Goal: Information Seeking & Learning: Learn about a topic

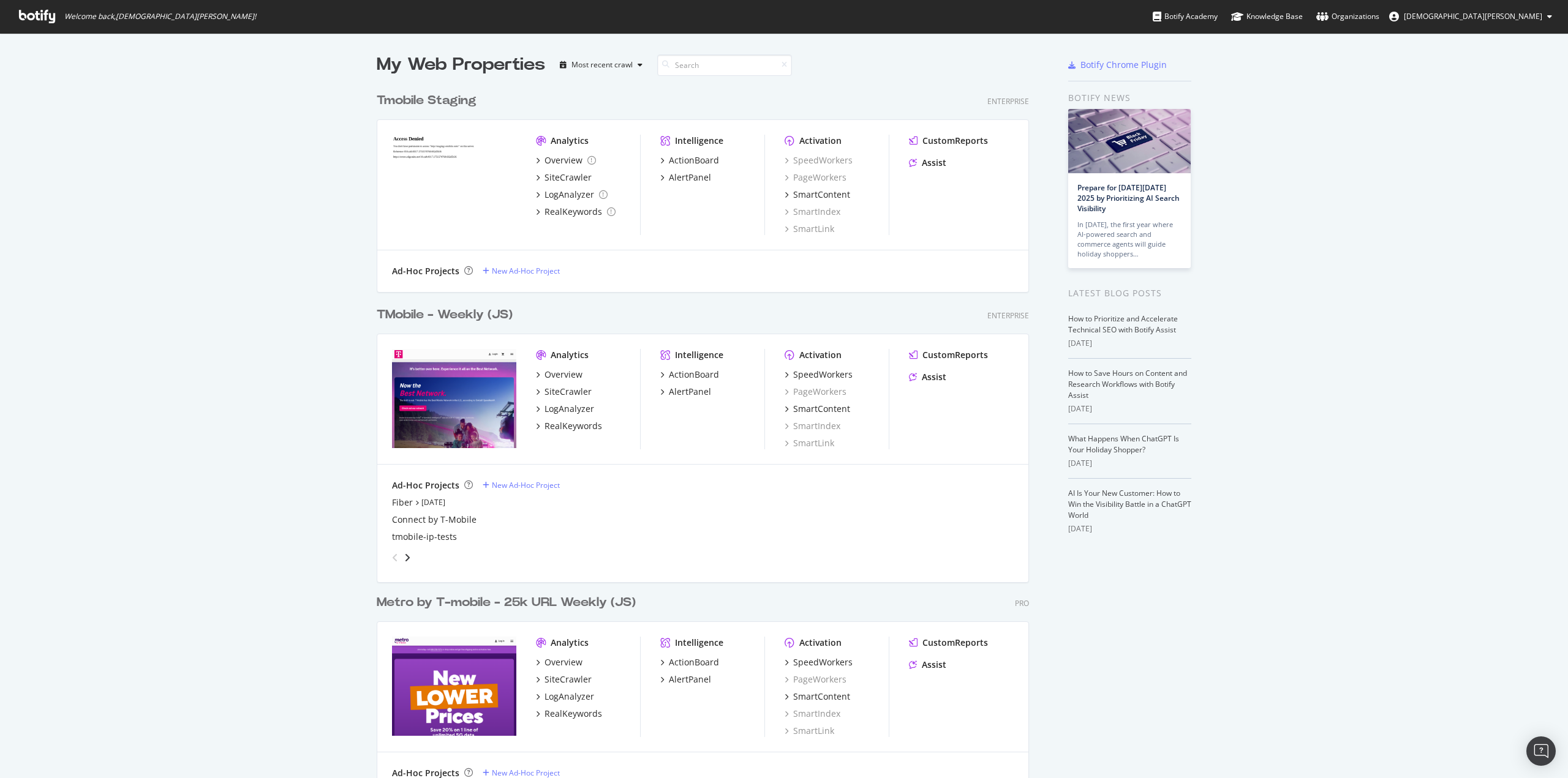
scroll to position [769, 1550]
click at [438, 316] on div "TMobile - Weekly (JS)" at bounding box center [445, 315] width 136 height 18
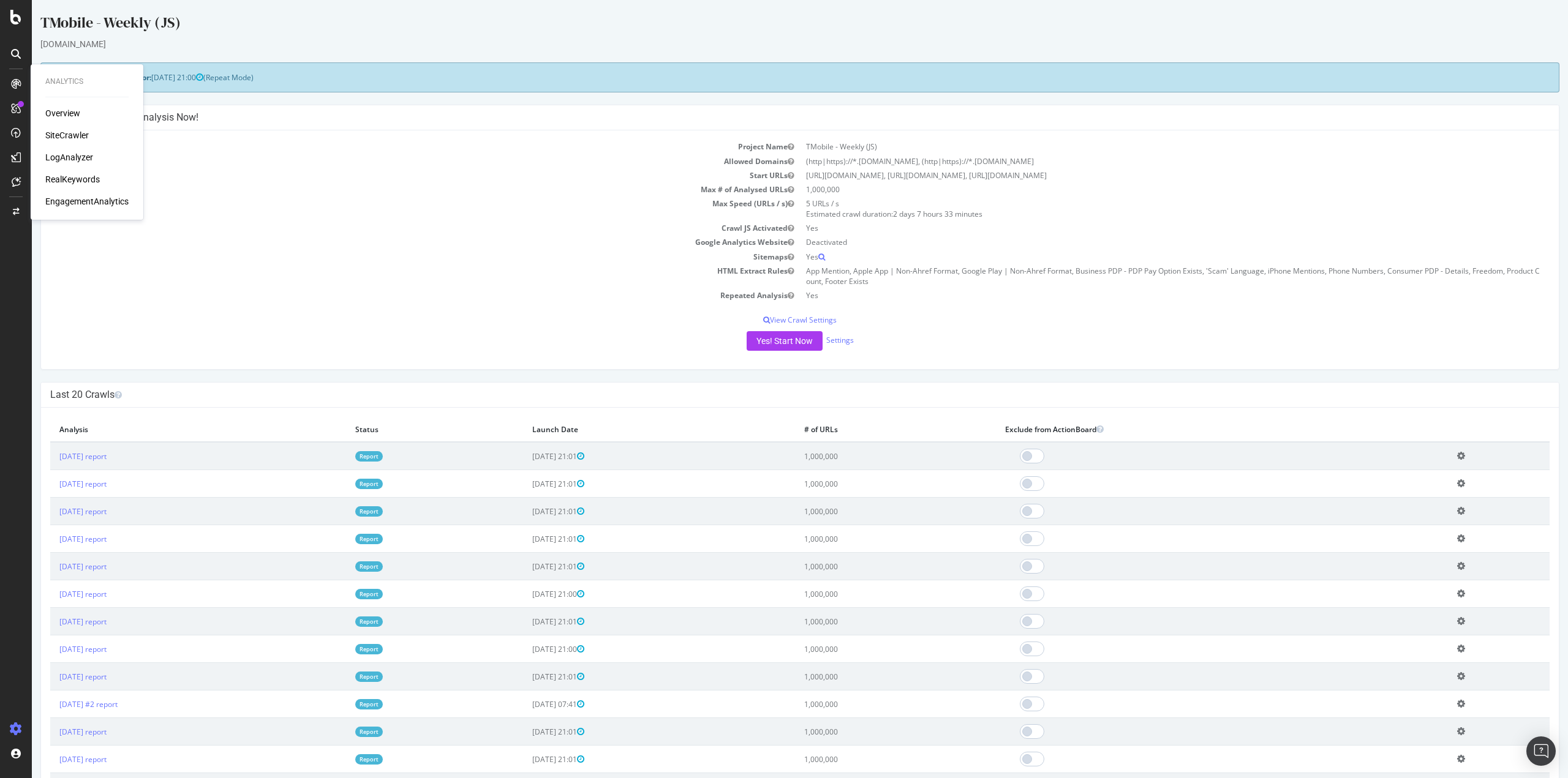
click at [82, 180] on div "RealKeywords" at bounding box center [72, 179] width 54 height 12
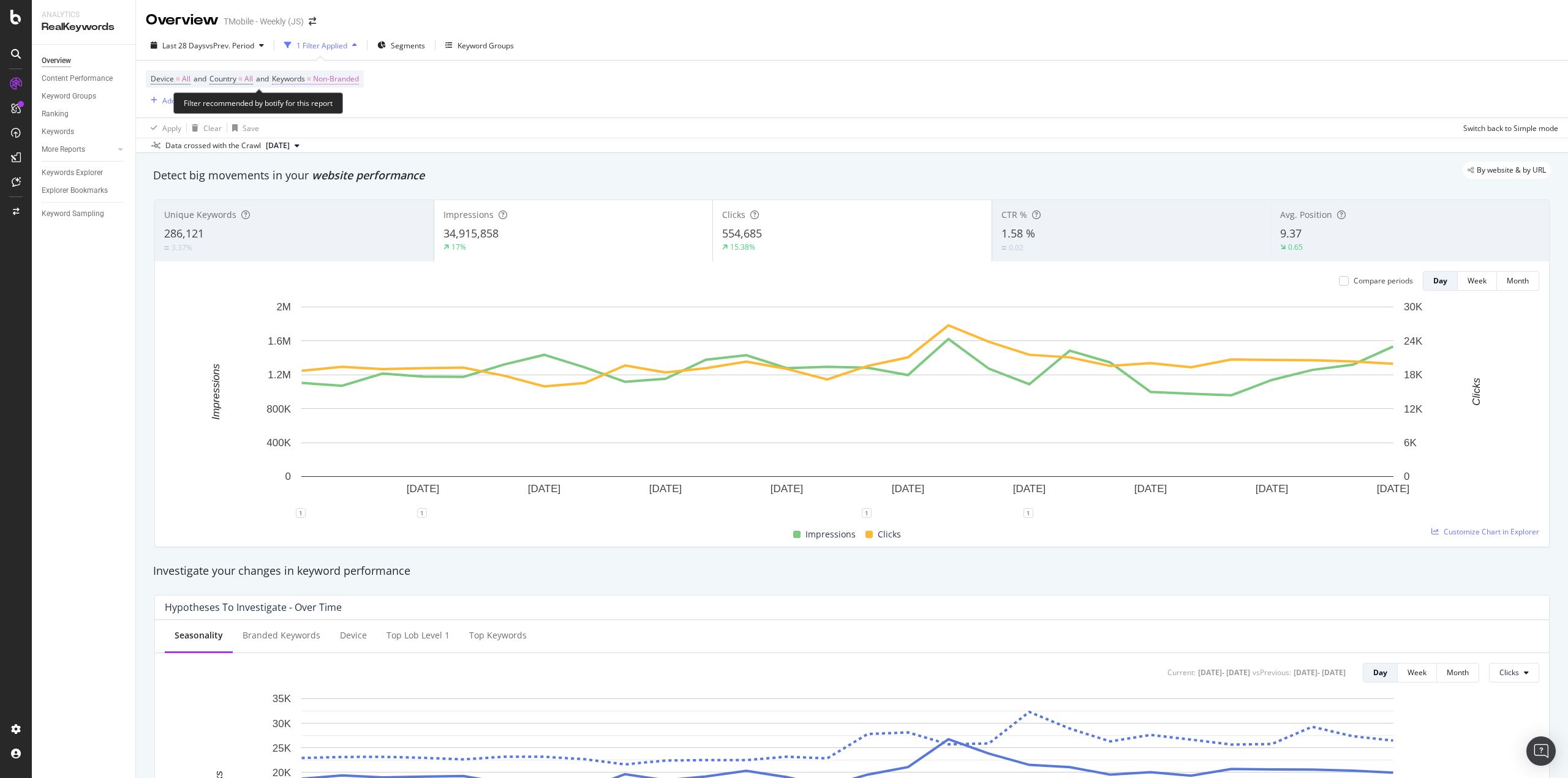
click at [324, 80] on span "Non-Branded" at bounding box center [335, 79] width 46 height 17
click at [314, 106] on span "Non-Branded" at bounding box center [315, 107] width 51 height 10
click at [324, 198] on span "All" at bounding box center [362, 203] width 125 height 11
click at [412, 136] on div "Apply" at bounding box center [415, 133] width 19 height 10
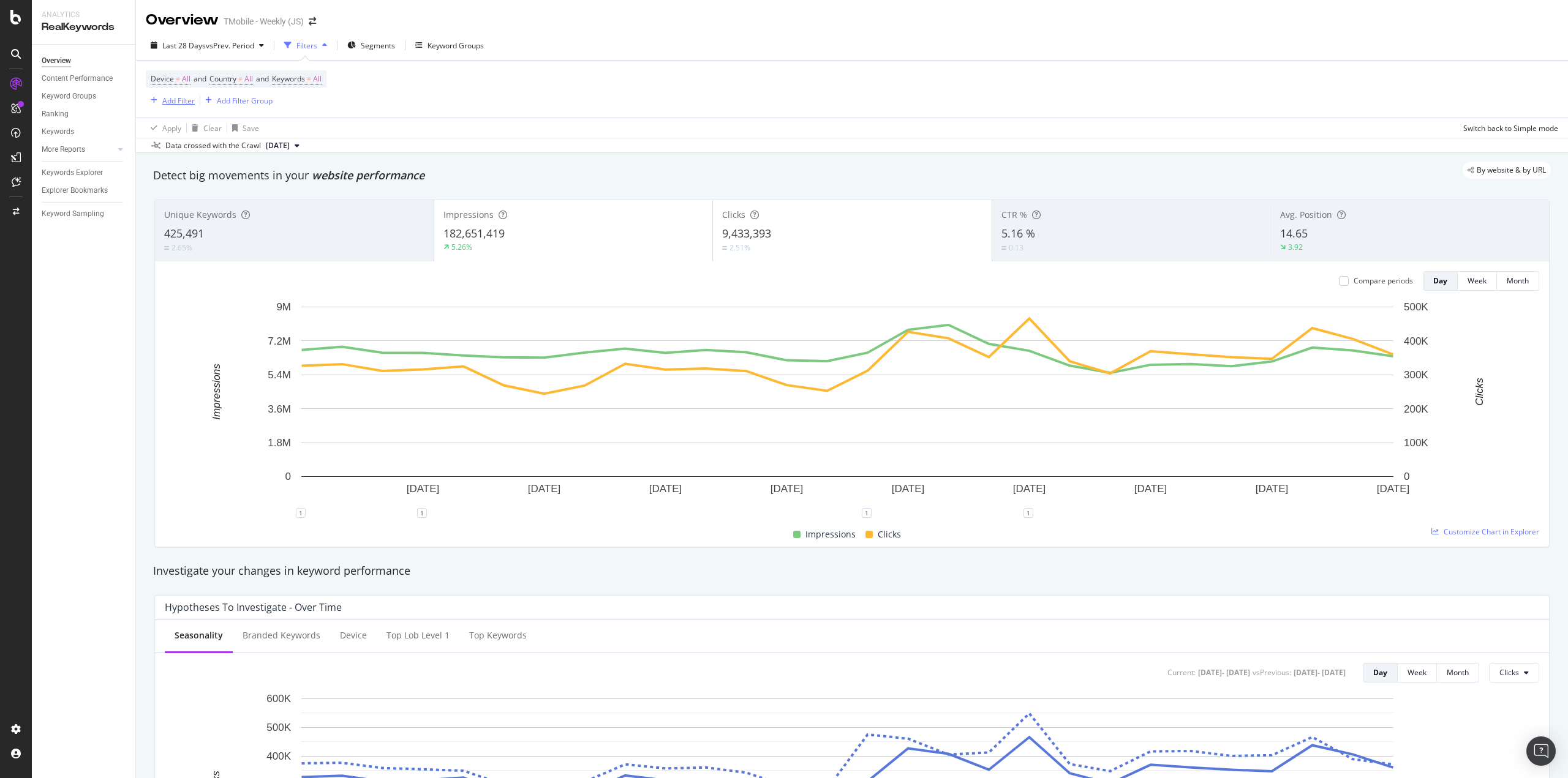
click at [175, 106] on div "Add Filter" at bounding box center [170, 100] width 49 height 13
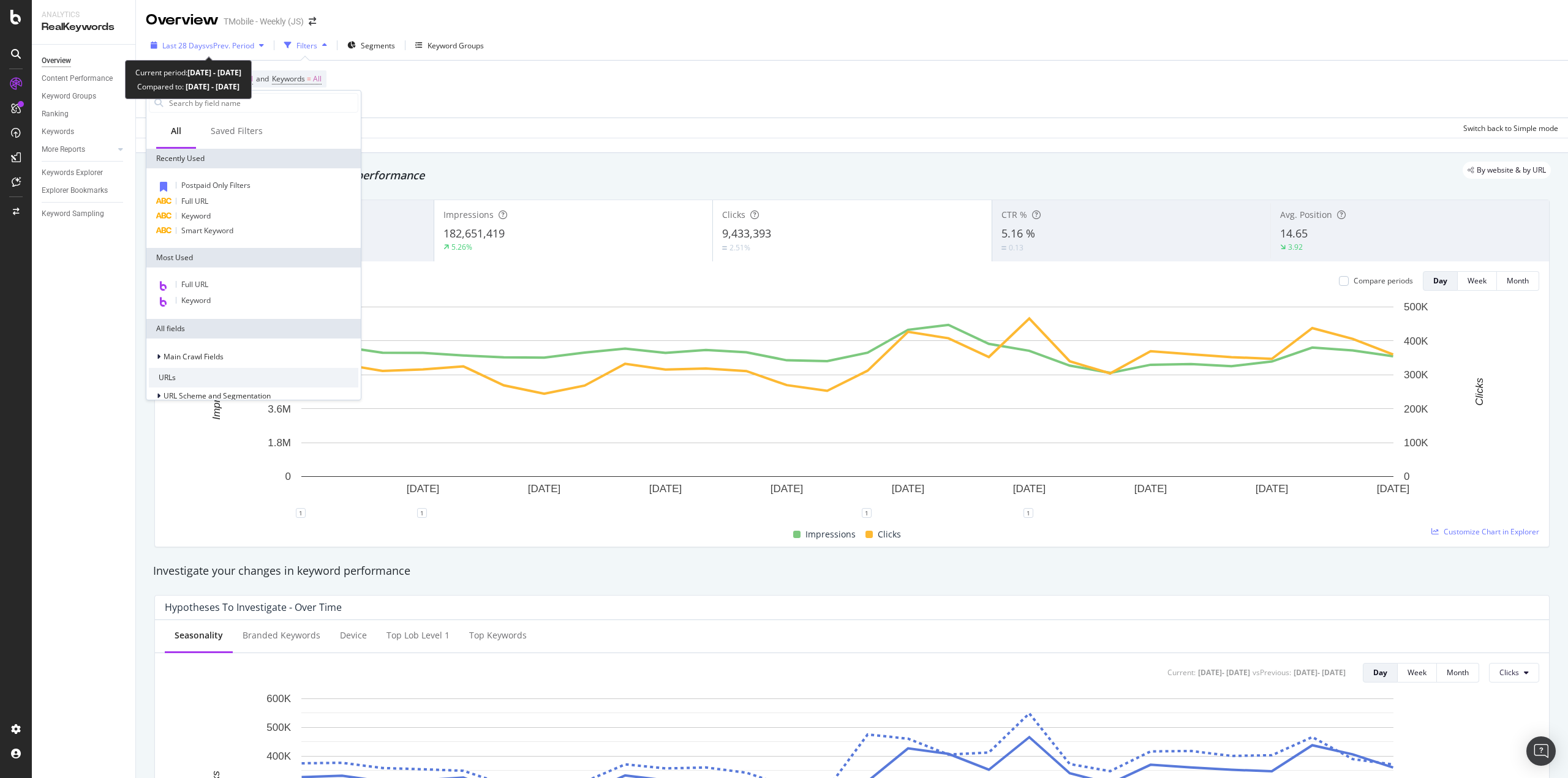
click at [236, 51] on div "Last 28 Days vs Prev. Period" at bounding box center [207, 46] width 123 height 19
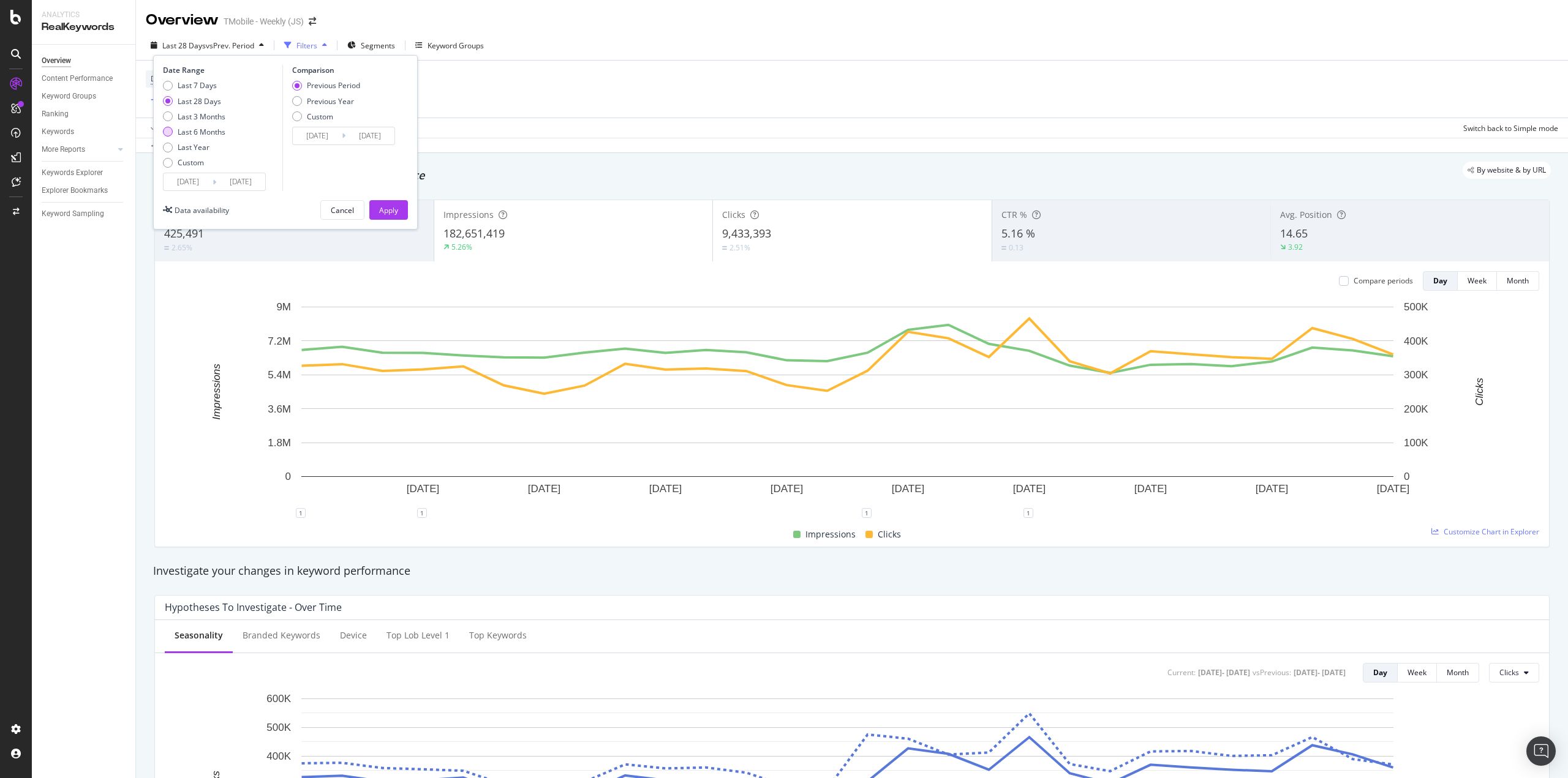
click at [205, 132] on div "Last 6 Months" at bounding box center [202, 131] width 48 height 10
type input "[DATE]"
click at [299, 102] on div "Previous Year" at bounding box center [297, 101] width 10 height 10
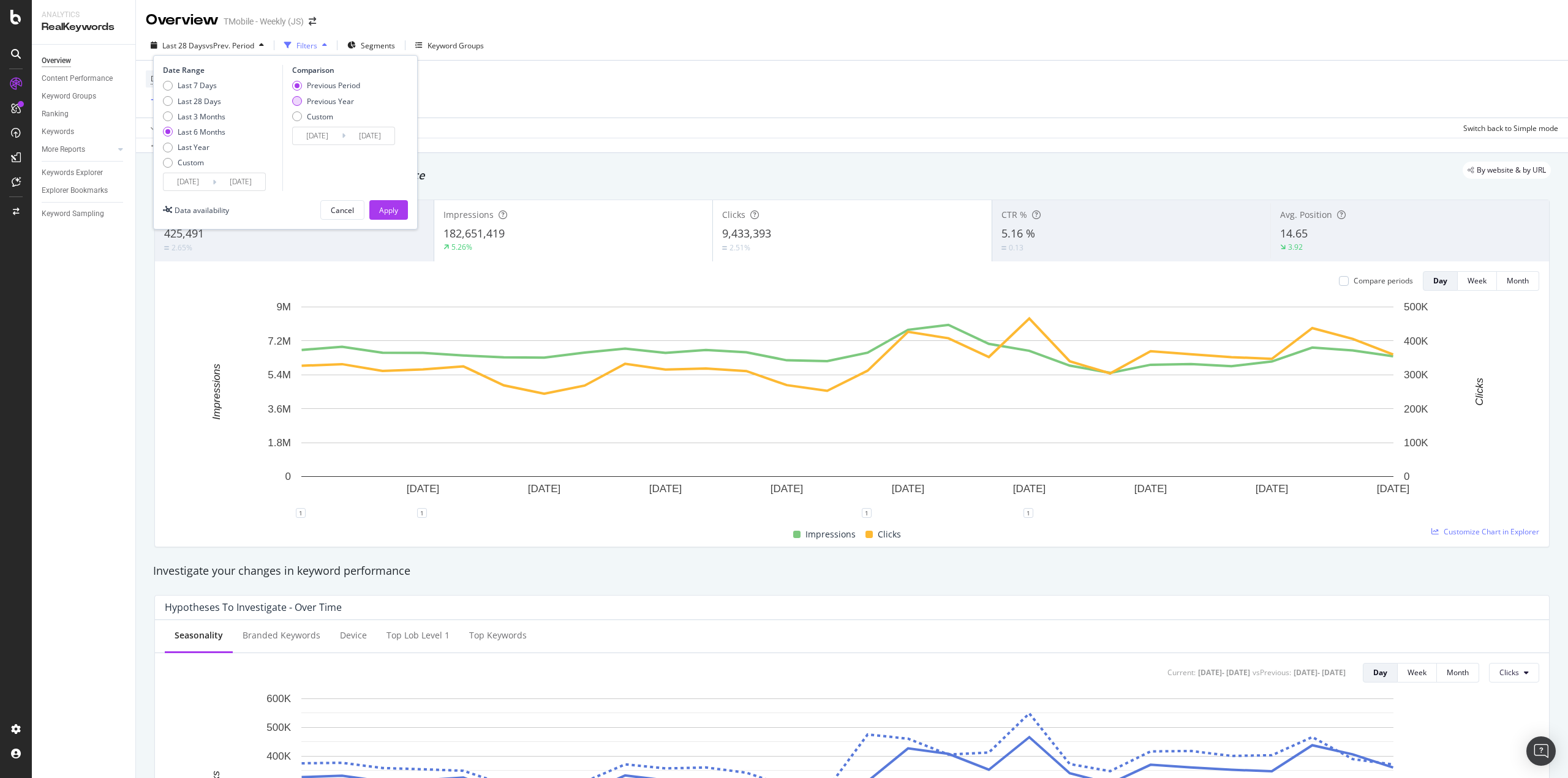
type input "[DATE]"
click at [389, 210] on div "Apply" at bounding box center [389, 209] width 19 height 10
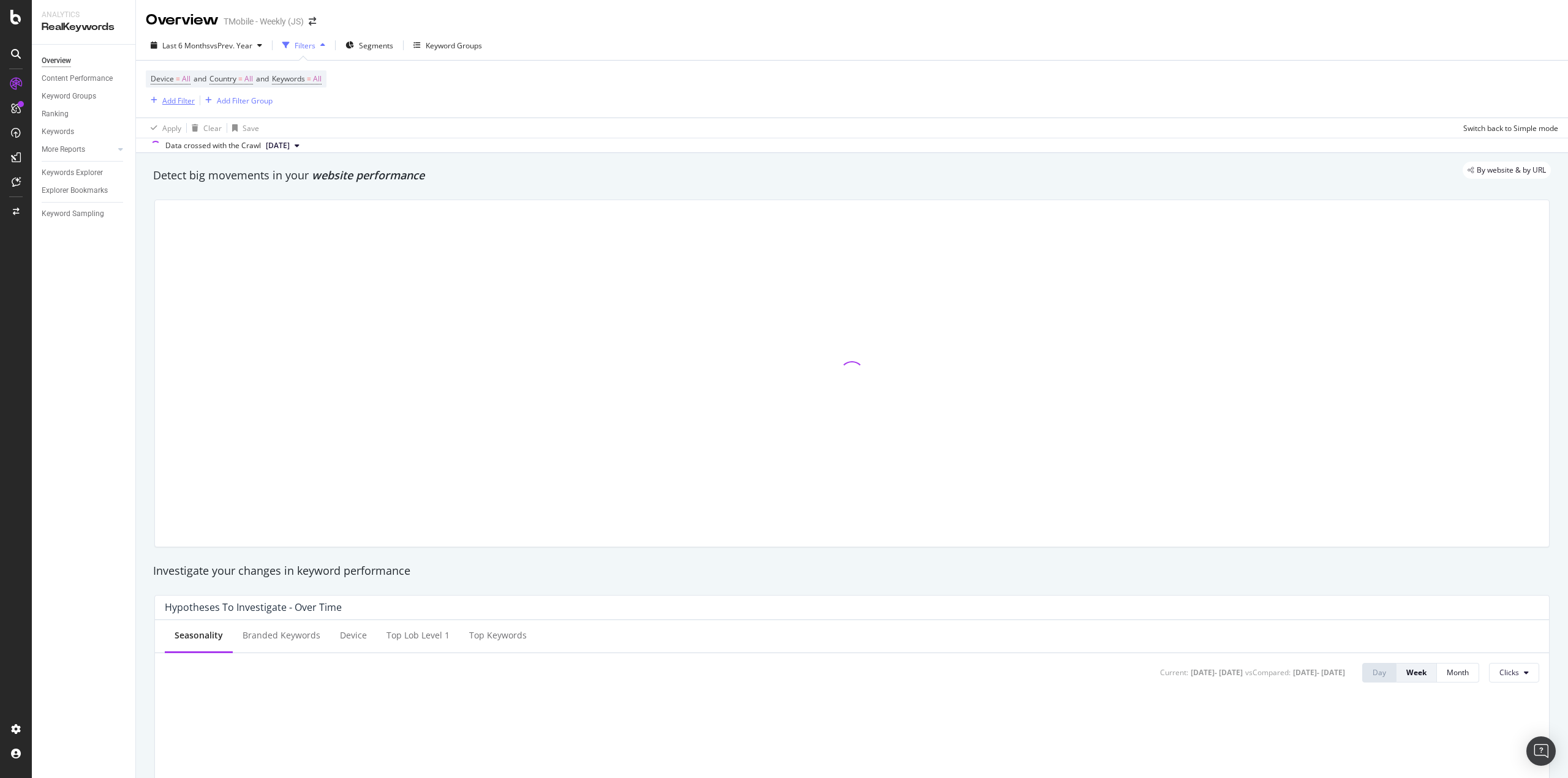
click at [175, 100] on div "Add Filter" at bounding box center [178, 100] width 33 height 10
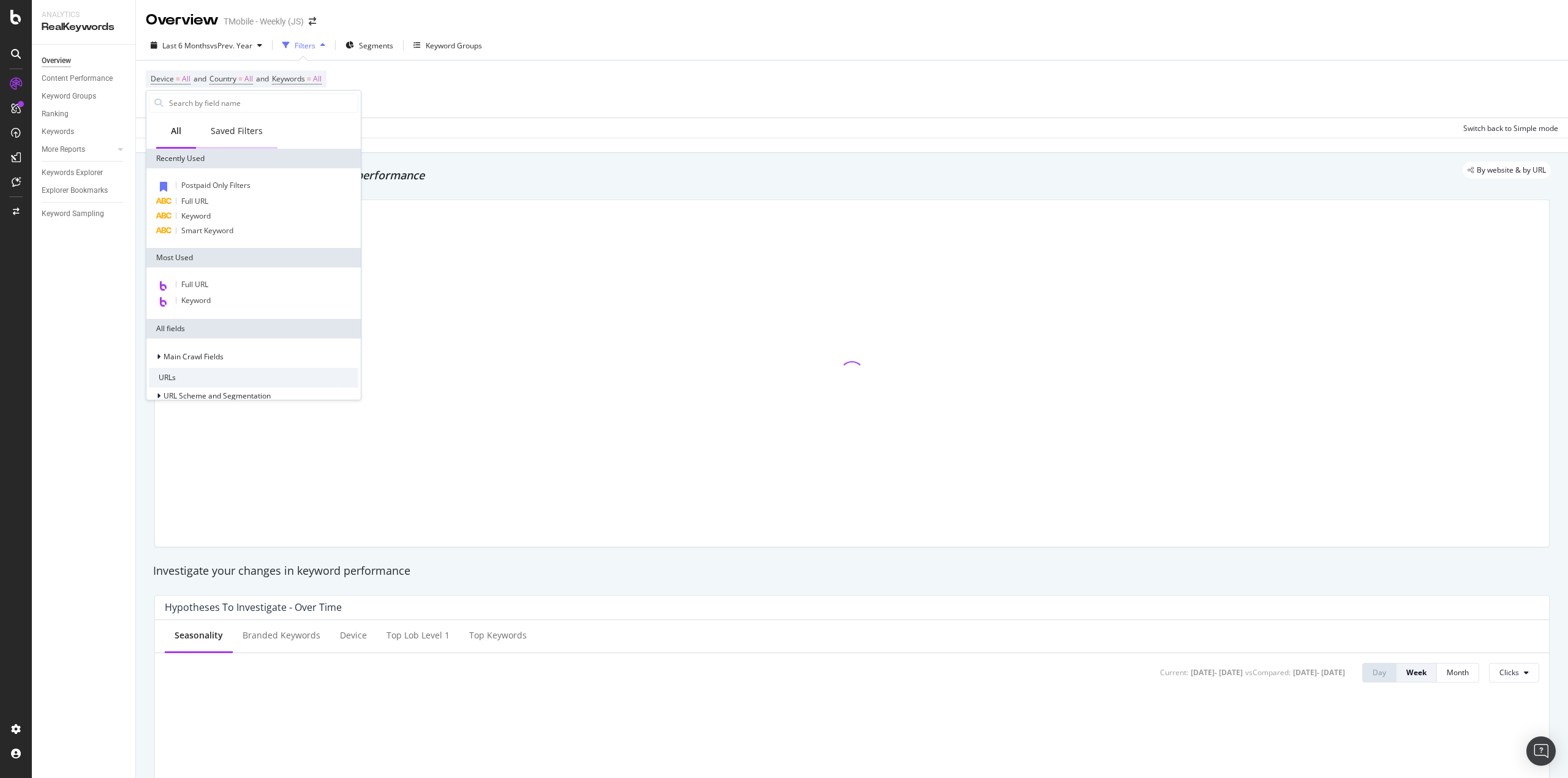
click at [234, 130] on div "Saved Filters" at bounding box center [237, 131] width 52 height 12
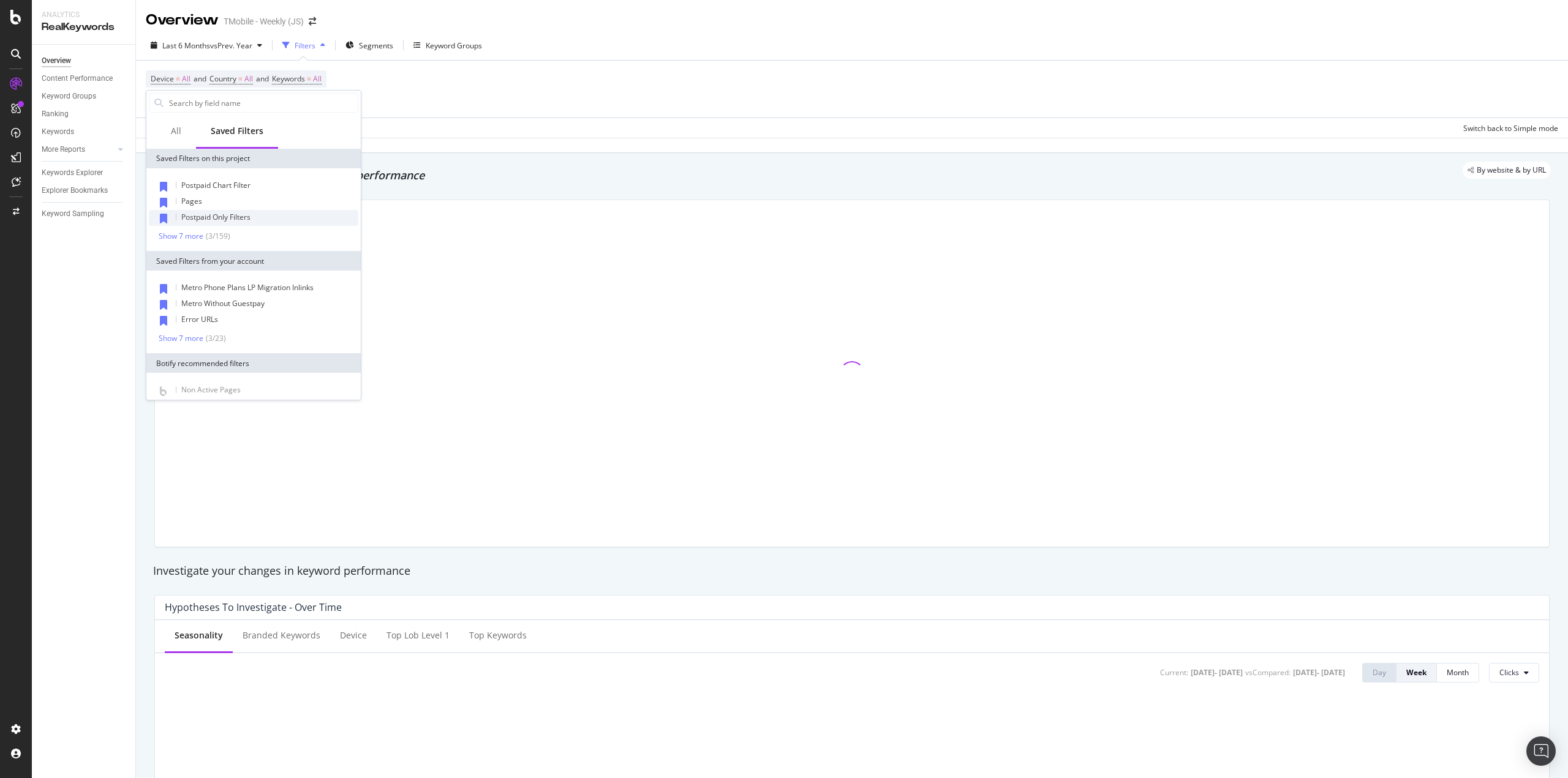
click at [231, 220] on span "Postpaid Only Filters" at bounding box center [216, 216] width 69 height 10
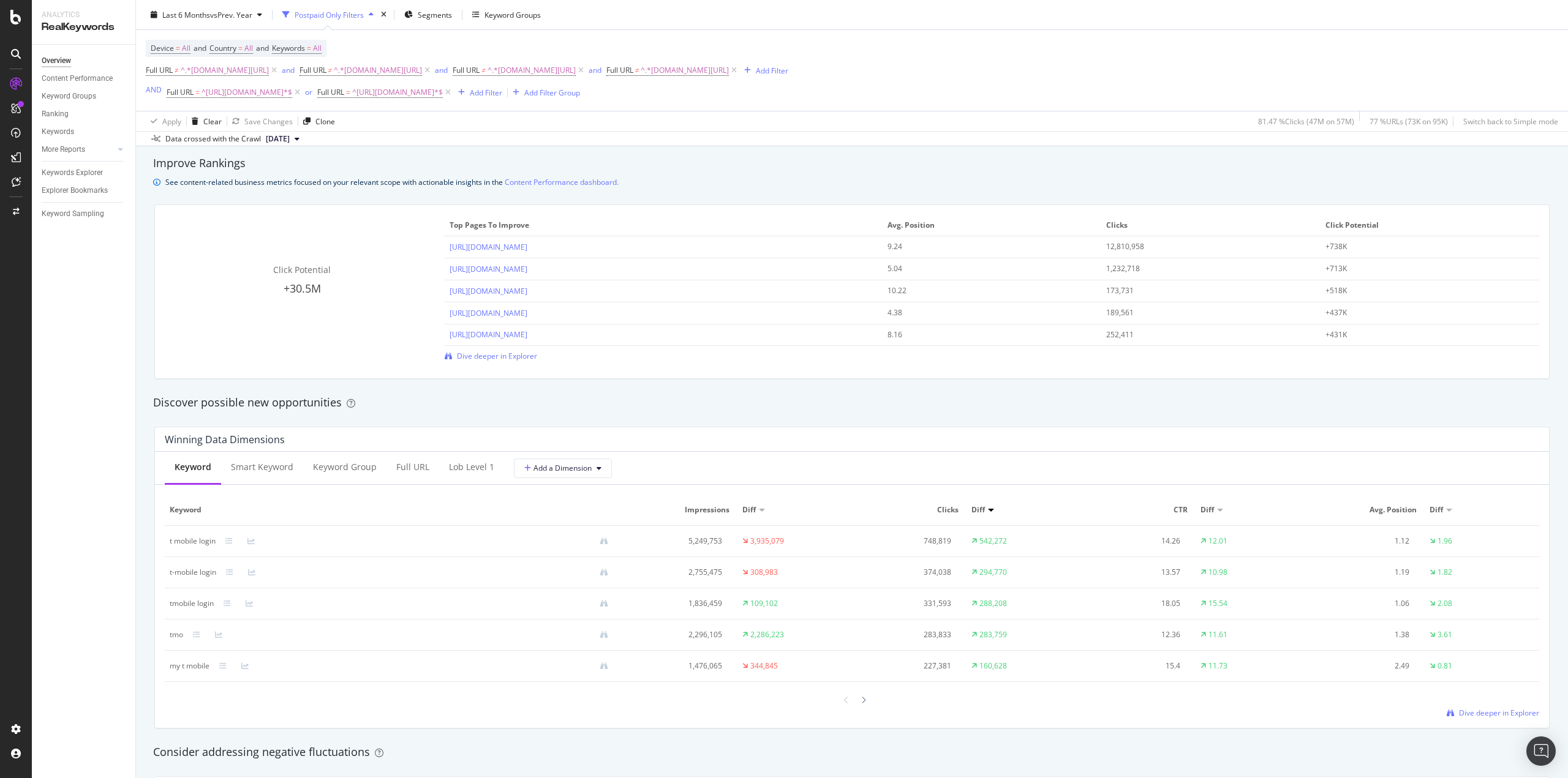
scroll to position [980, 0]
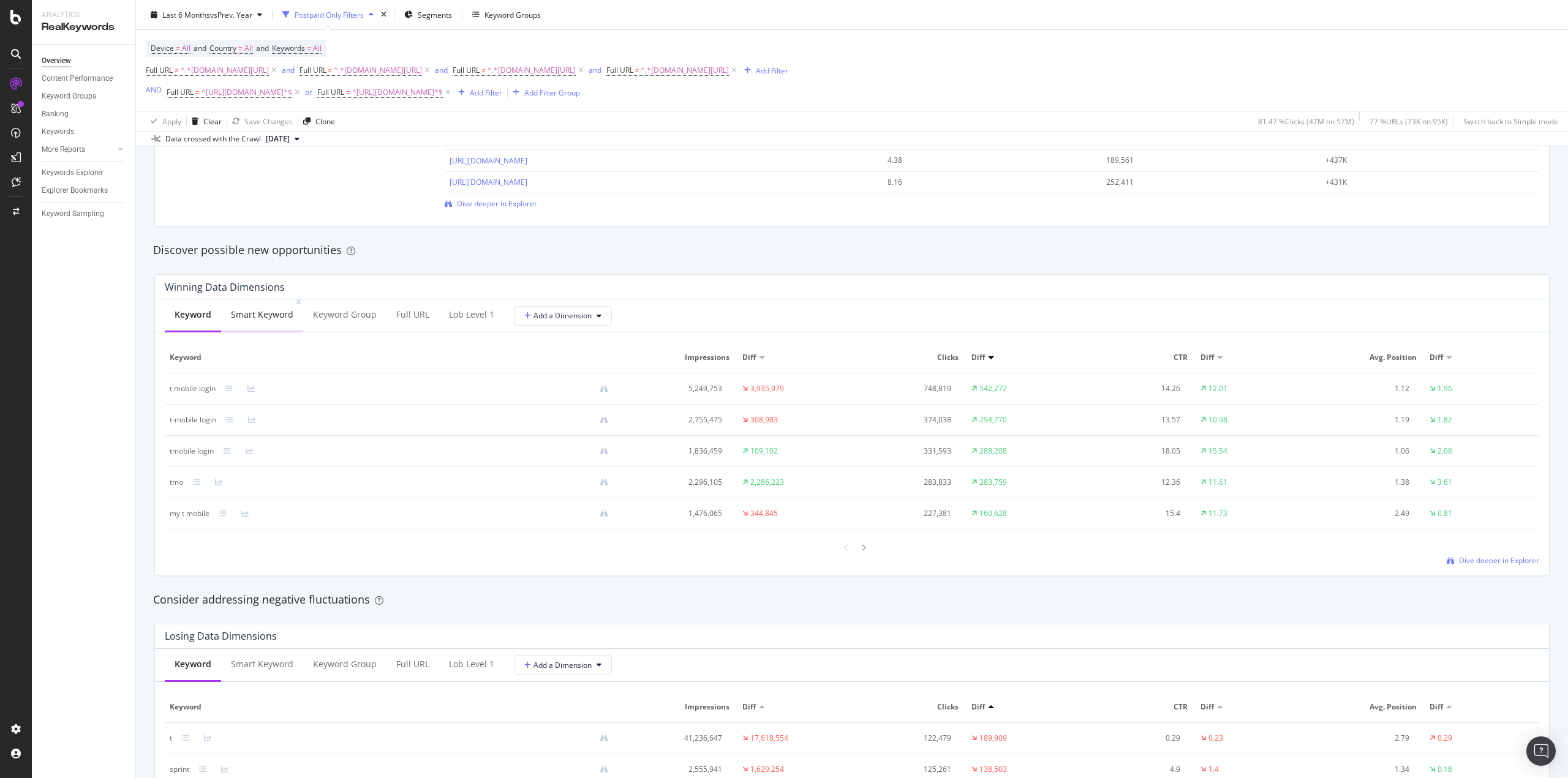
click at [271, 315] on div "Smart Keyword" at bounding box center [262, 315] width 63 height 12
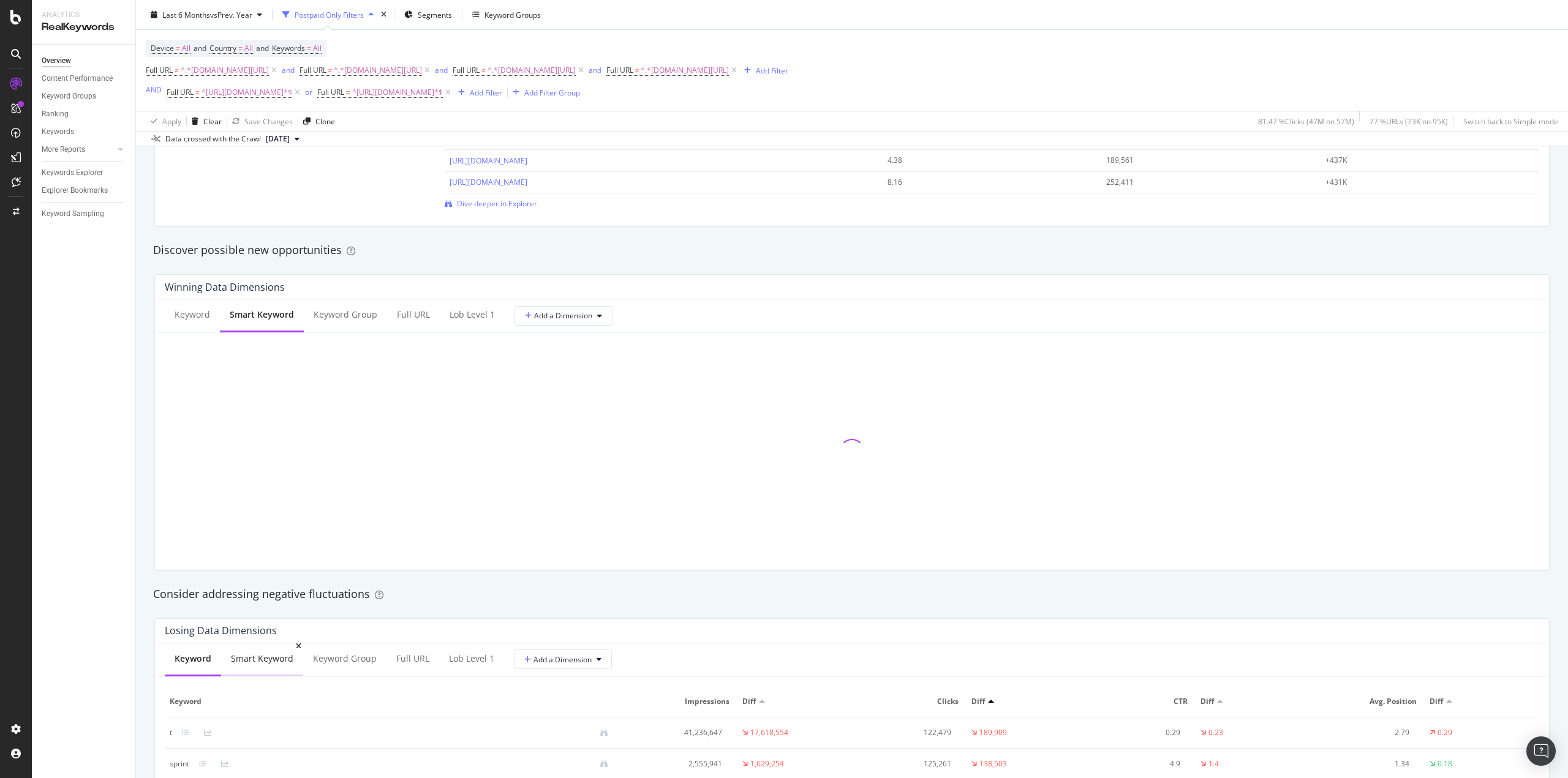
click at [266, 665] on div "Smart Keyword" at bounding box center [262, 659] width 82 height 33
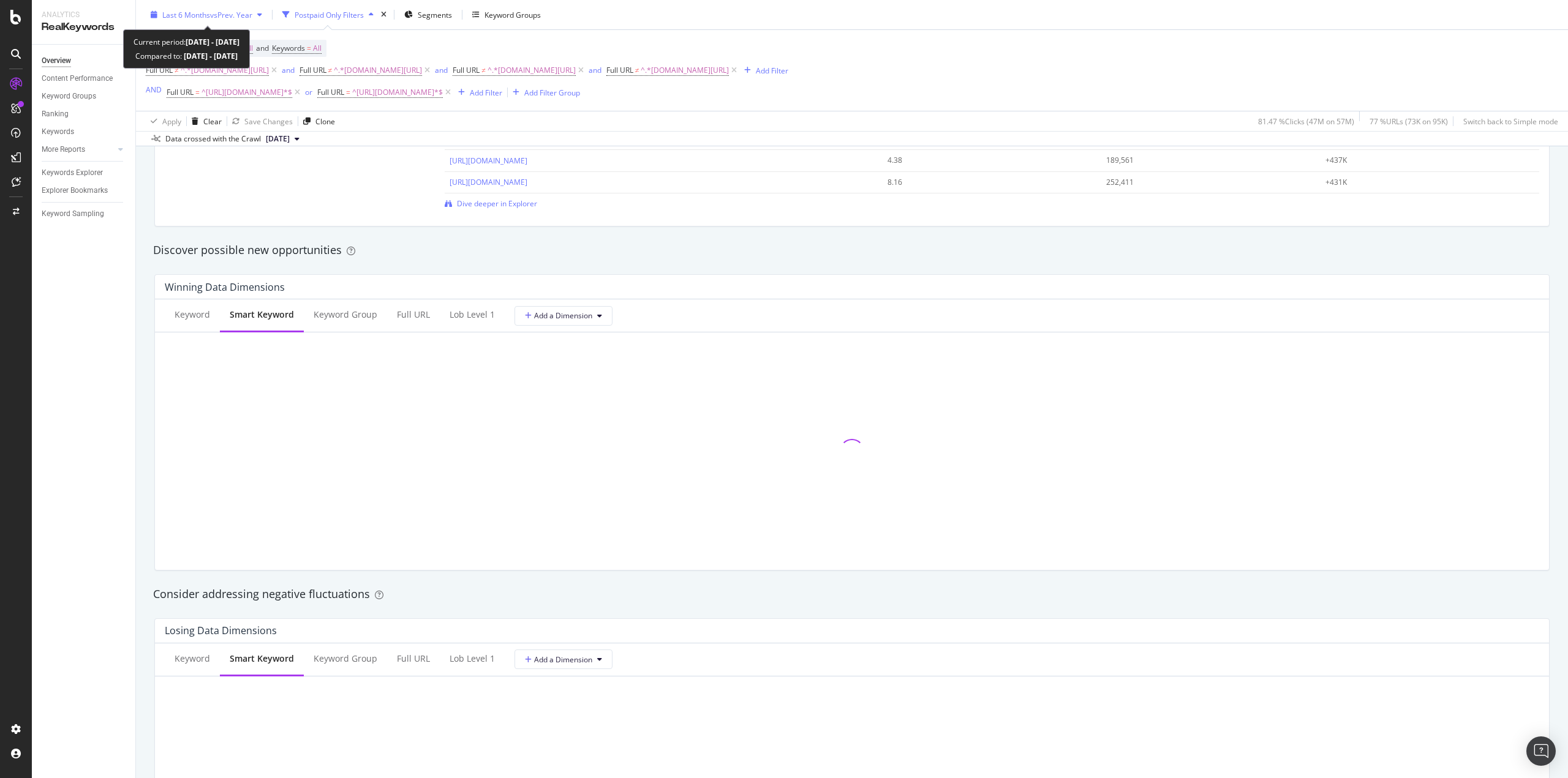
click at [219, 19] on span "vs Prev. Year" at bounding box center [231, 14] width 42 height 10
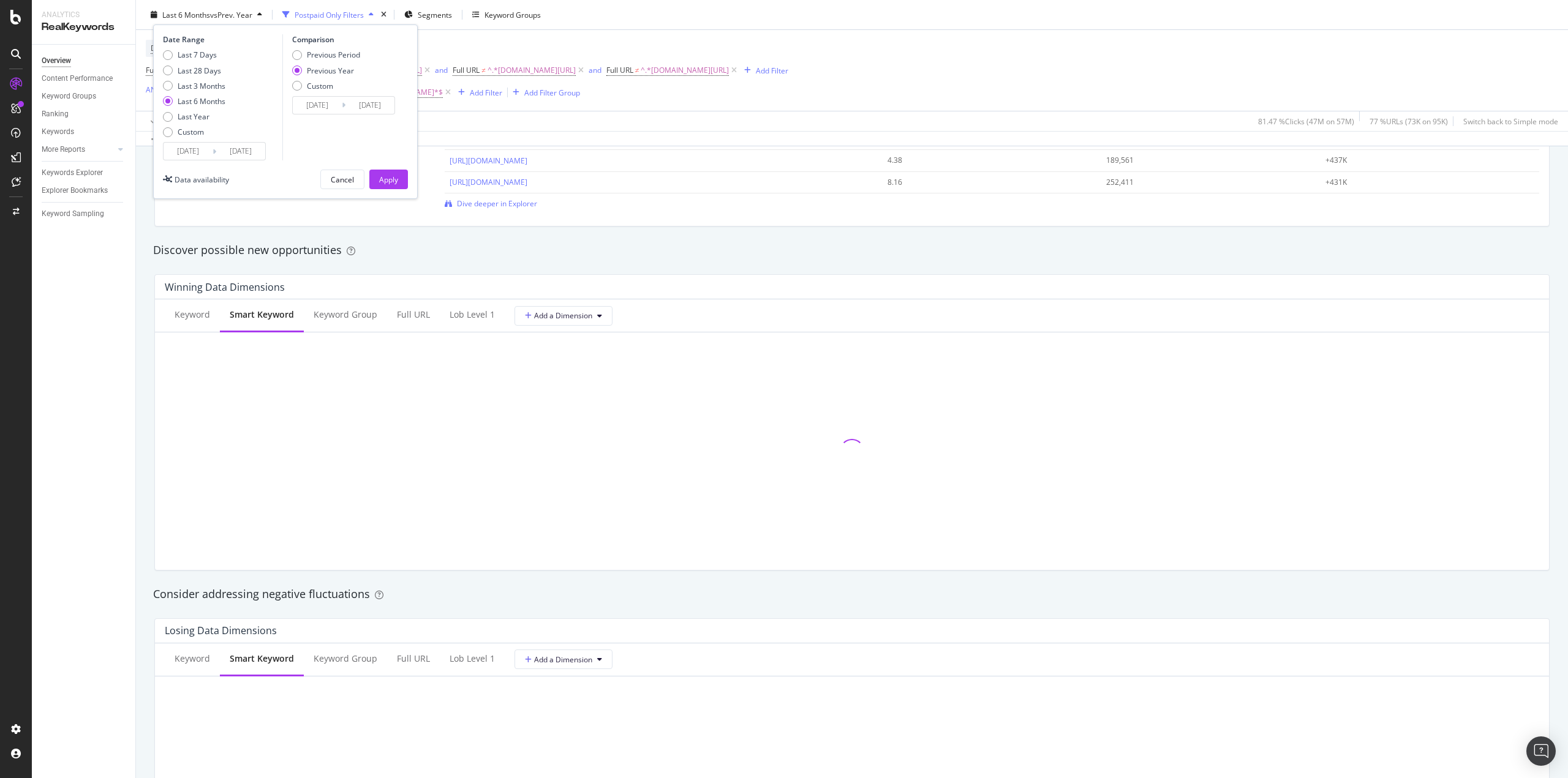
click at [193, 151] on input "[DATE]" at bounding box center [188, 151] width 49 height 17
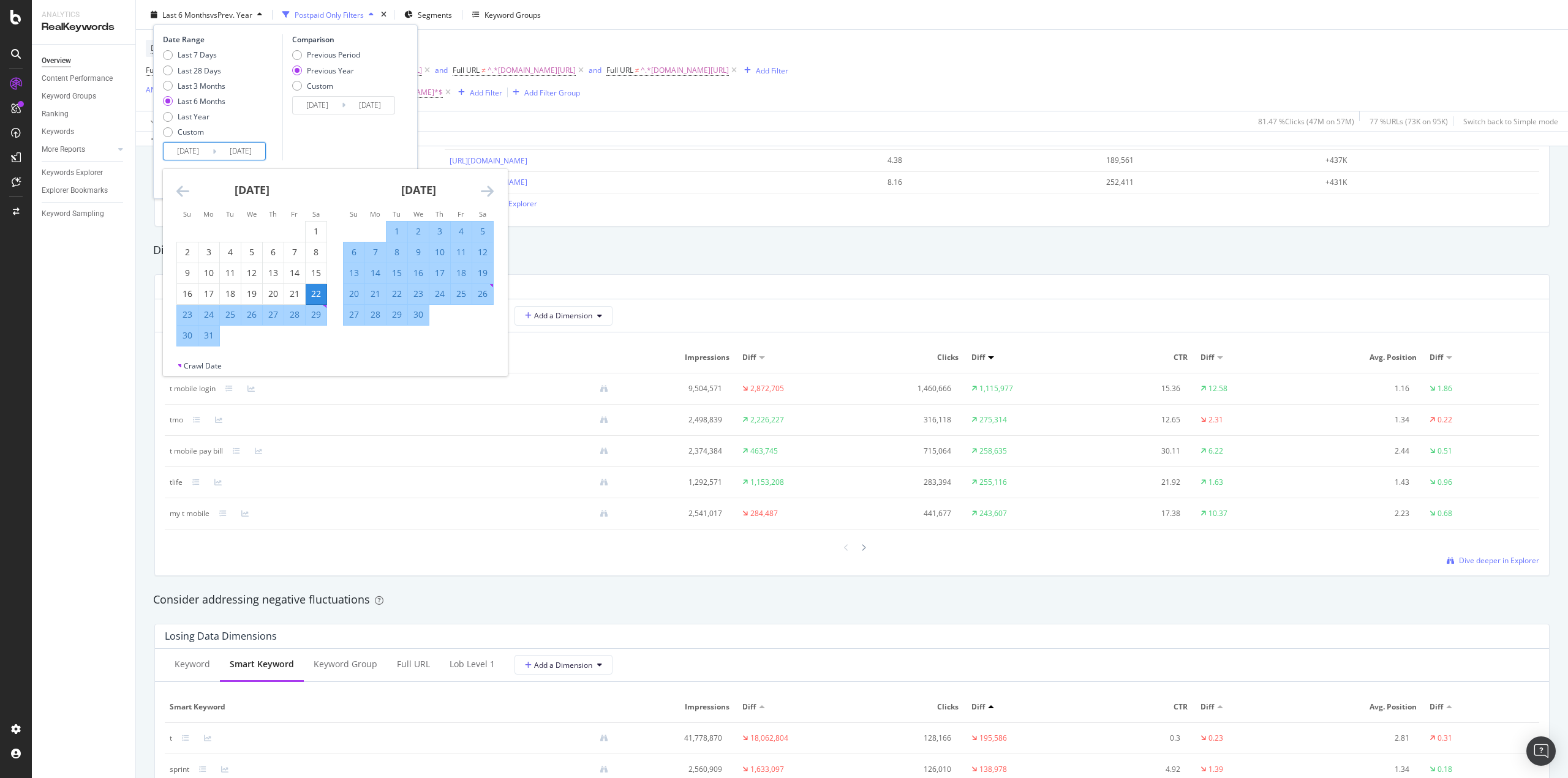
click at [493, 192] on icon "Move forward to switch to the next month." at bounding box center [487, 191] width 13 height 15
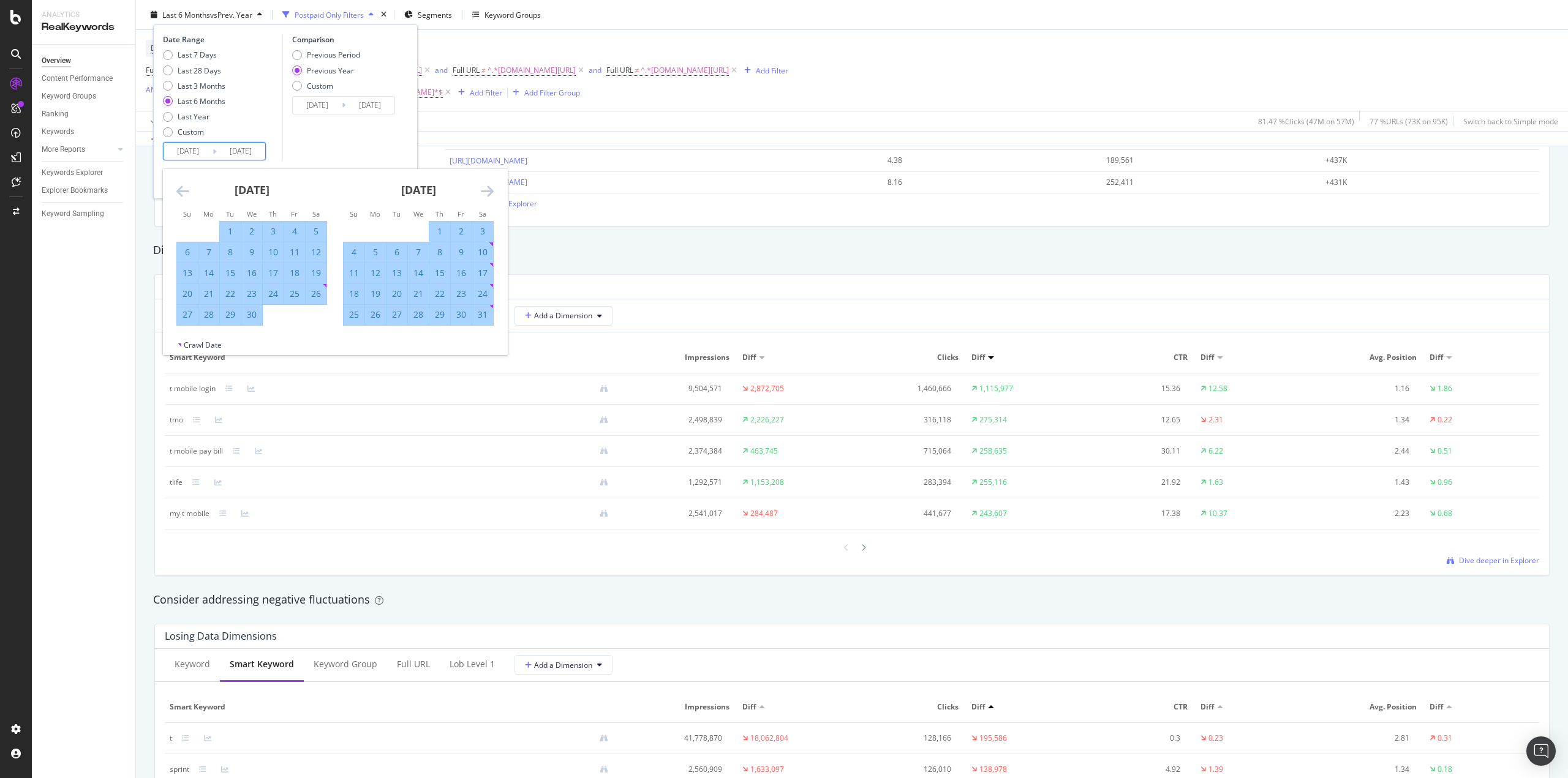
click at [493, 192] on icon "Move forward to switch to the next month." at bounding box center [487, 191] width 13 height 15
click at [230, 234] on div "1" at bounding box center [230, 232] width 21 height 12
type input "[DATE]"
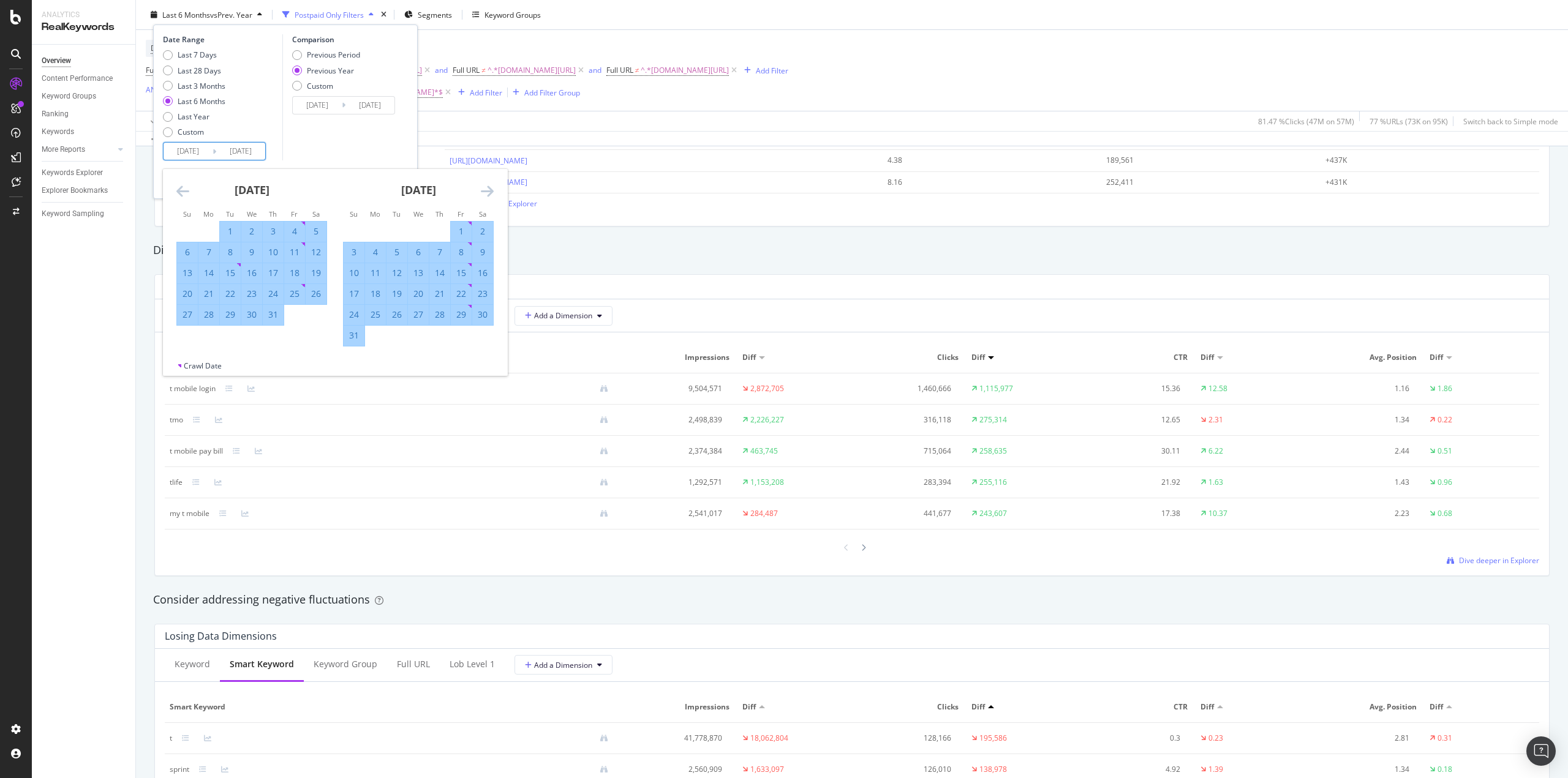
type input "[DATE]"
click at [483, 194] on icon "Move forward to switch to the next month." at bounding box center [487, 191] width 13 height 15
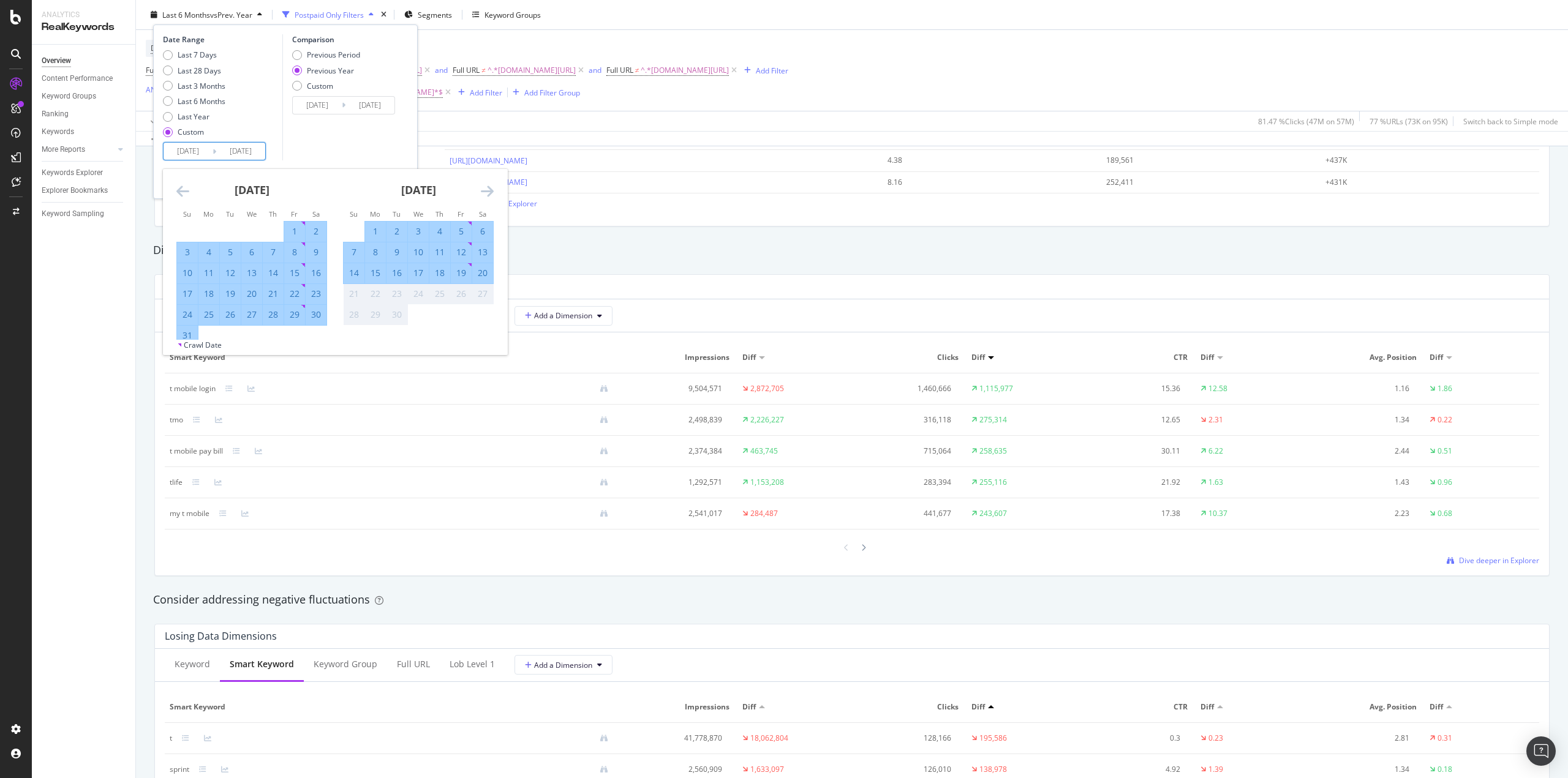
click at [357, 251] on div "7" at bounding box center [354, 252] width 21 height 12
type input "[DATE]"
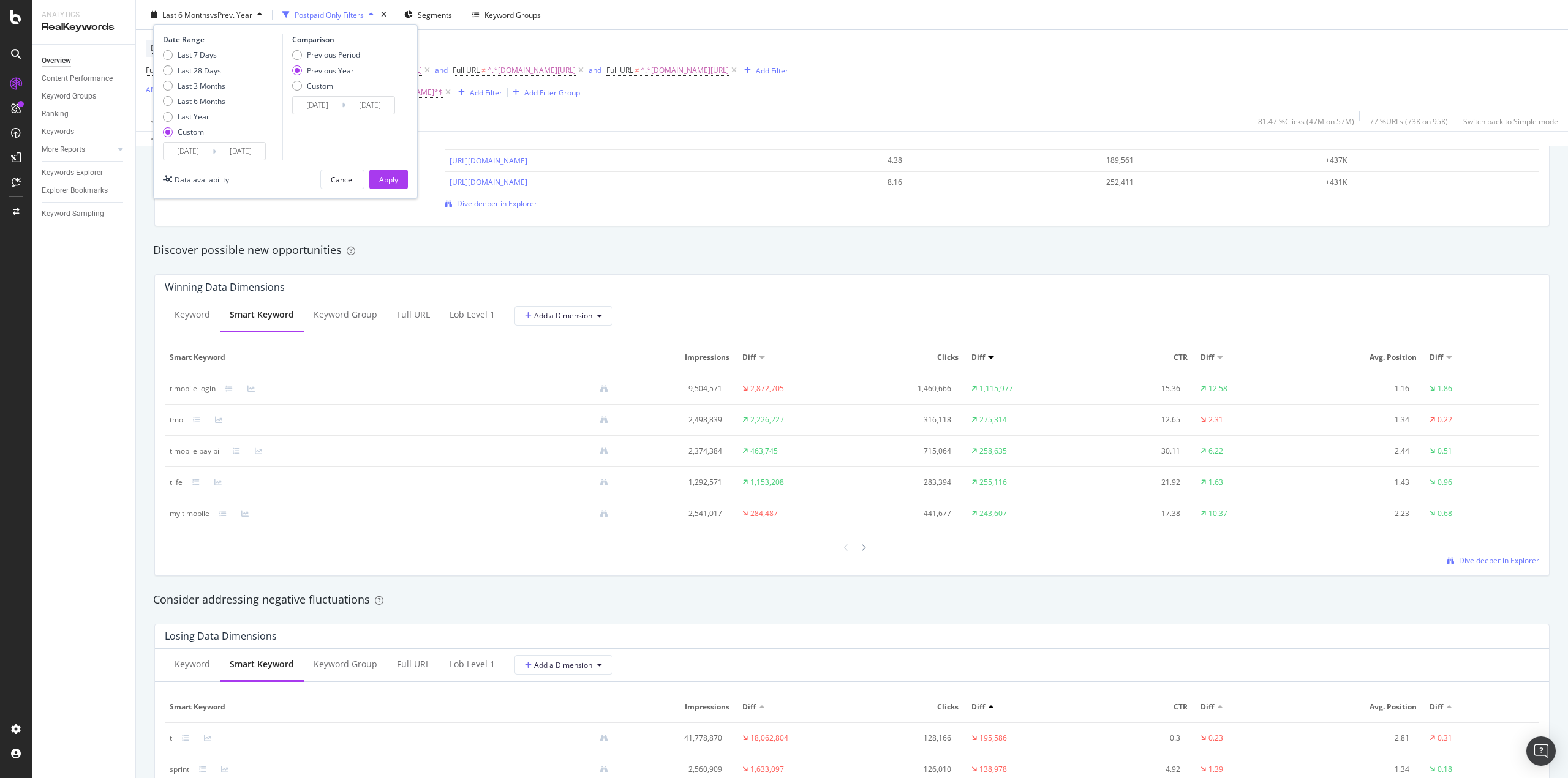
click at [345, 71] on div "Previous Year" at bounding box center [331, 70] width 47 height 10
click at [334, 50] on div "Previous Period" at bounding box center [334, 54] width 54 height 10
type input "[DATE]"
click at [331, 65] on div "Previous Year" at bounding box center [331, 70] width 47 height 10
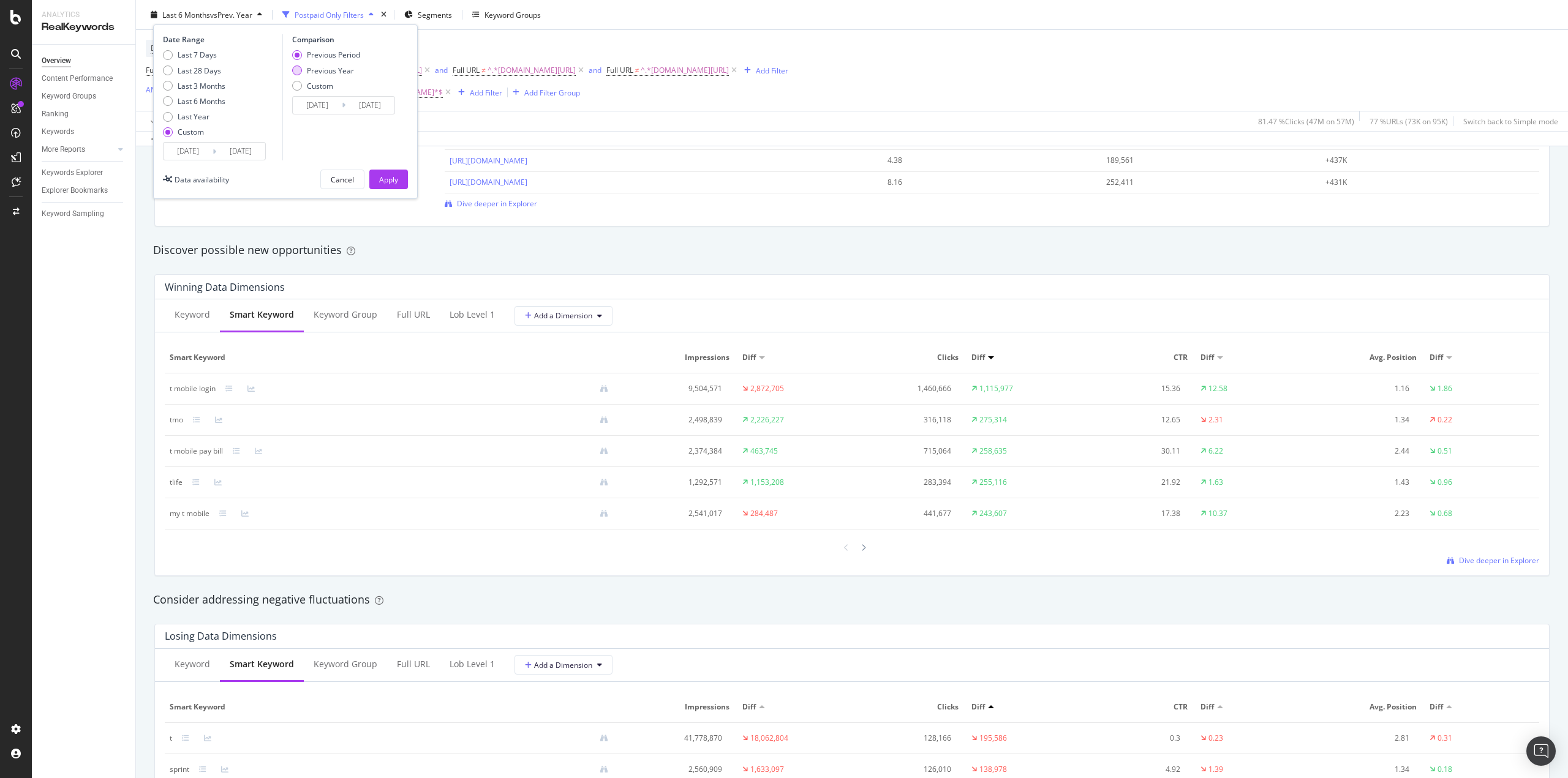
type input "[DATE]"
click at [389, 173] on div "Apply" at bounding box center [389, 179] width 19 height 19
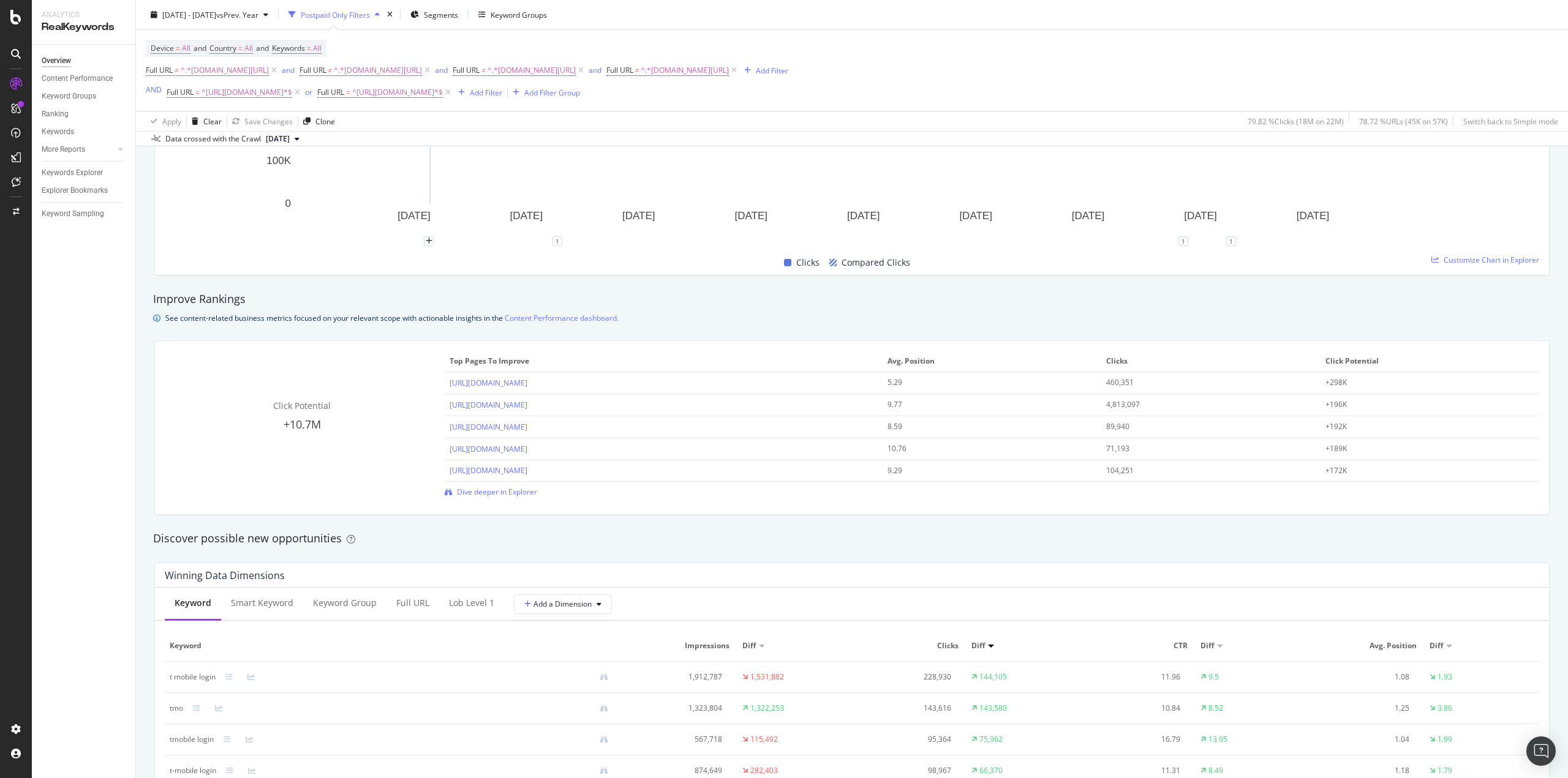
scroll to position [735, 0]
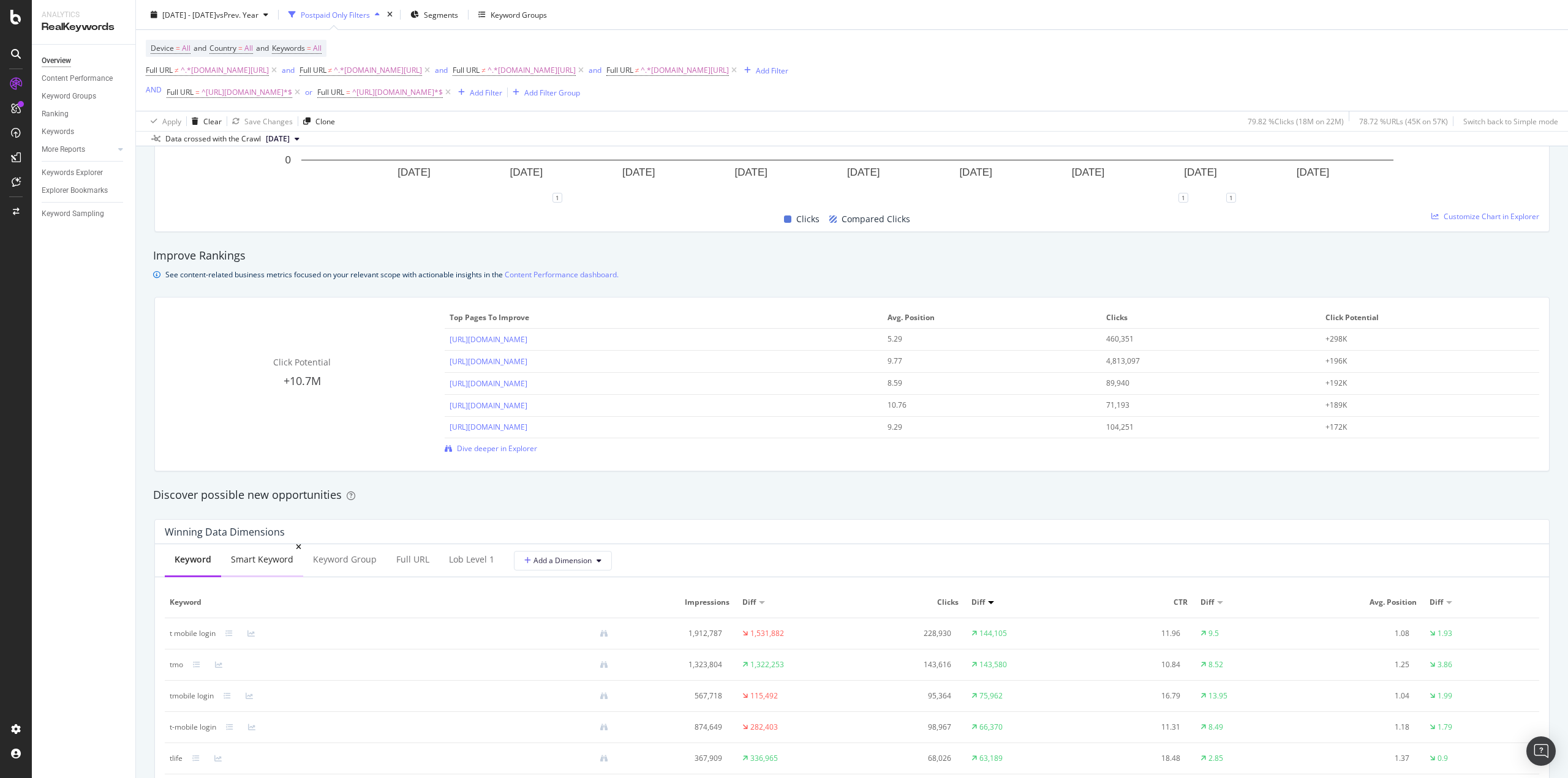
click at [257, 557] on div "Smart Keyword" at bounding box center [262, 560] width 63 height 12
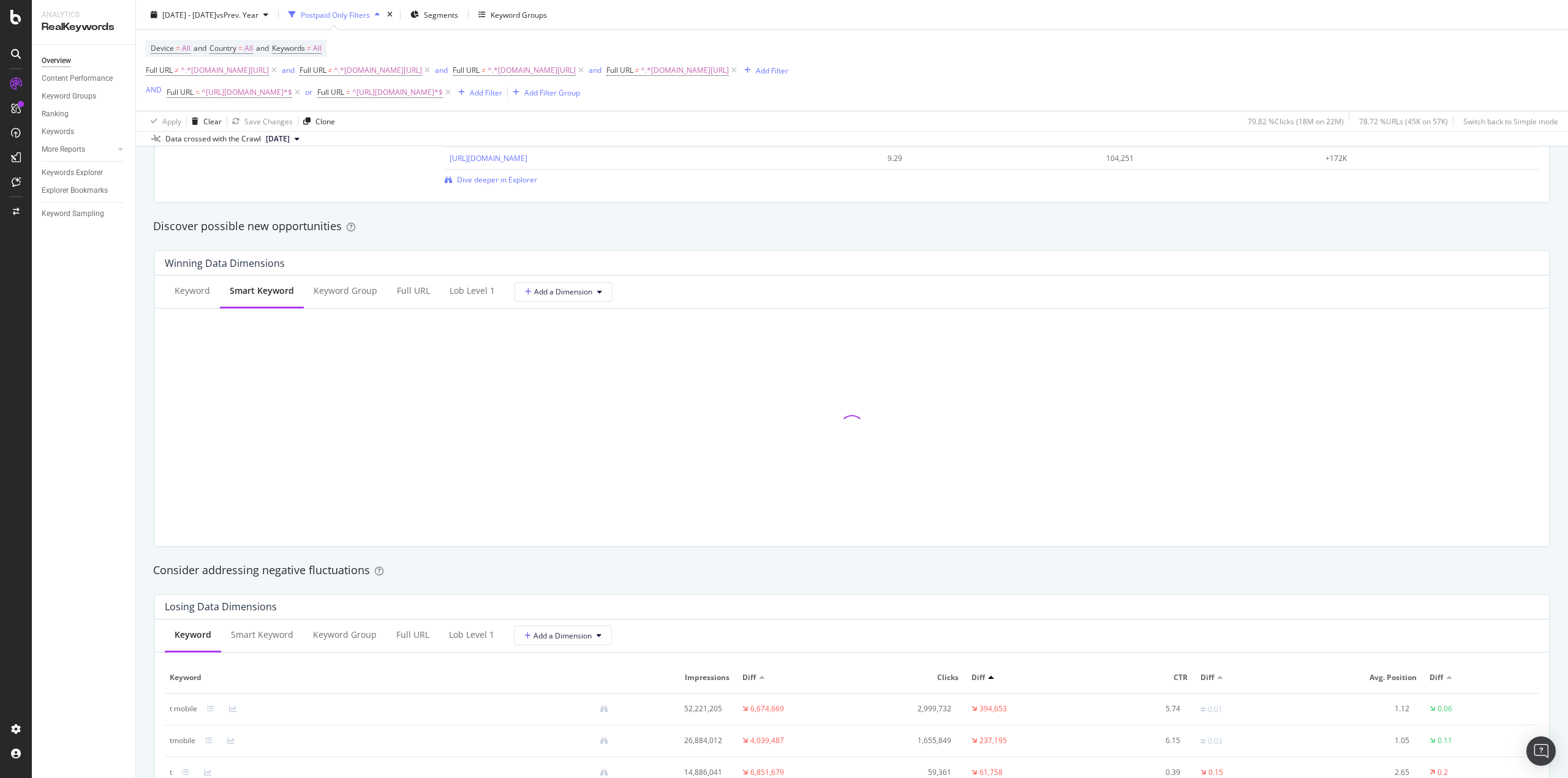
scroll to position [1041, 0]
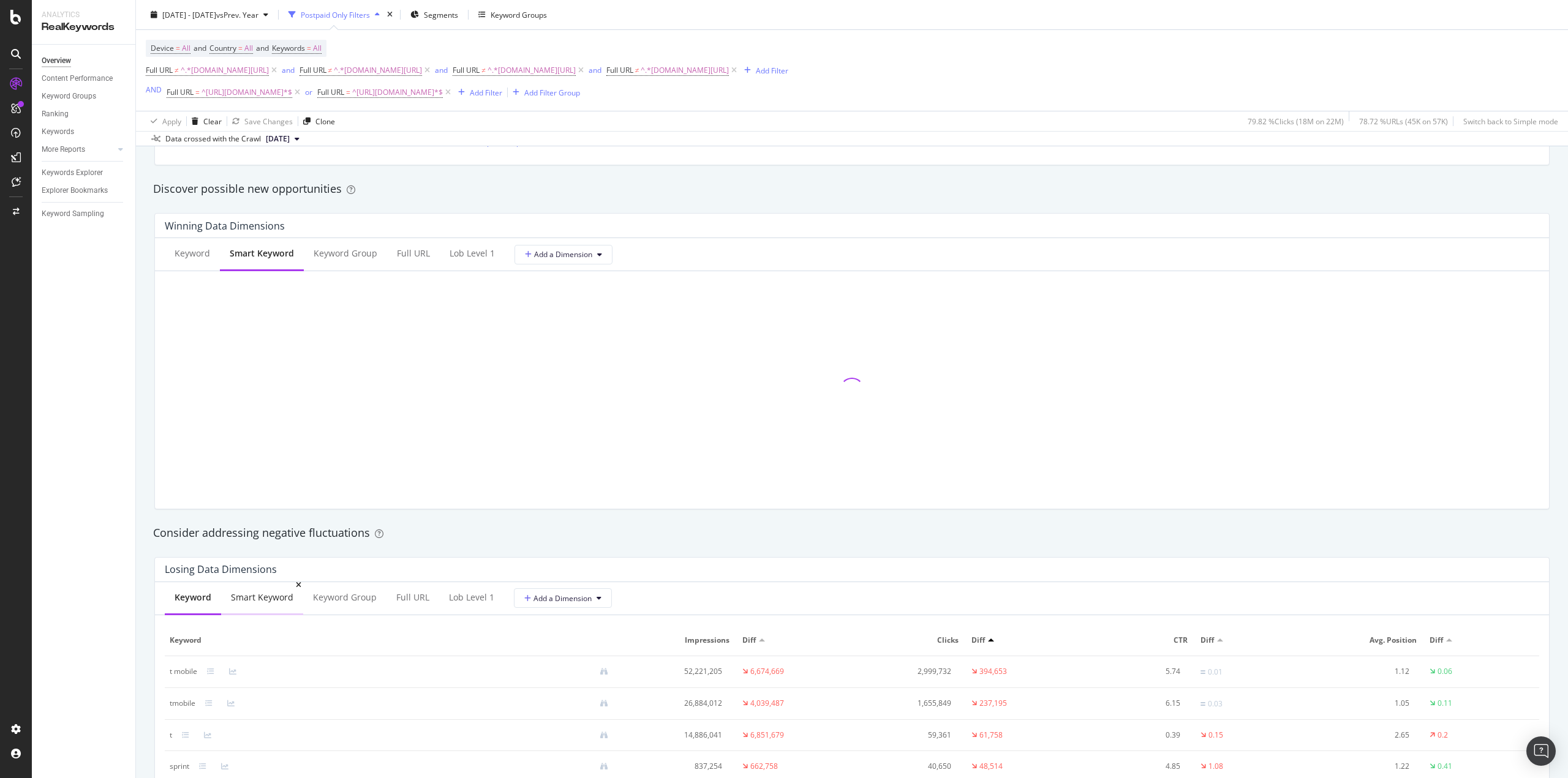
click at [275, 590] on div "Smart Keyword" at bounding box center [262, 598] width 82 height 33
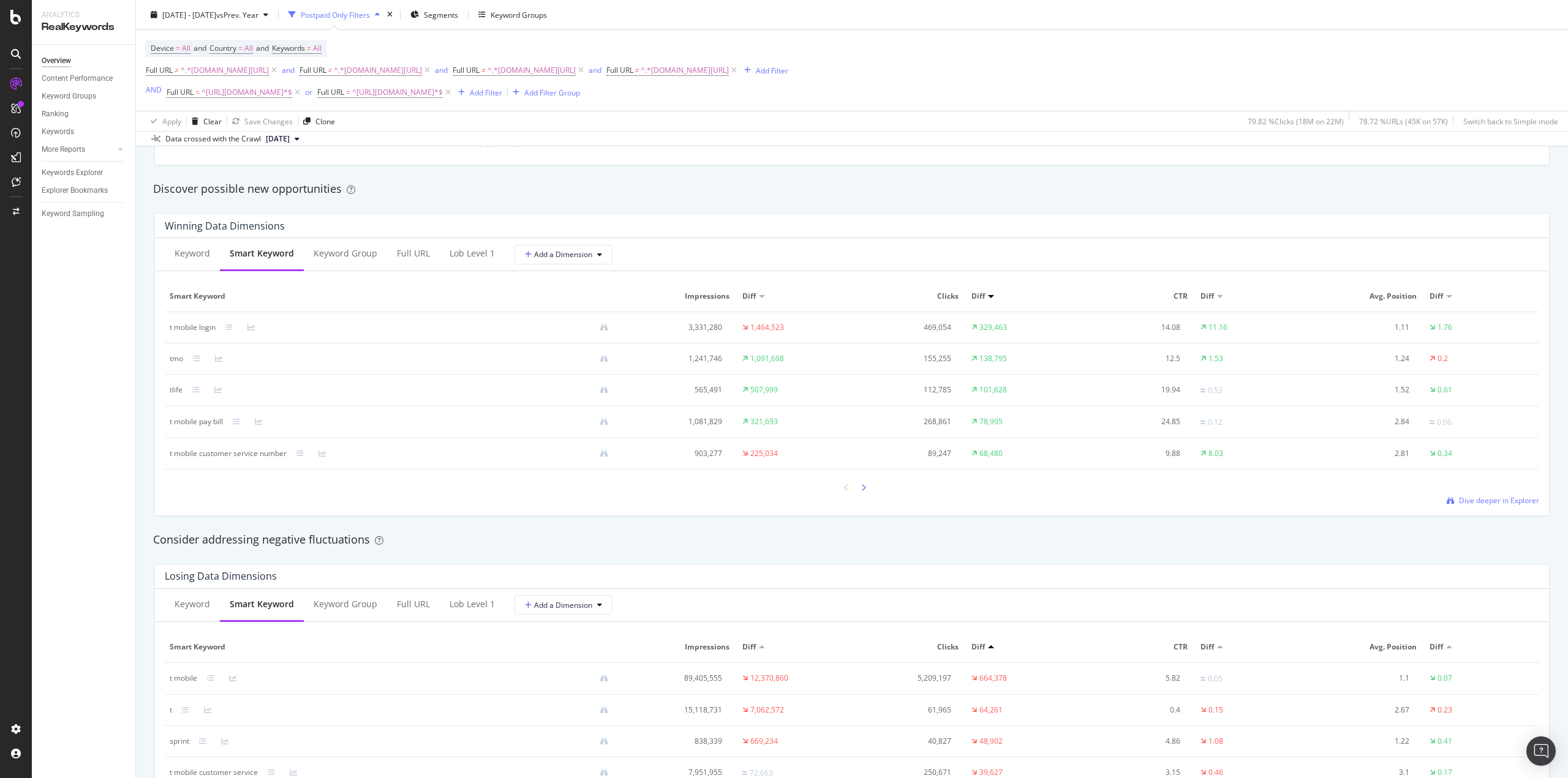
click at [858, 491] on div at bounding box center [864, 487] width 11 height 16
click at [861, 487] on icon at bounding box center [864, 488] width 5 height 7
click at [192, 330] on div "deltawifi" at bounding box center [184, 327] width 29 height 11
click at [185, 328] on div "deltawifi" at bounding box center [184, 327] width 29 height 11
click at [186, 329] on div "deltawifi" at bounding box center [184, 327] width 29 height 11
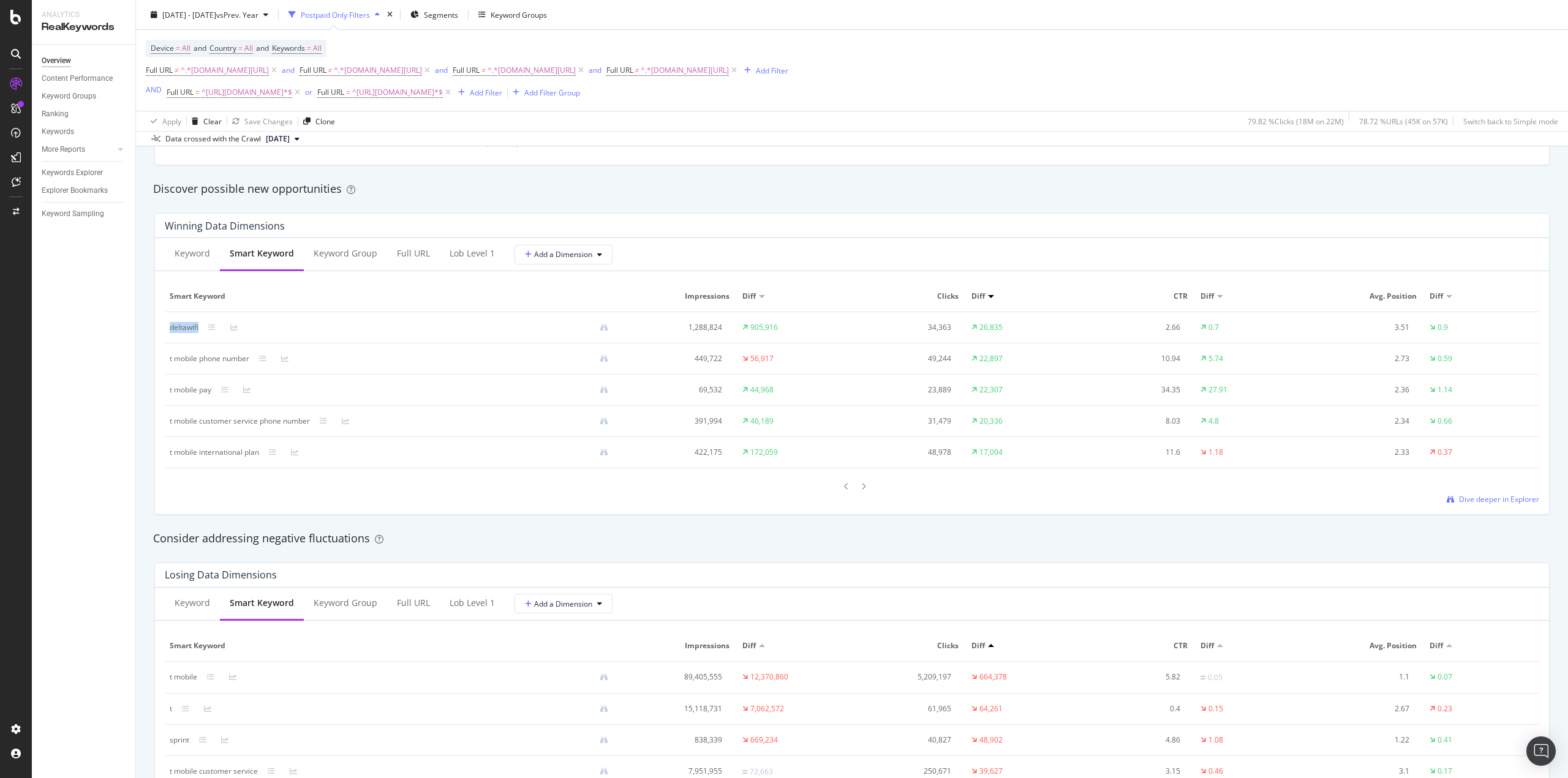
click at [186, 329] on div "deltawifi" at bounding box center [184, 327] width 29 height 11
click at [205, 450] on div "t mobile international plan" at bounding box center [214, 452] width 89 height 11
click at [861, 483] on icon at bounding box center [864, 486] width 5 height 7
drag, startPoint x: 209, startPoint y: 389, endPoint x: 226, endPoint y: 396, distance: 18.4
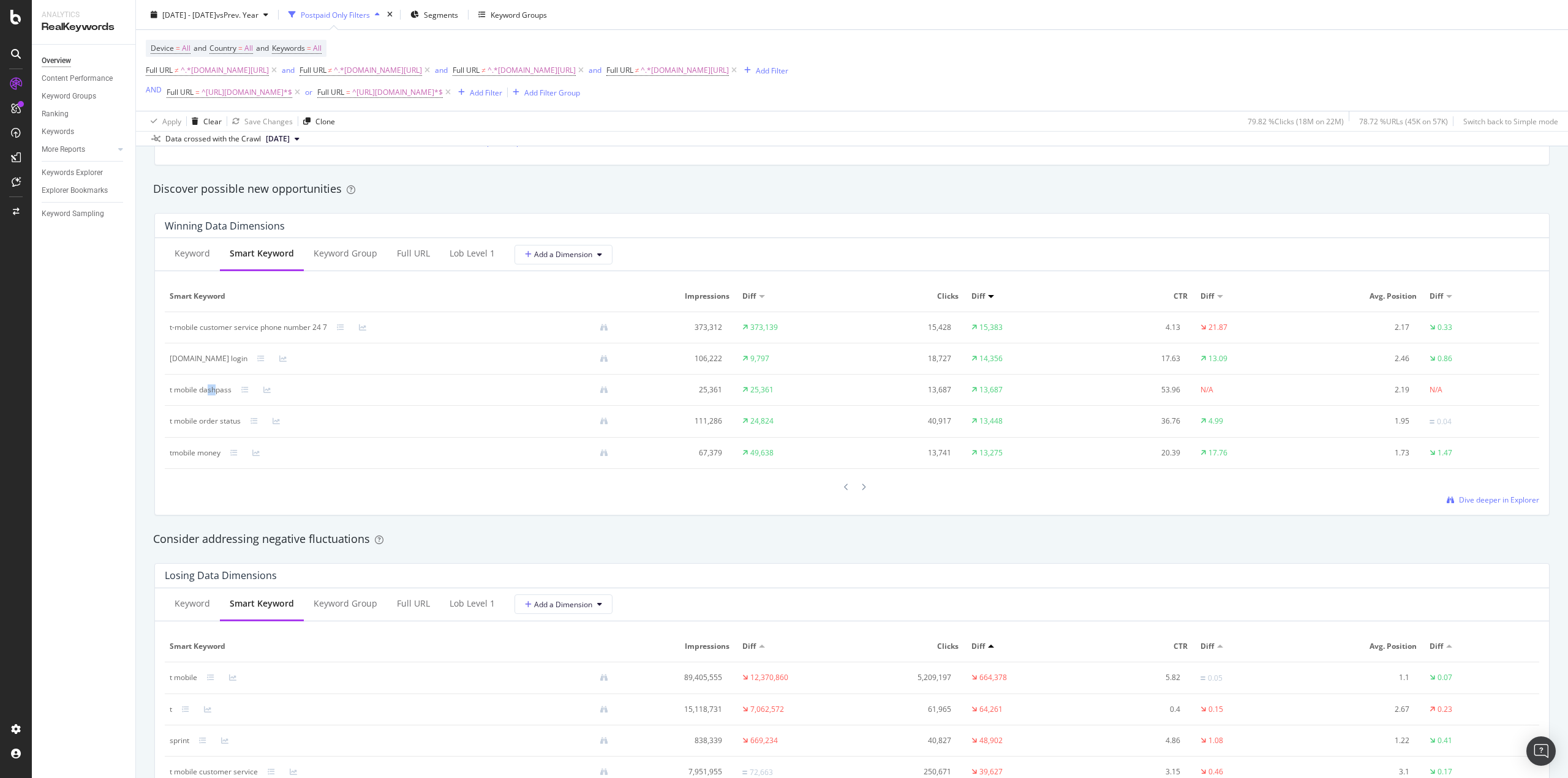
click at [223, 394] on div "t mobile dashpass" at bounding box center [201, 390] width 62 height 11
click at [226, 396] on div "t mobile dashpass" at bounding box center [201, 390] width 62 height 11
click at [867, 487] on div at bounding box center [852, 486] width 1375 height 16
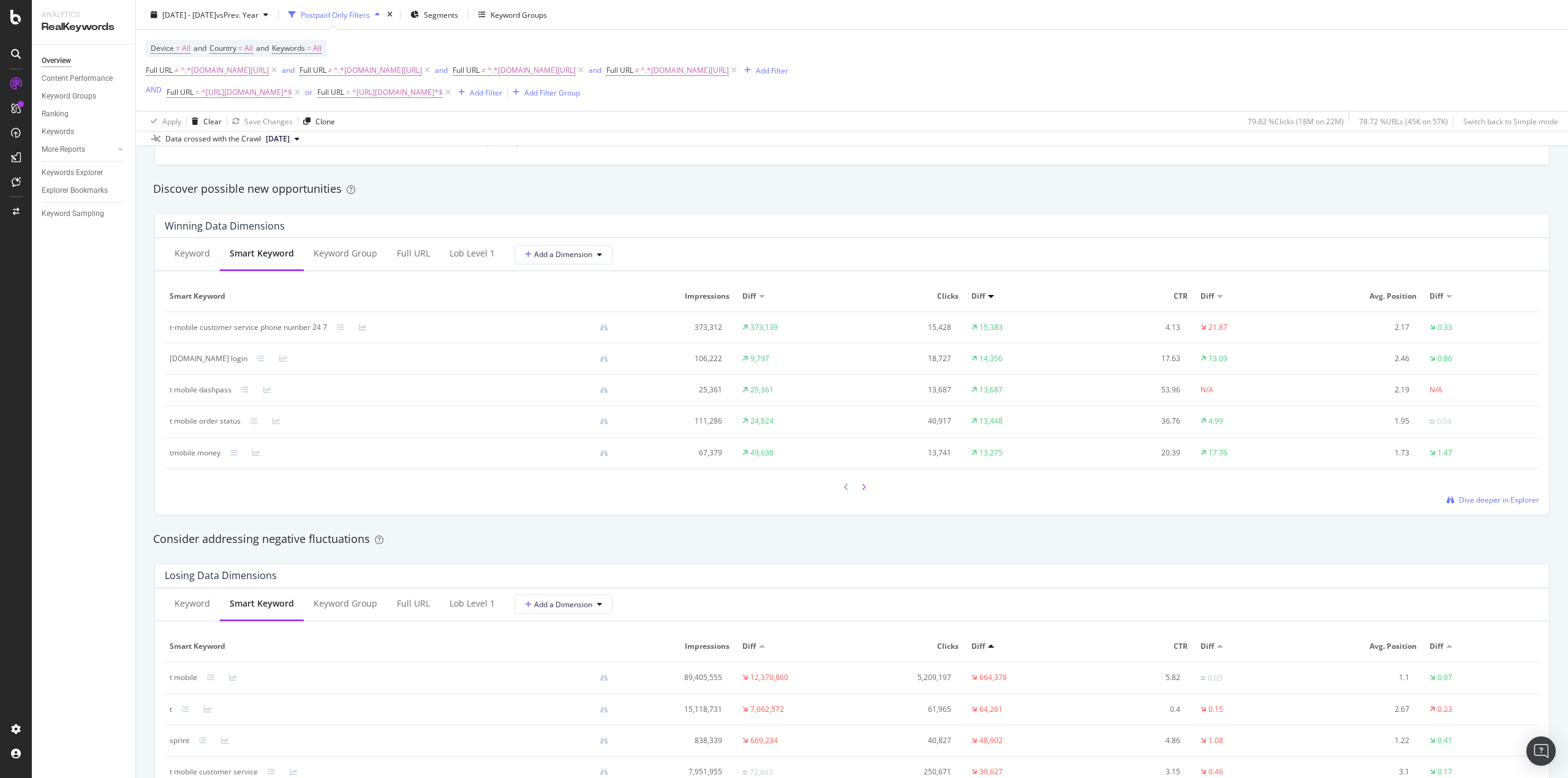
click at [861, 486] on div at bounding box center [864, 486] width 11 height 16
click at [414, 261] on div "Full URL" at bounding box center [414, 254] width 53 height 33
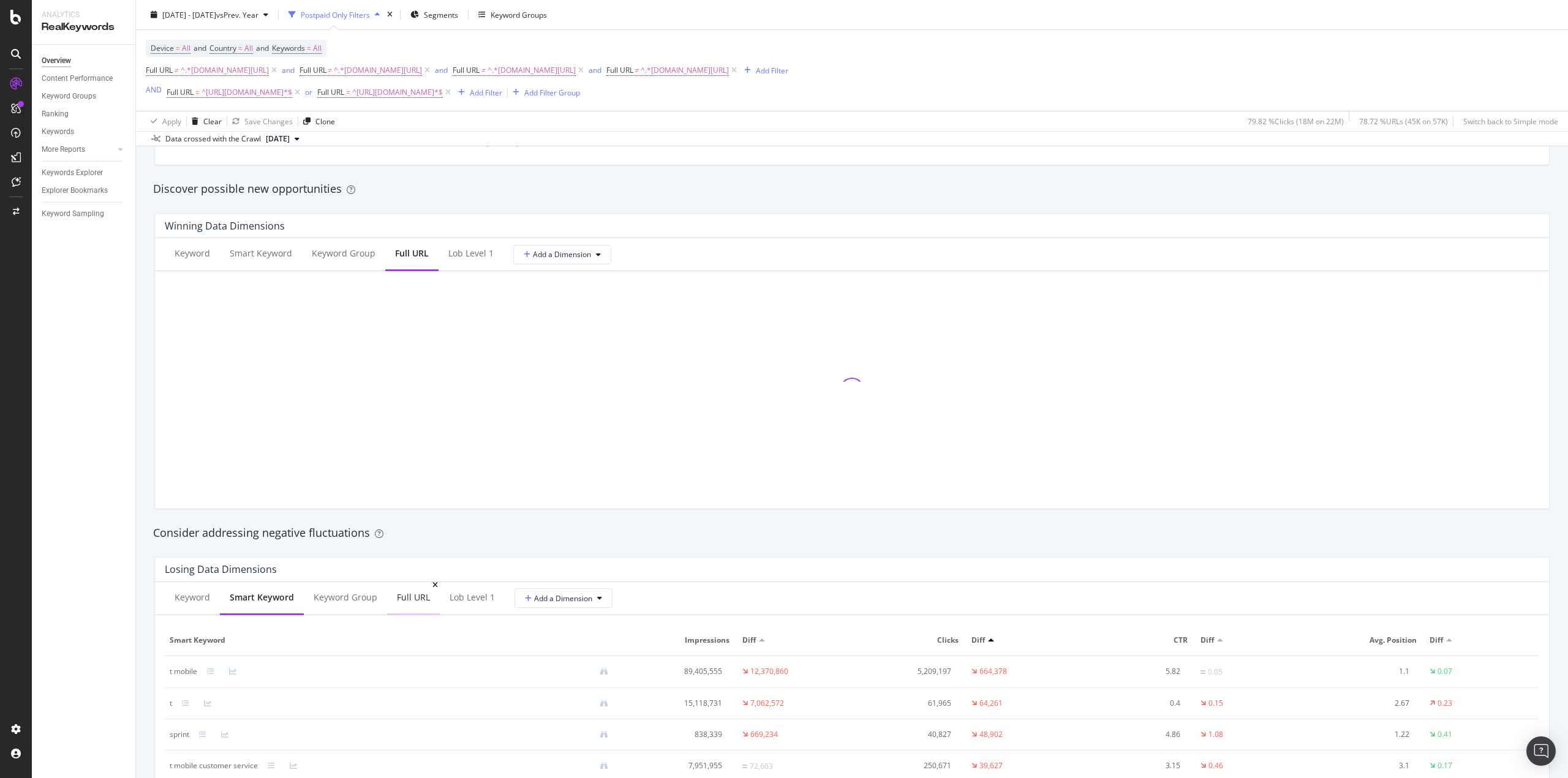
click at [413, 598] on div "Full URL" at bounding box center [414, 598] width 33 height 12
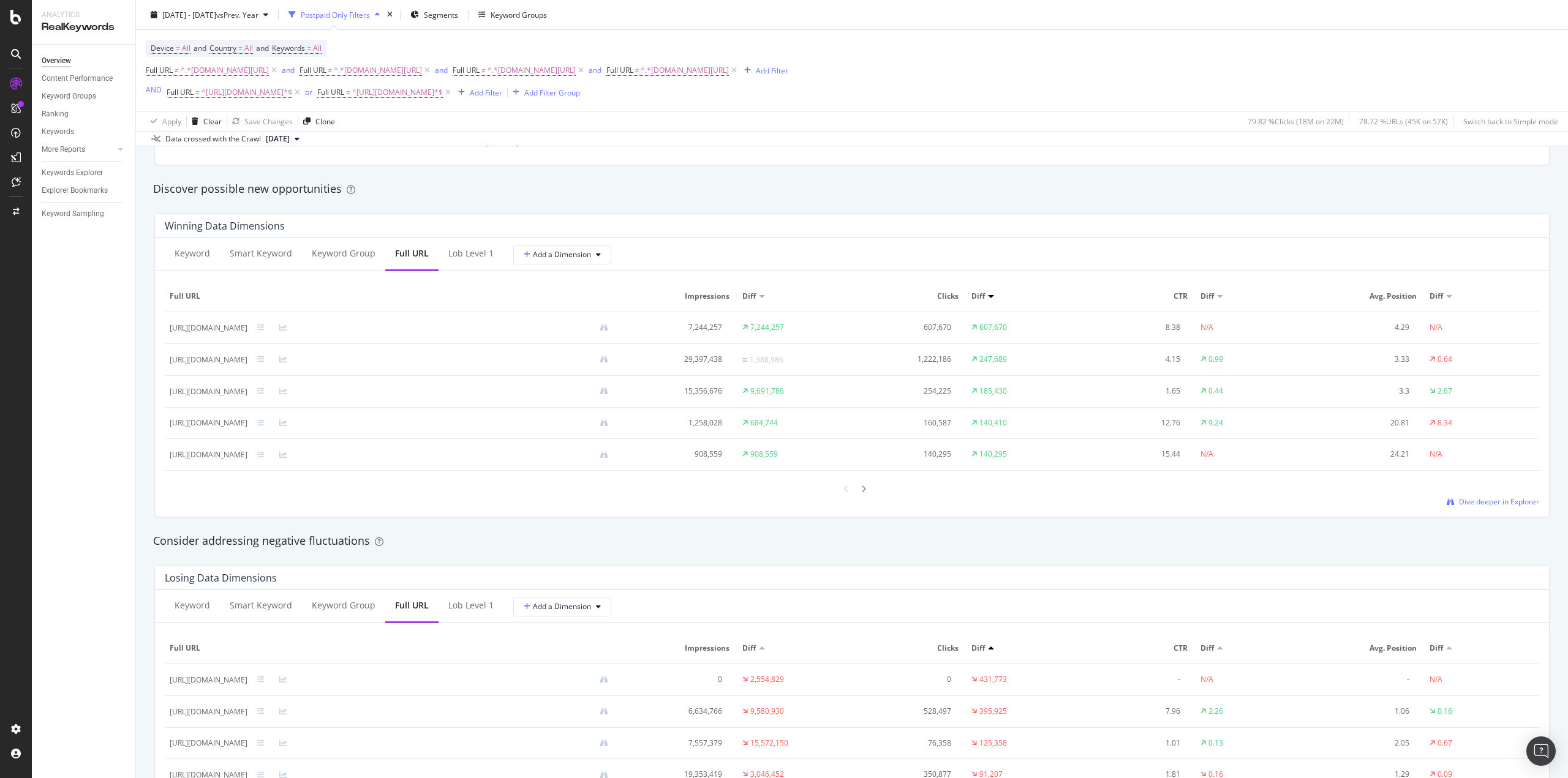
click at [863, 489] on div at bounding box center [864, 489] width 11 height 16
click at [265, 327] on icon at bounding box center [261, 327] width 7 height 7
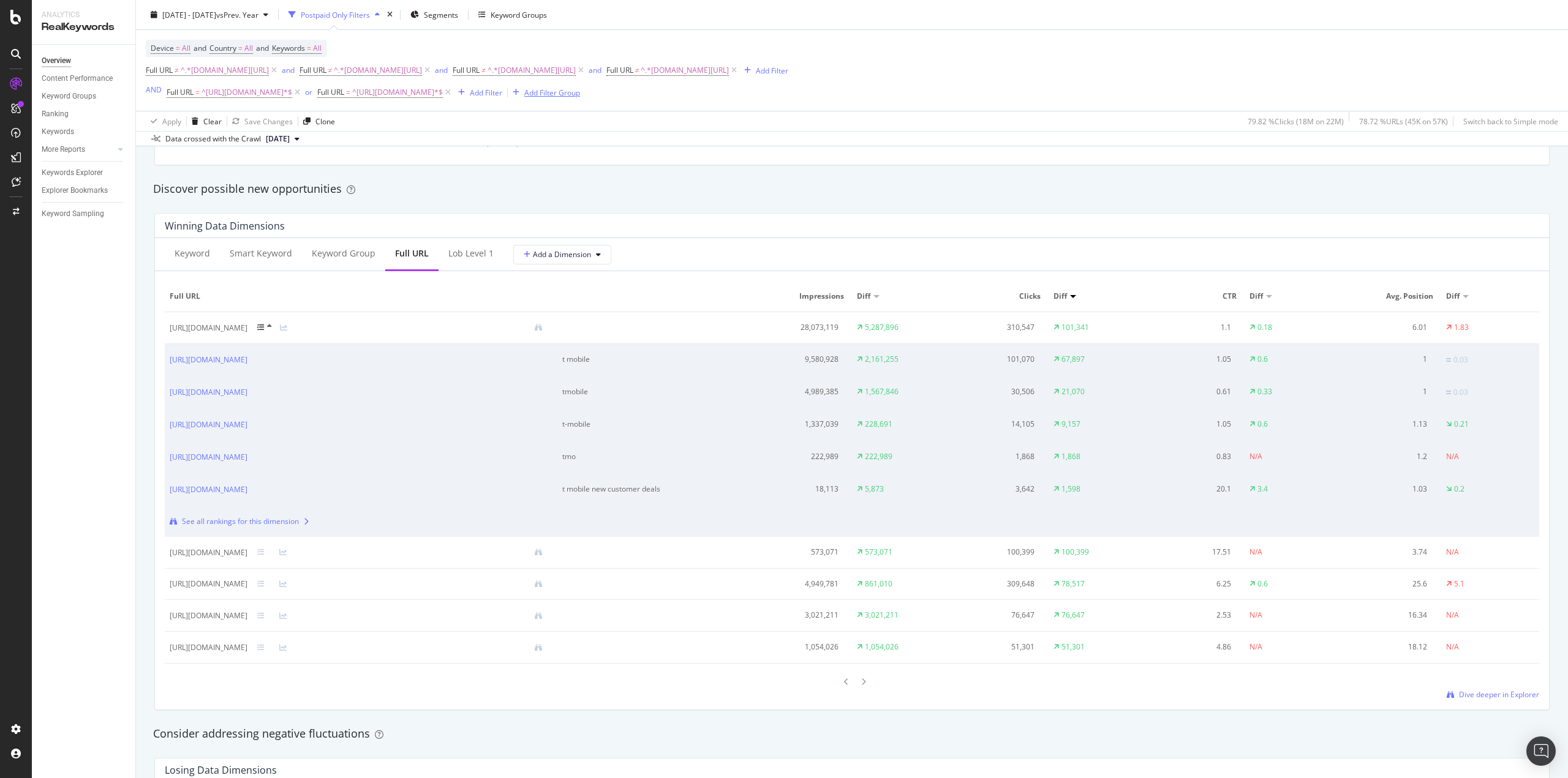
drag, startPoint x: 271, startPoint y: 523, endPoint x: 576, endPoint y: 97, distance: 523.9
click at [576, 97] on div "Add Filter Group" at bounding box center [552, 92] width 56 height 10
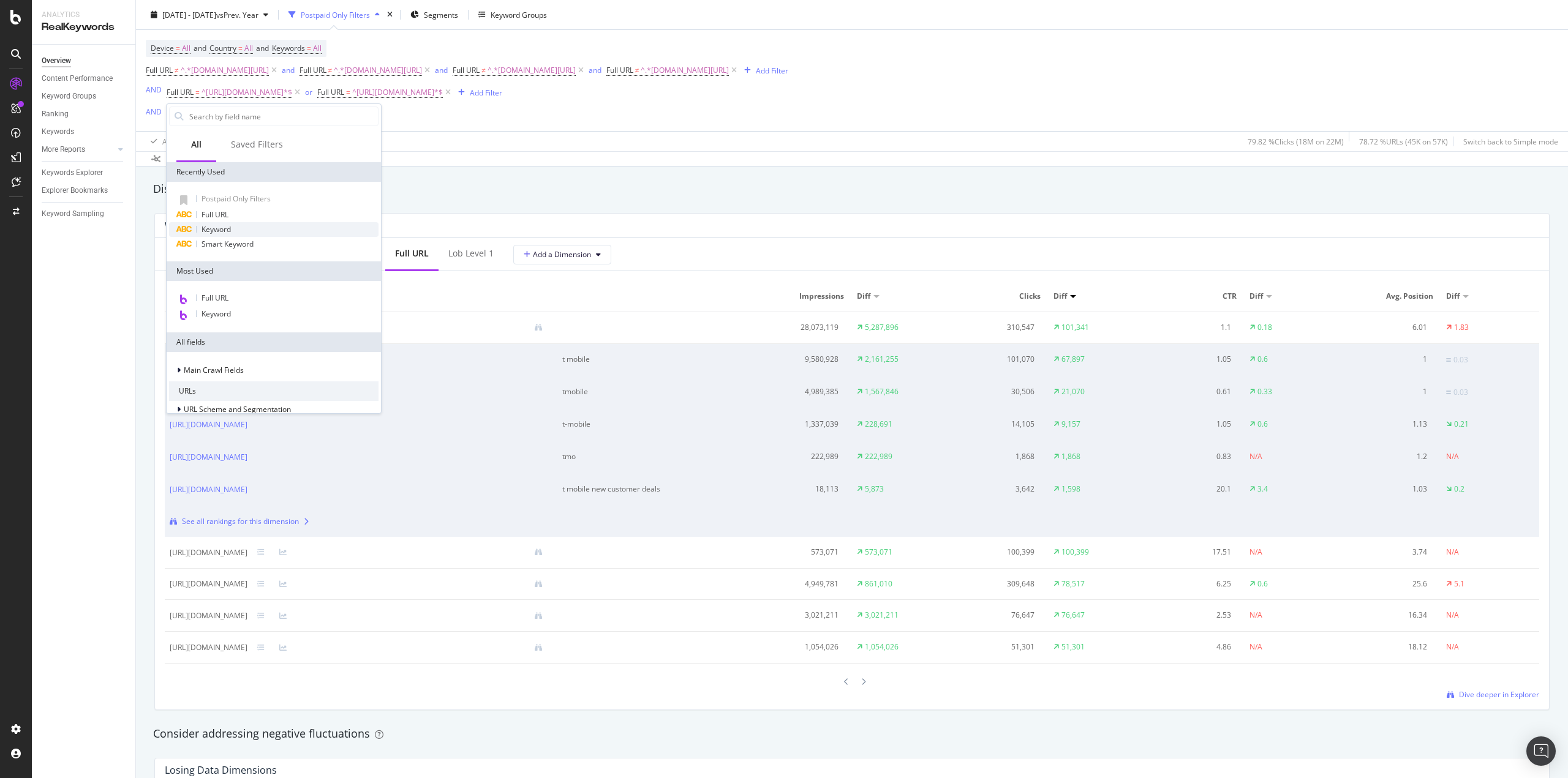
click at [246, 229] on div "Keyword" at bounding box center [274, 230] width 209 height 15
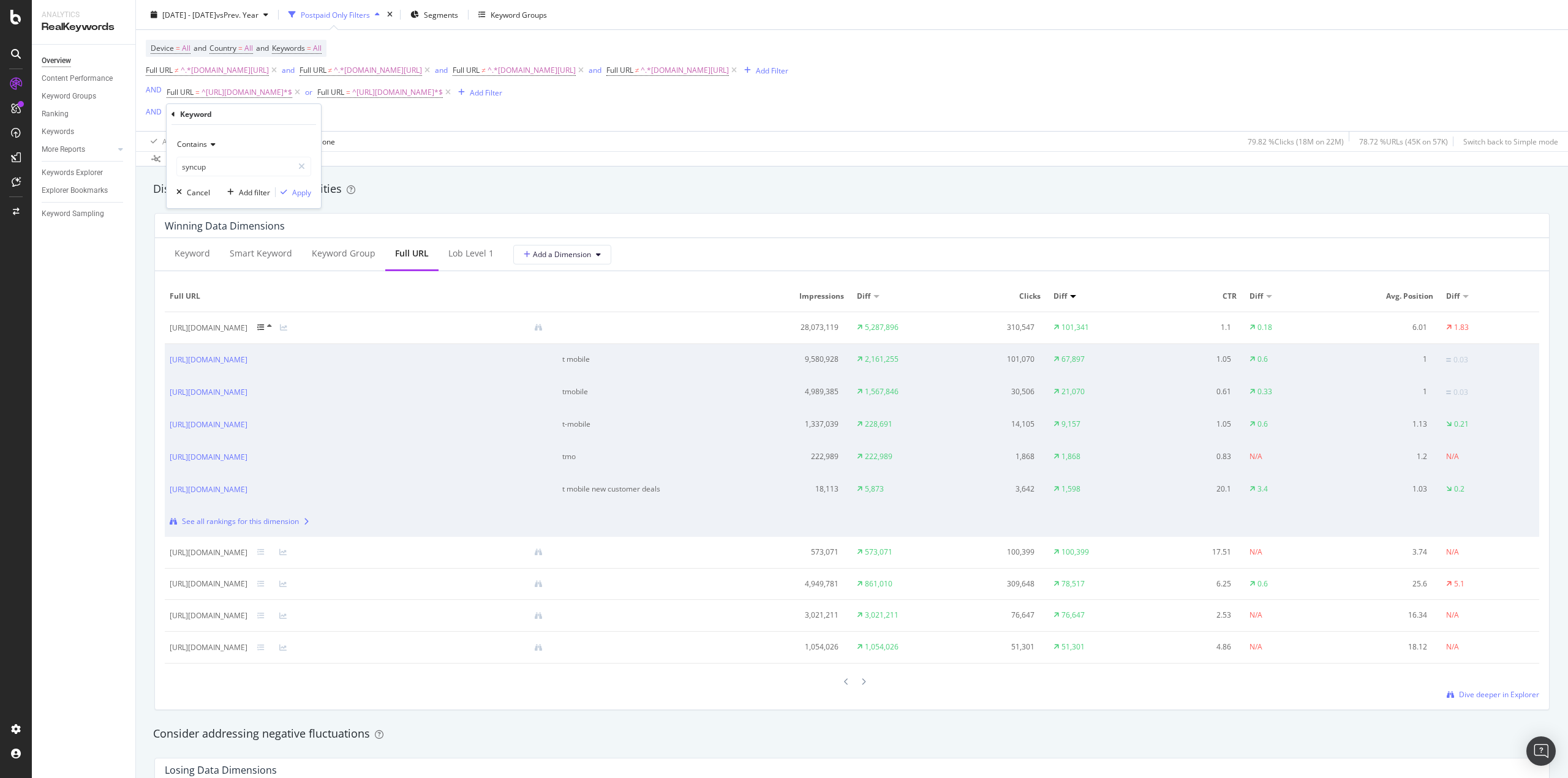
click at [204, 146] on span "Contains" at bounding box center [192, 143] width 30 height 10
click at [176, 116] on div "Keyword" at bounding box center [244, 114] width 144 height 21
click at [173, 115] on icon at bounding box center [173, 114] width 4 height 7
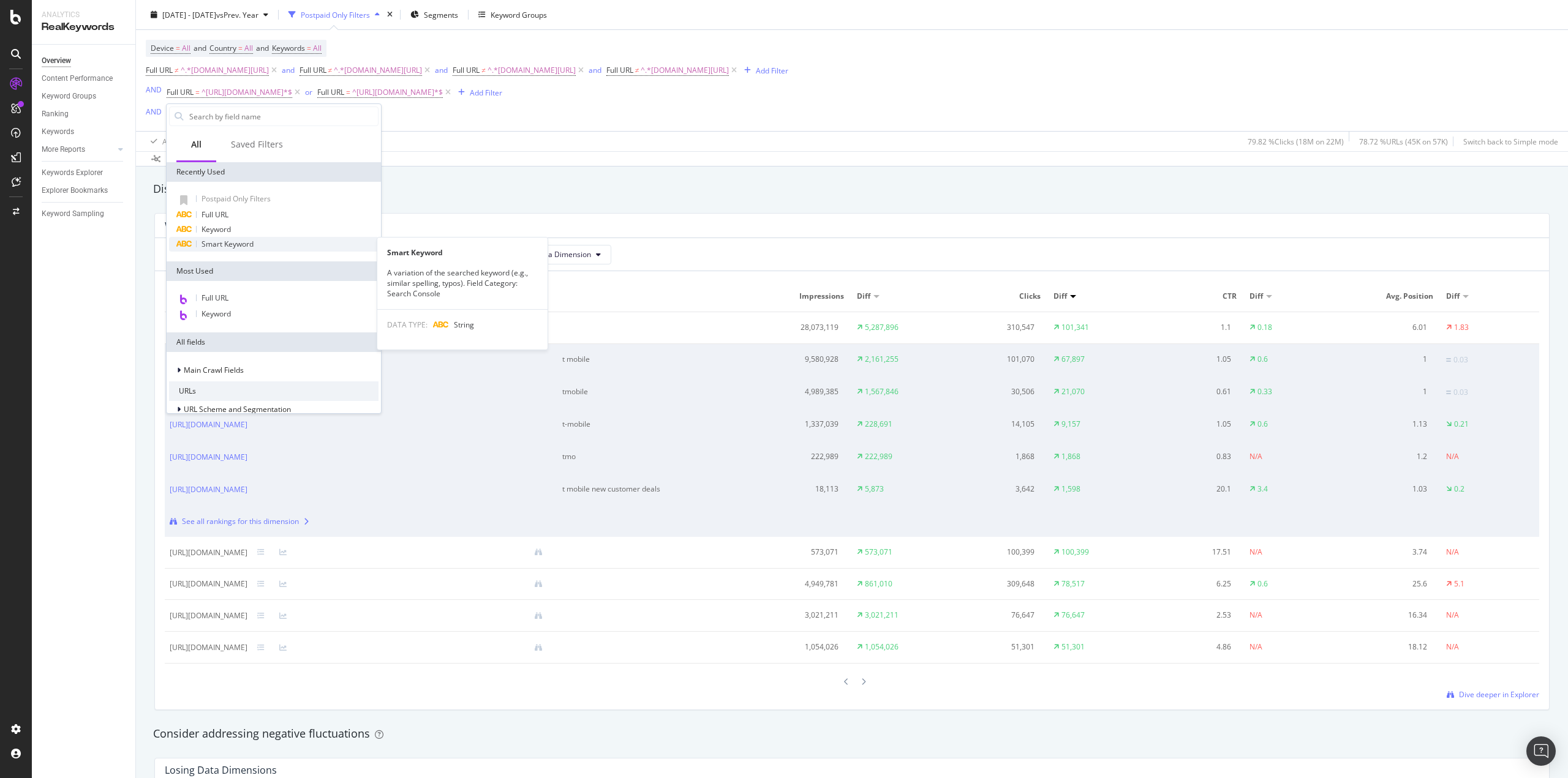
click at [225, 246] on span "Smart Keyword" at bounding box center [227, 244] width 52 height 10
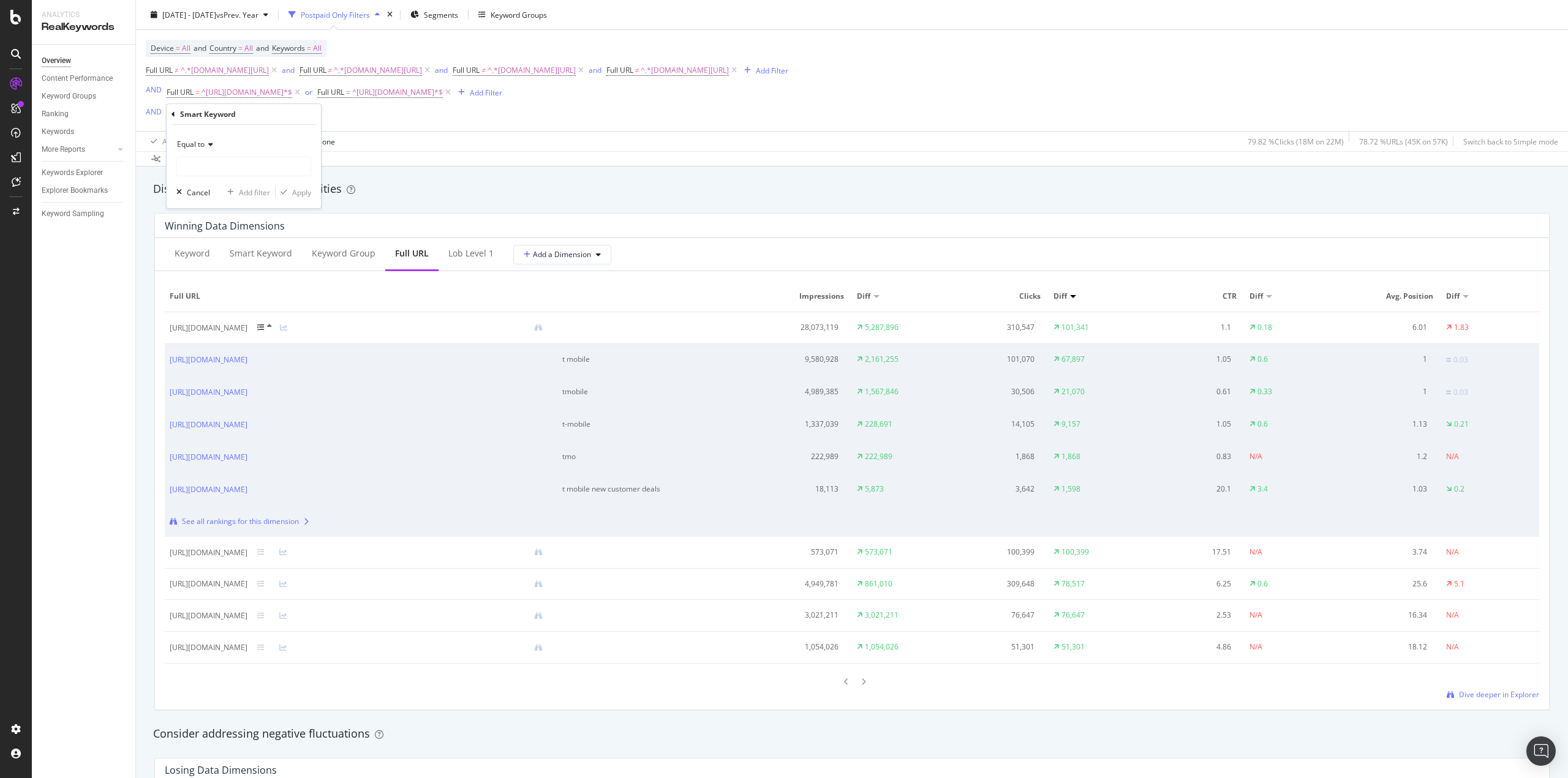
click at [209, 146] on icon at bounding box center [209, 144] width 9 height 7
click at [218, 265] on div "Contains" at bounding box center [244, 265] width 131 height 16
click at [220, 169] on input "text" at bounding box center [244, 166] width 133 height 19
type input "b"
type input "school"
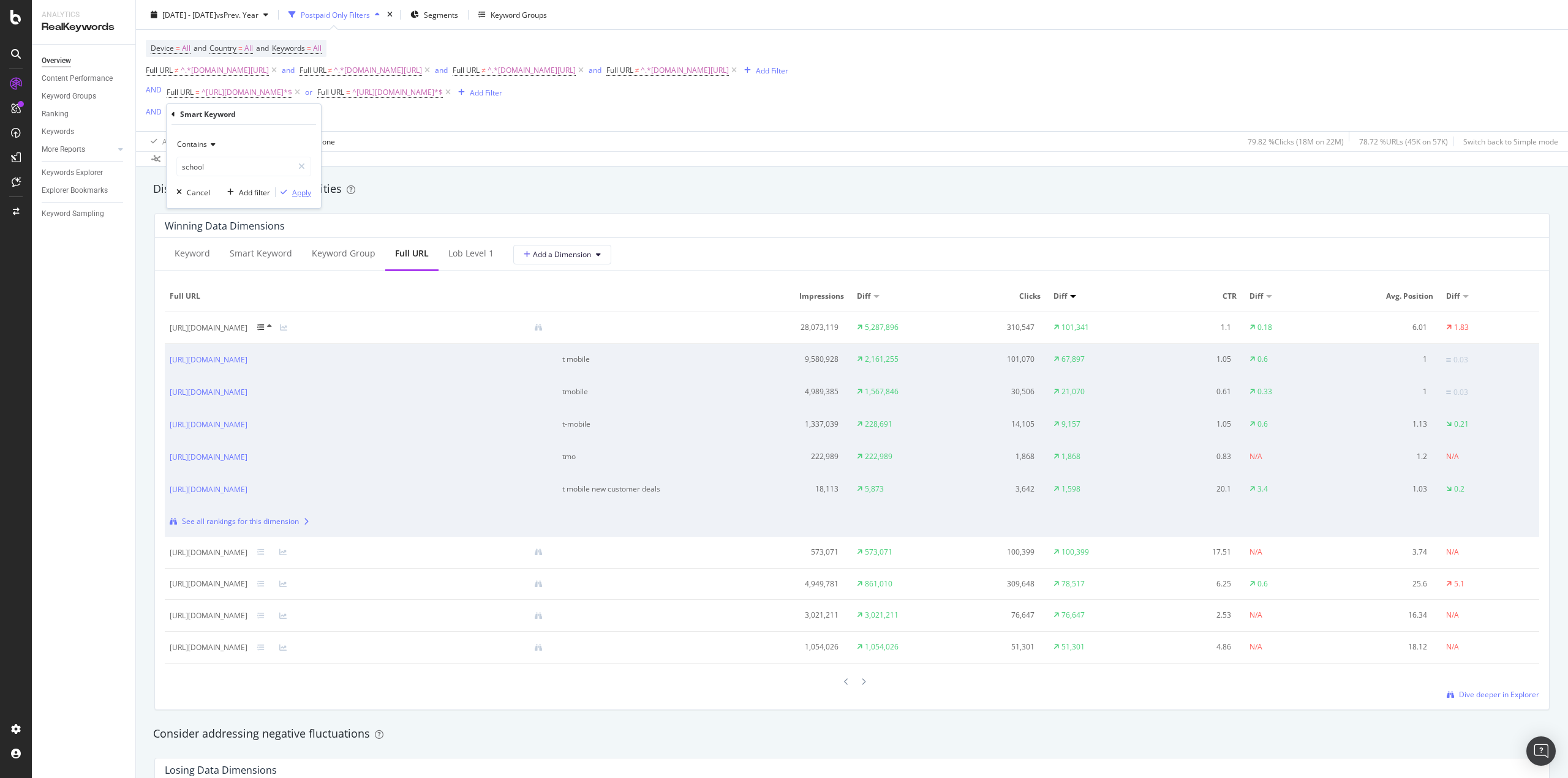
click at [308, 192] on div "Apply" at bounding box center [302, 192] width 19 height 10
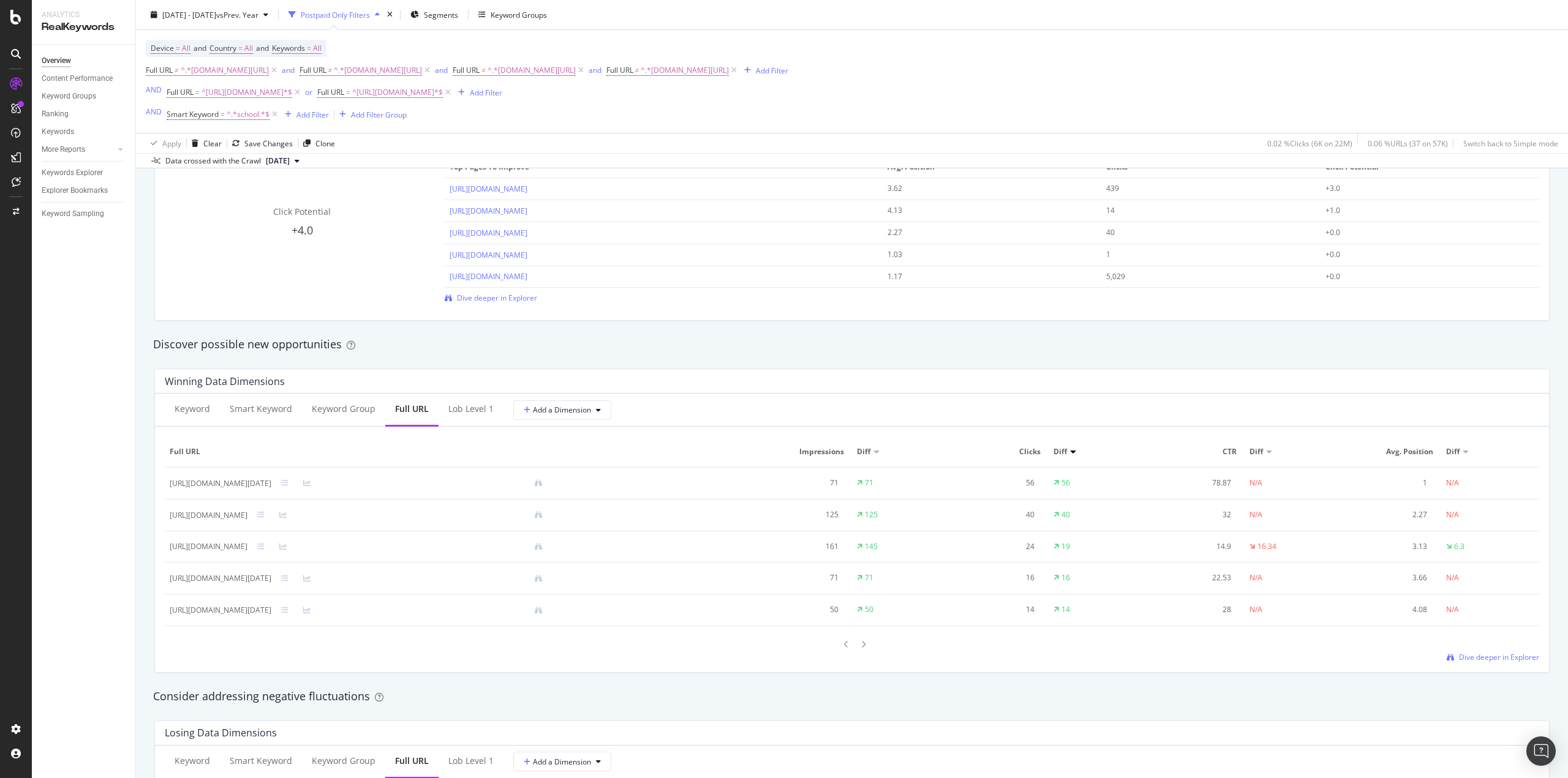
scroll to position [918, 0]
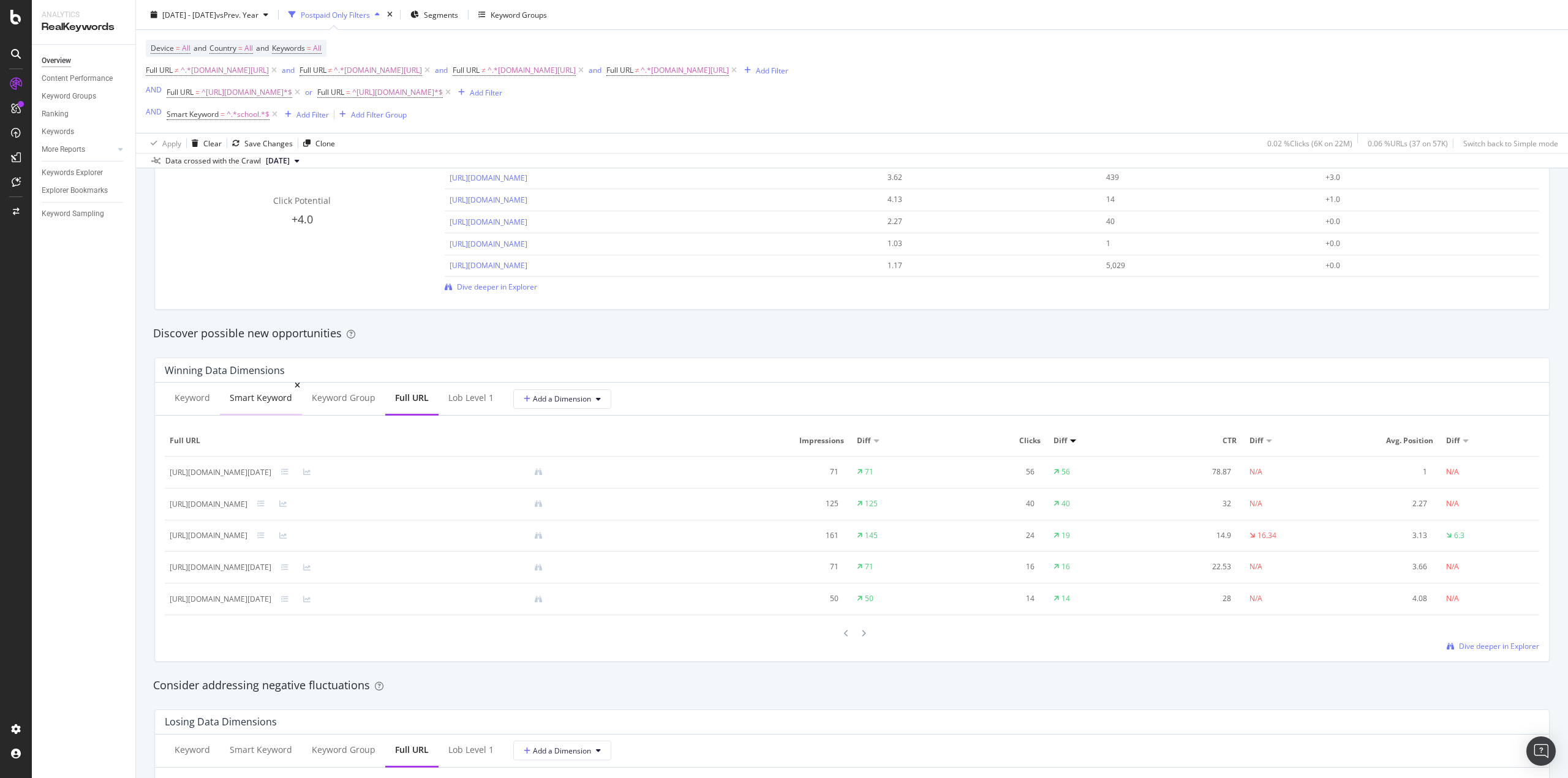
click at [248, 400] on div "Smart Keyword" at bounding box center [261, 398] width 63 height 12
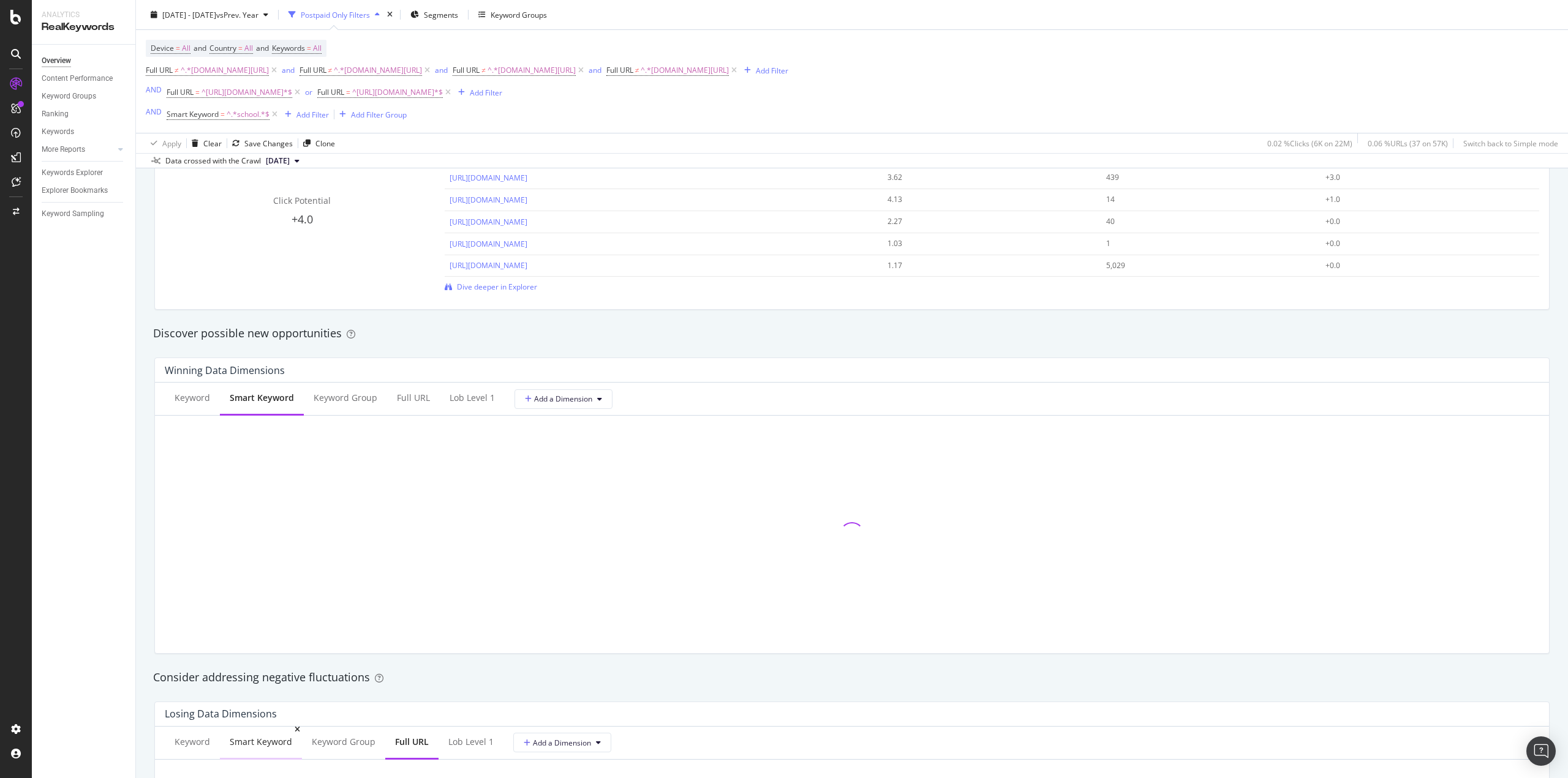
click at [259, 737] on div "Smart Keyword" at bounding box center [261, 742] width 63 height 12
click at [412, 403] on div "Full URL" at bounding box center [414, 398] width 33 height 12
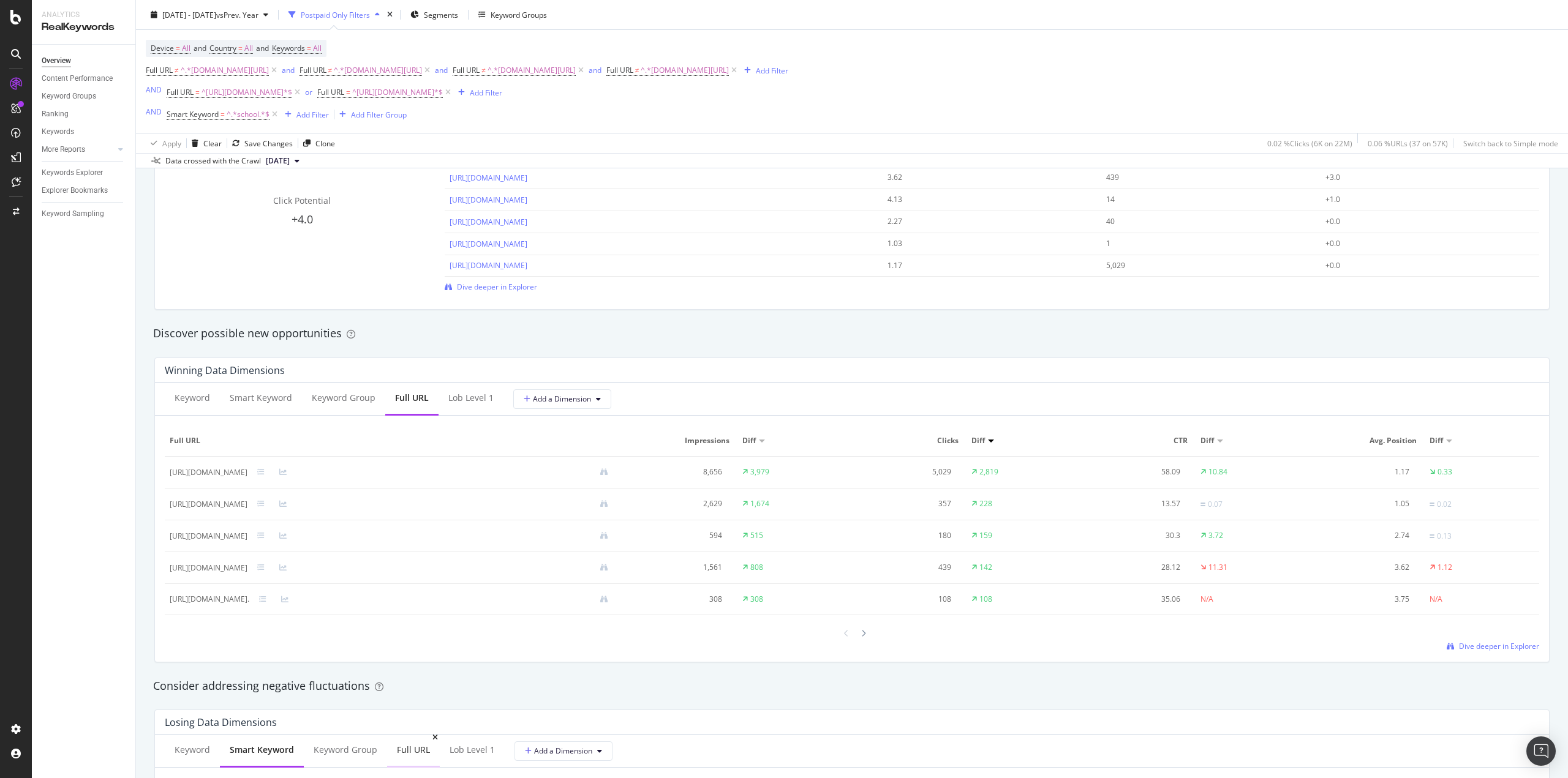
click at [416, 747] on div "Full URL" at bounding box center [414, 750] width 33 height 12
click at [843, 638] on div at bounding box center [846, 633] width 11 height 16
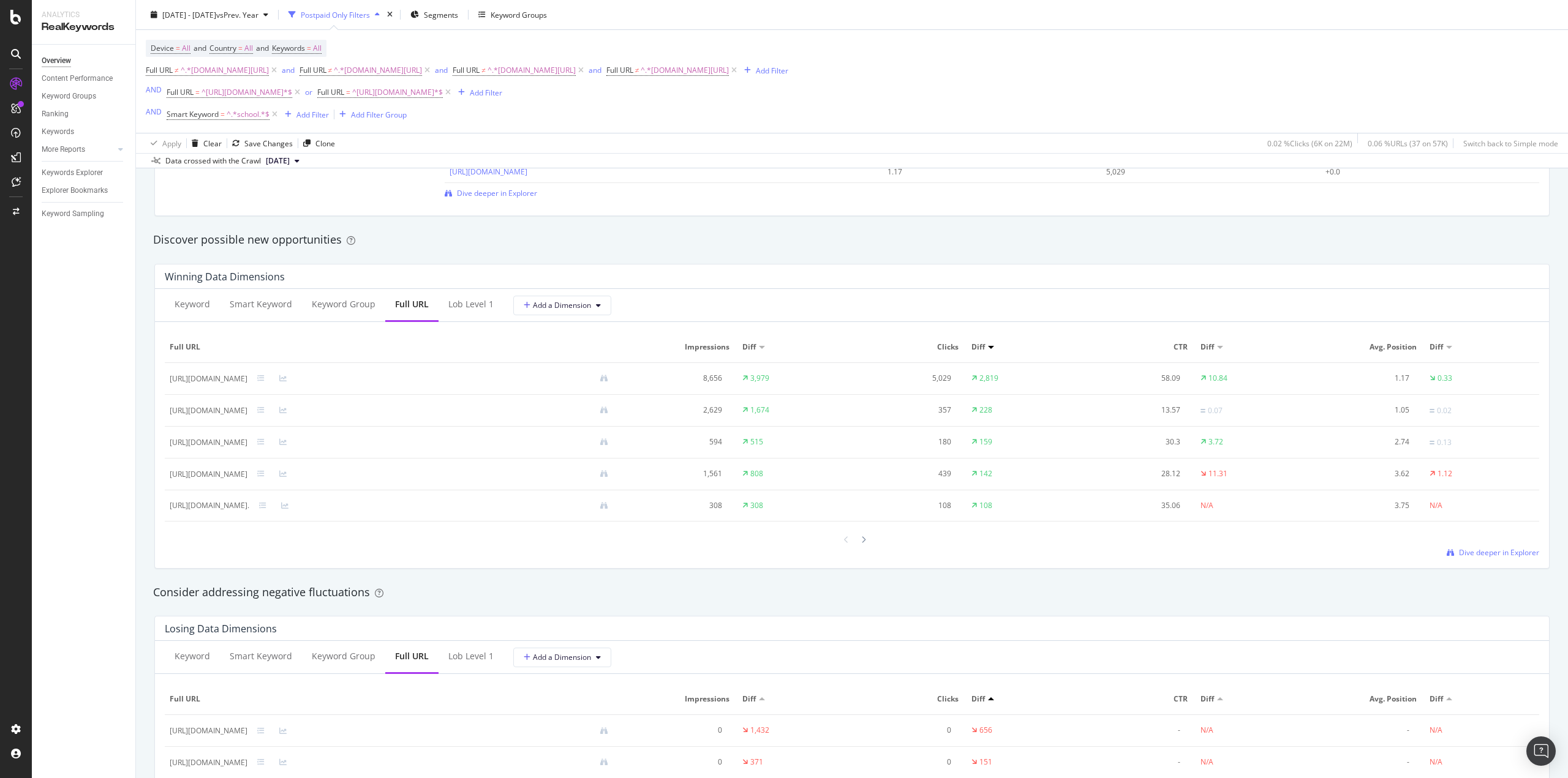
scroll to position [1041, 0]
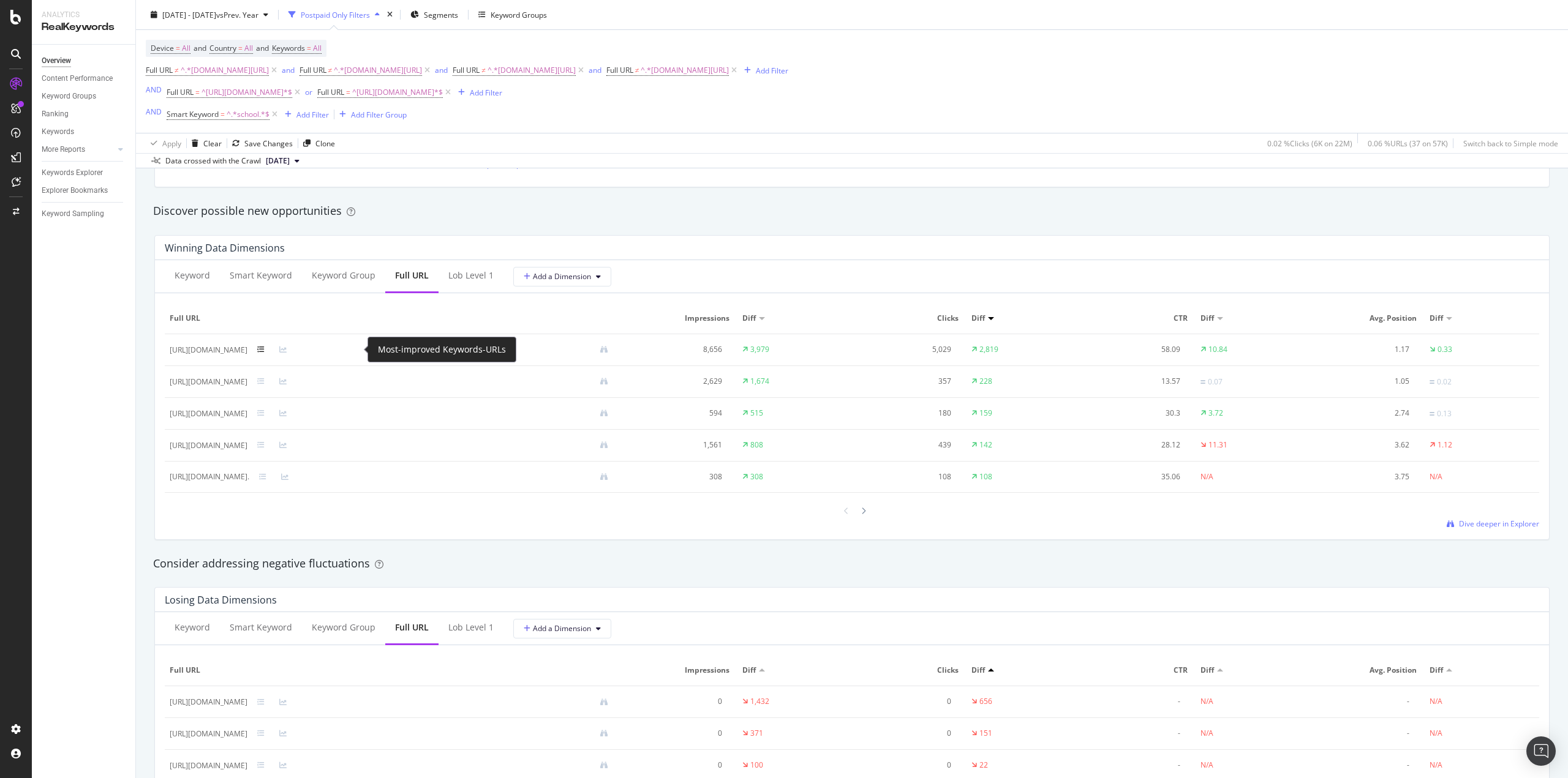
click at [265, 352] on icon at bounding box center [261, 349] width 7 height 7
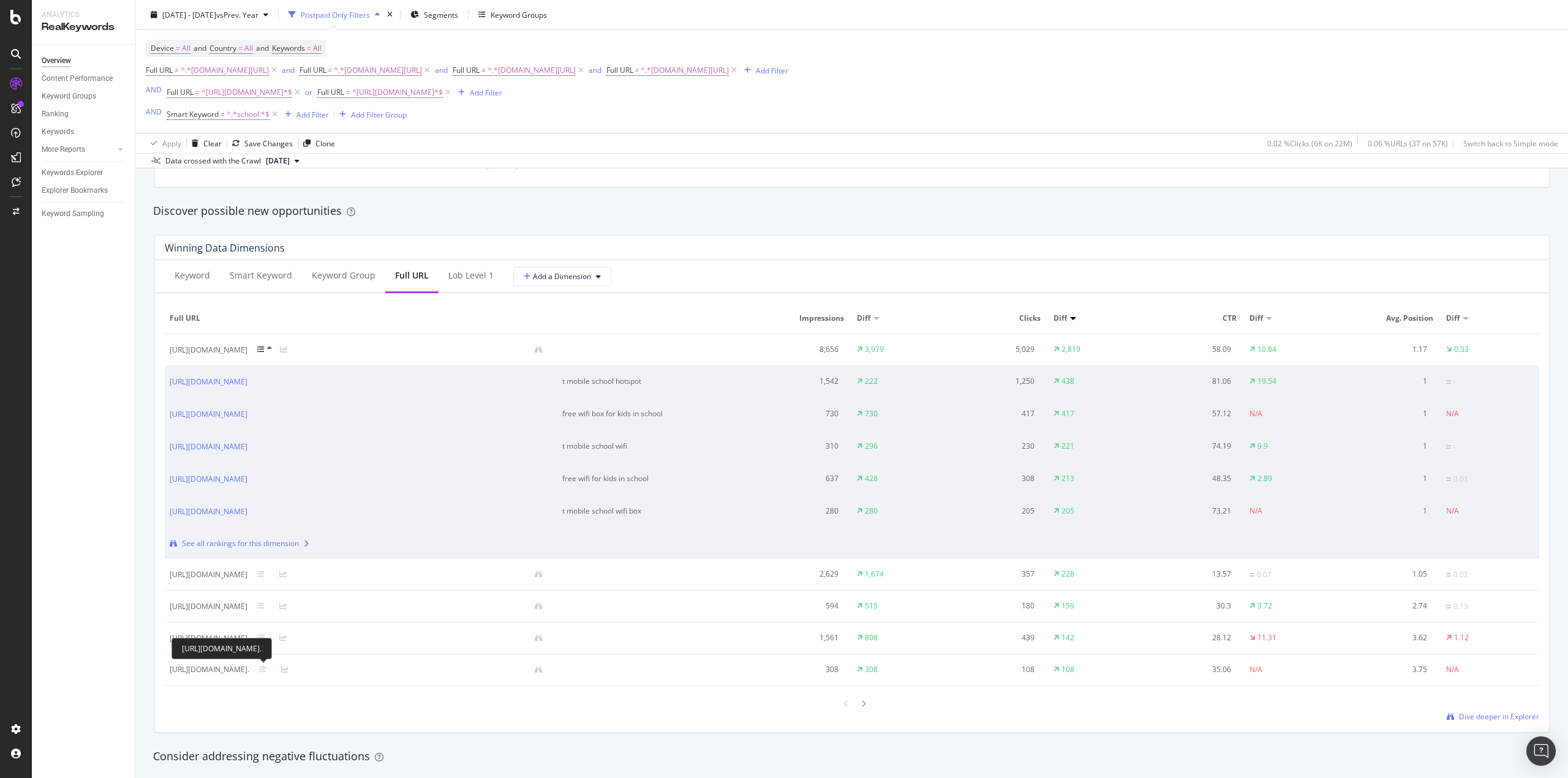
click at [249, 670] on div "[URL][DOMAIN_NAME]." at bounding box center [209, 670] width 80 height 11
drag, startPoint x: 263, startPoint y: 664, endPoint x: 228, endPoint y: 669, distance: 35.4
click at [228, 669] on div "[URL][DOMAIN_NAME]." at bounding box center [209, 670] width 80 height 11
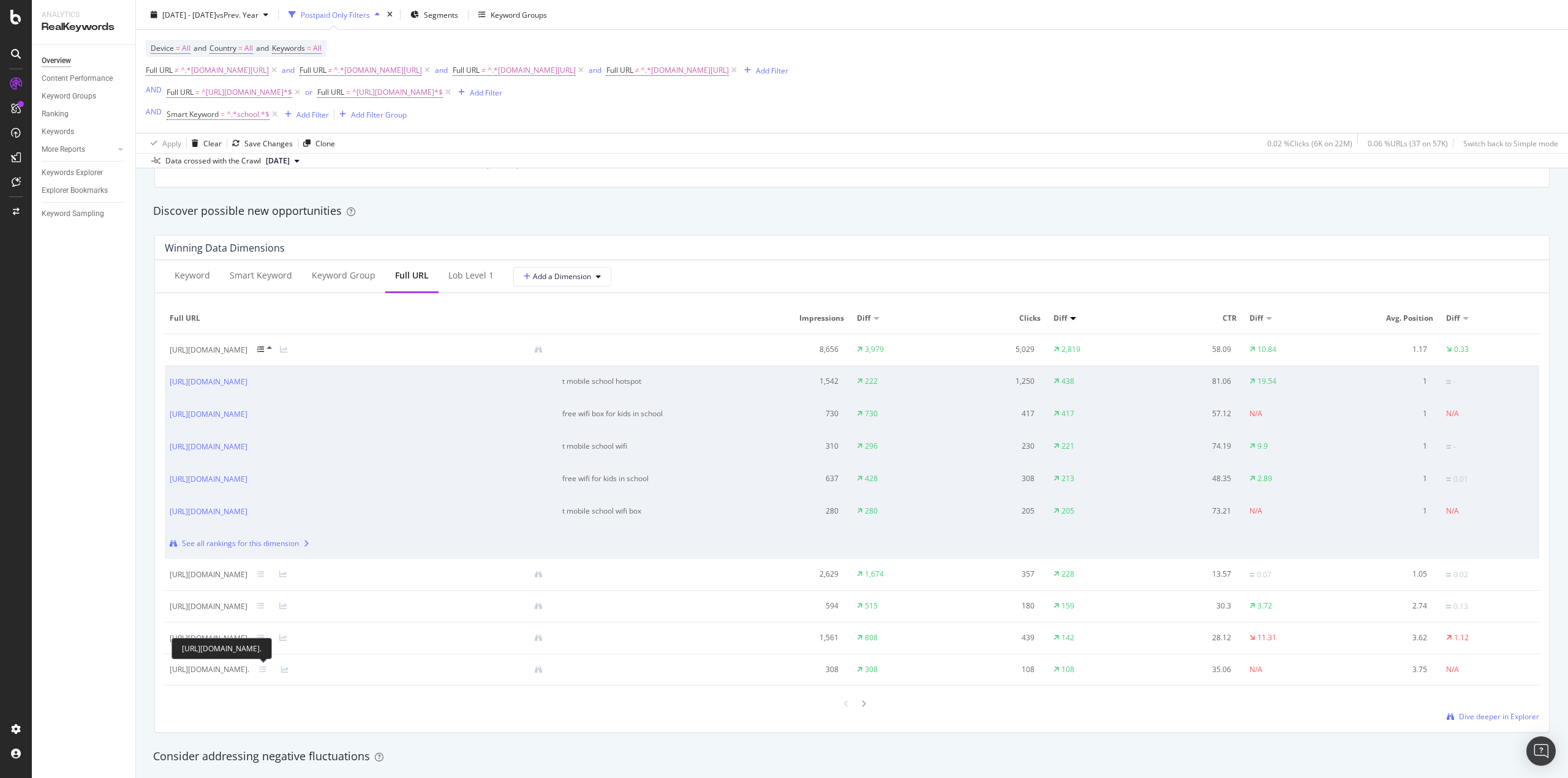
click at [228, 669] on div "[URL][DOMAIN_NAME]." at bounding box center [209, 670] width 80 height 11
click at [265, 348] on icon at bounding box center [261, 349] width 7 height 7
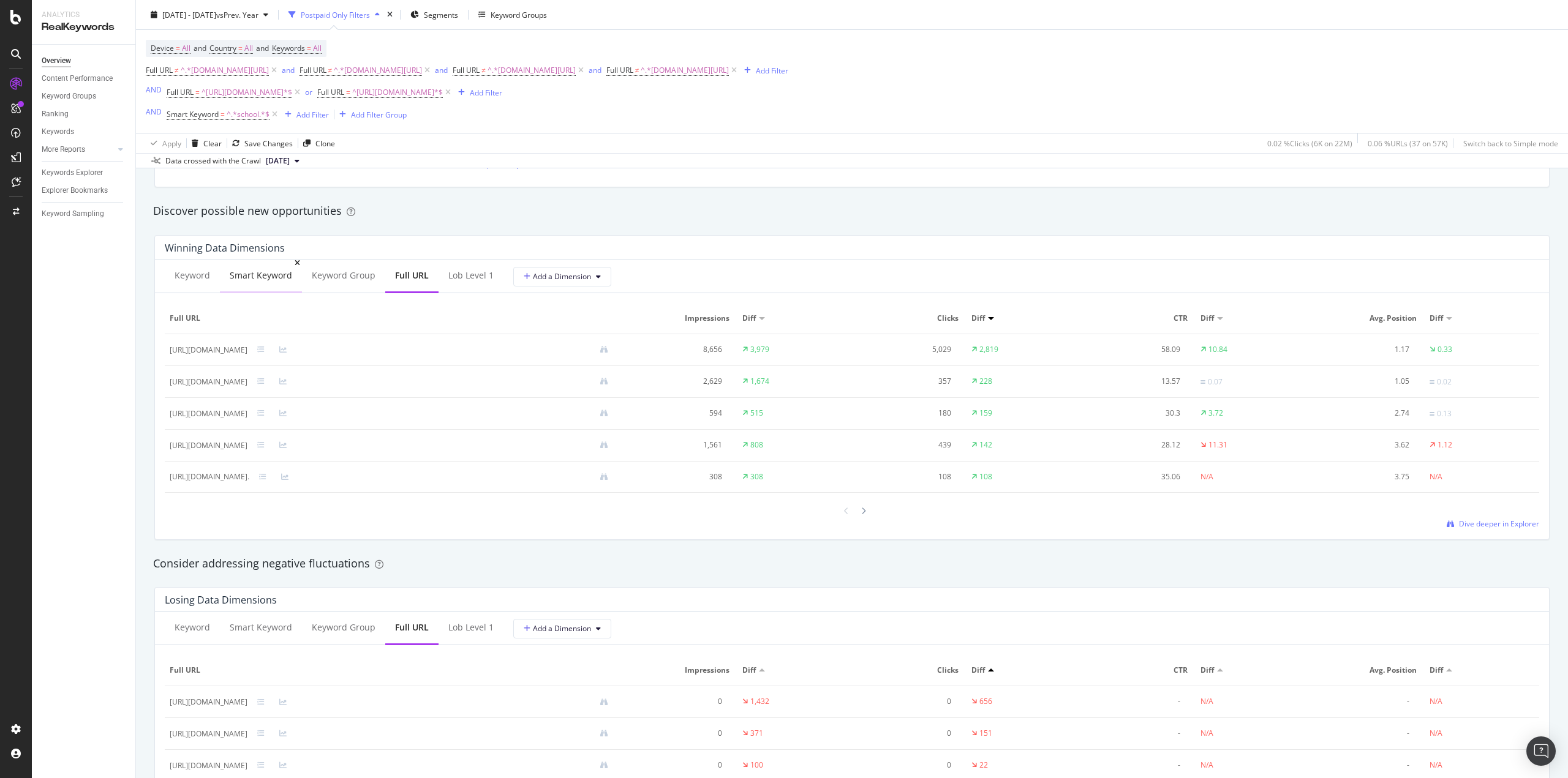
click at [267, 281] on div "Smart Keyword" at bounding box center [261, 275] width 63 height 12
click at [255, 627] on div "Smart Keyword" at bounding box center [261, 626] width 63 height 12
click at [237, 117] on span "^.*school.*$" at bounding box center [247, 115] width 43 height 17
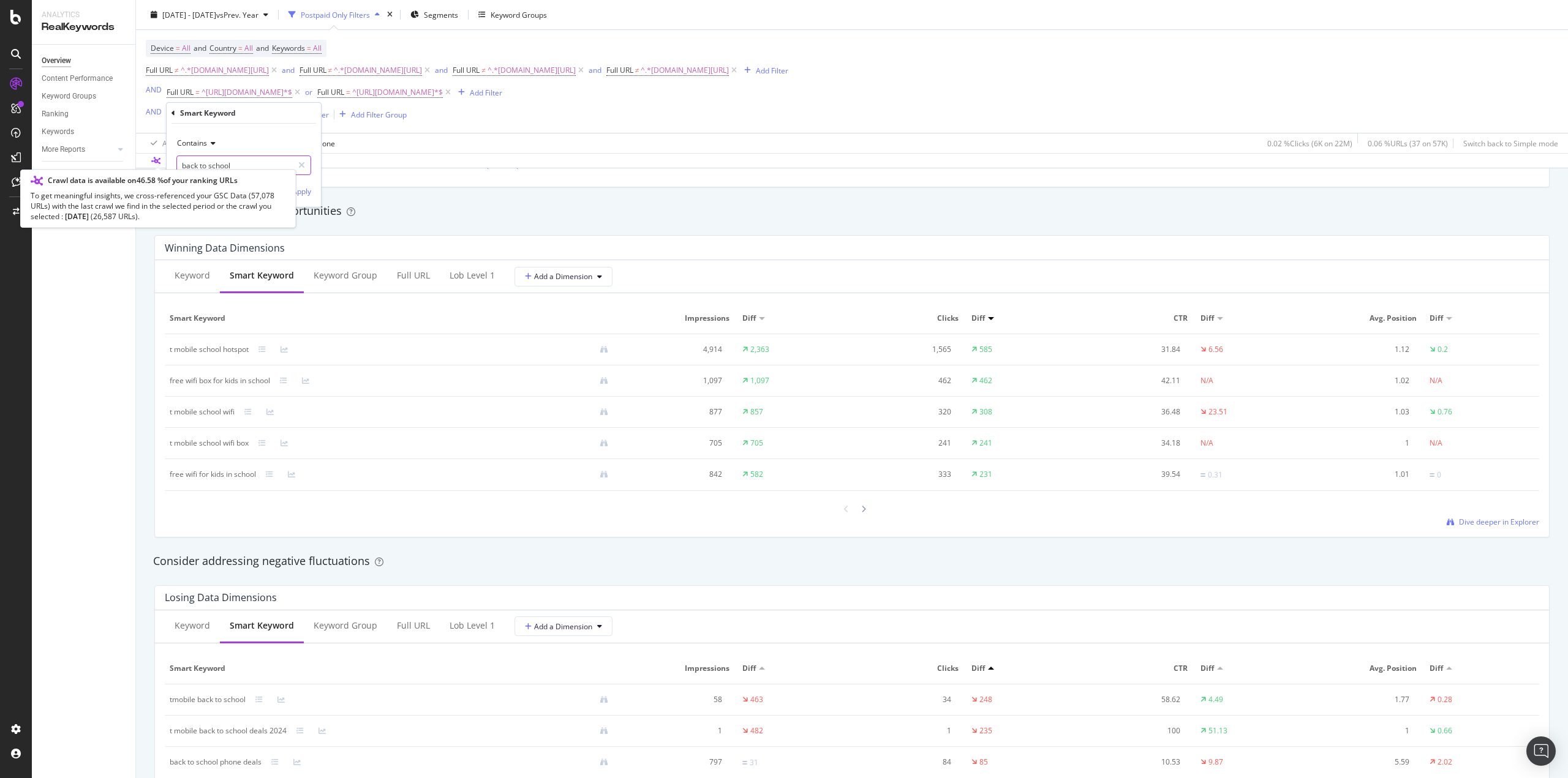
type input "back to school"
click at [302, 190] on div "Apply" at bounding box center [302, 191] width 19 height 10
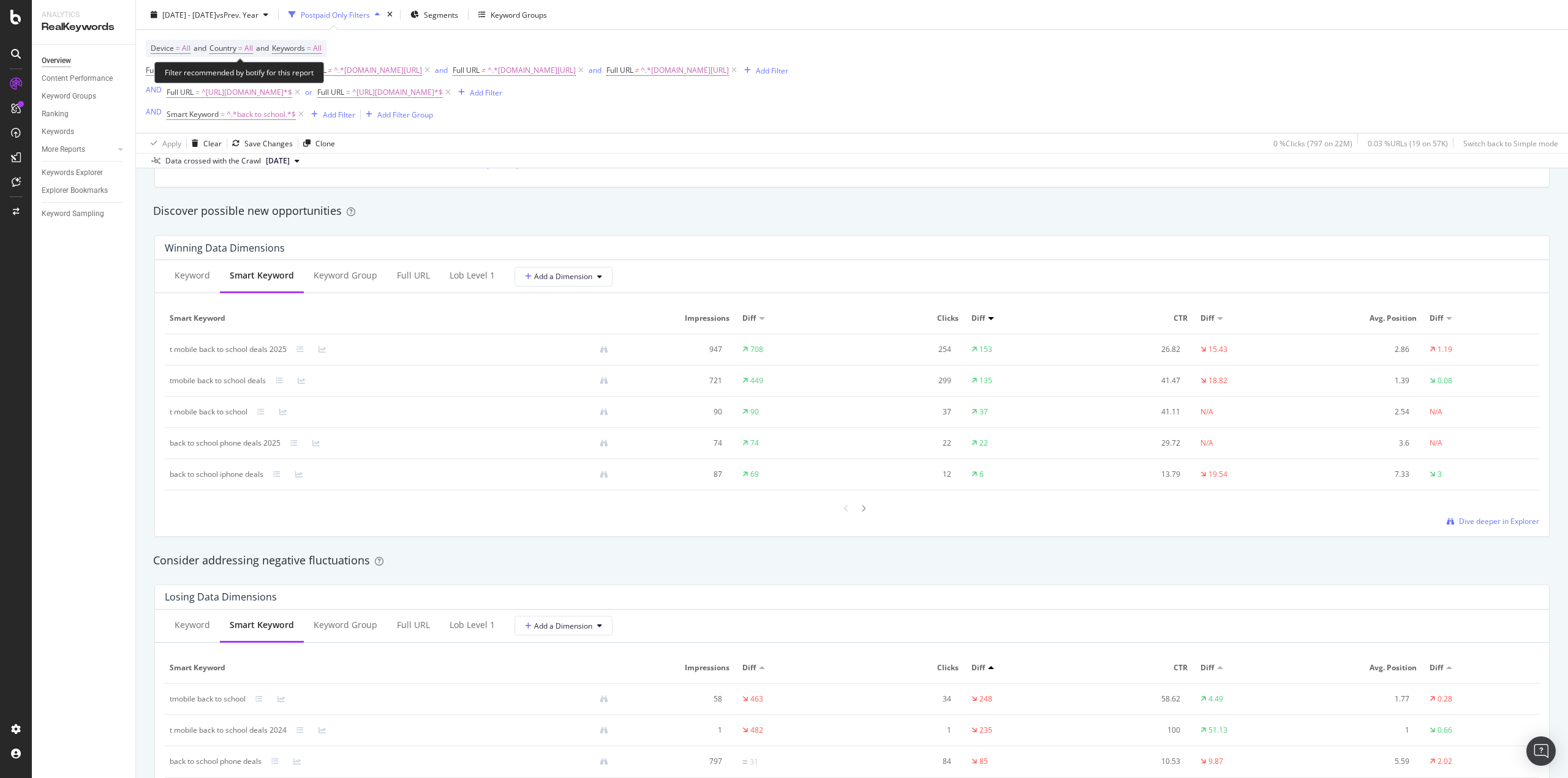
drag, startPoint x: 304, startPoint y: 42, endPoint x: 306, endPoint y: 60, distance: 18.1
click at [304, 42] on span "Device = All and Country = All and Keywords = All" at bounding box center [236, 48] width 171 height 17
click at [311, 50] on span "=" at bounding box center [310, 47] width 5 height 10
click at [313, 74] on div "button" at bounding box center [310, 77] width 15 height 7
click at [317, 118] on span "Branded" at bounding box center [362, 119] width 125 height 11
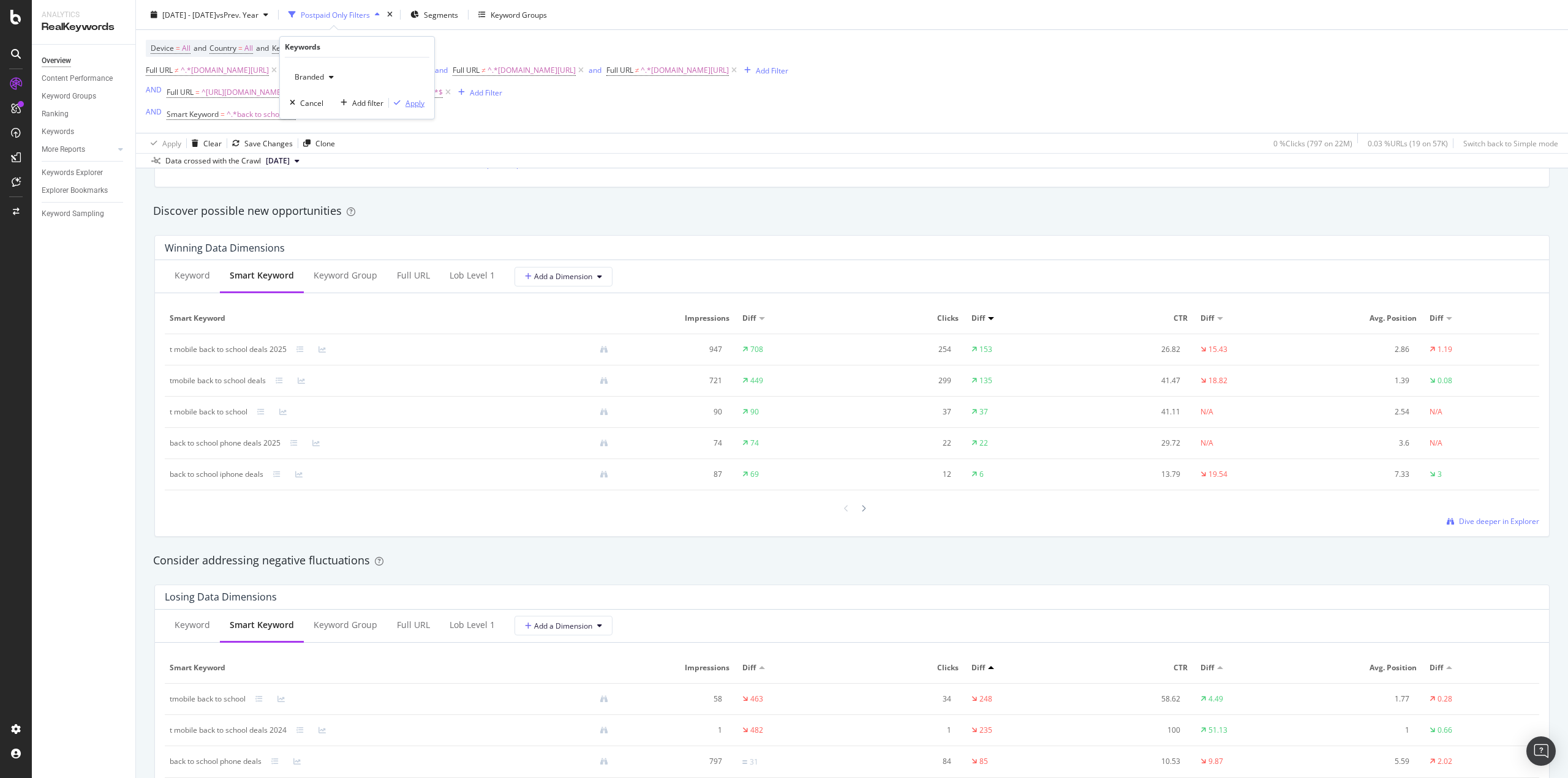
click at [403, 107] on div "Apply" at bounding box center [407, 103] width 36 height 11
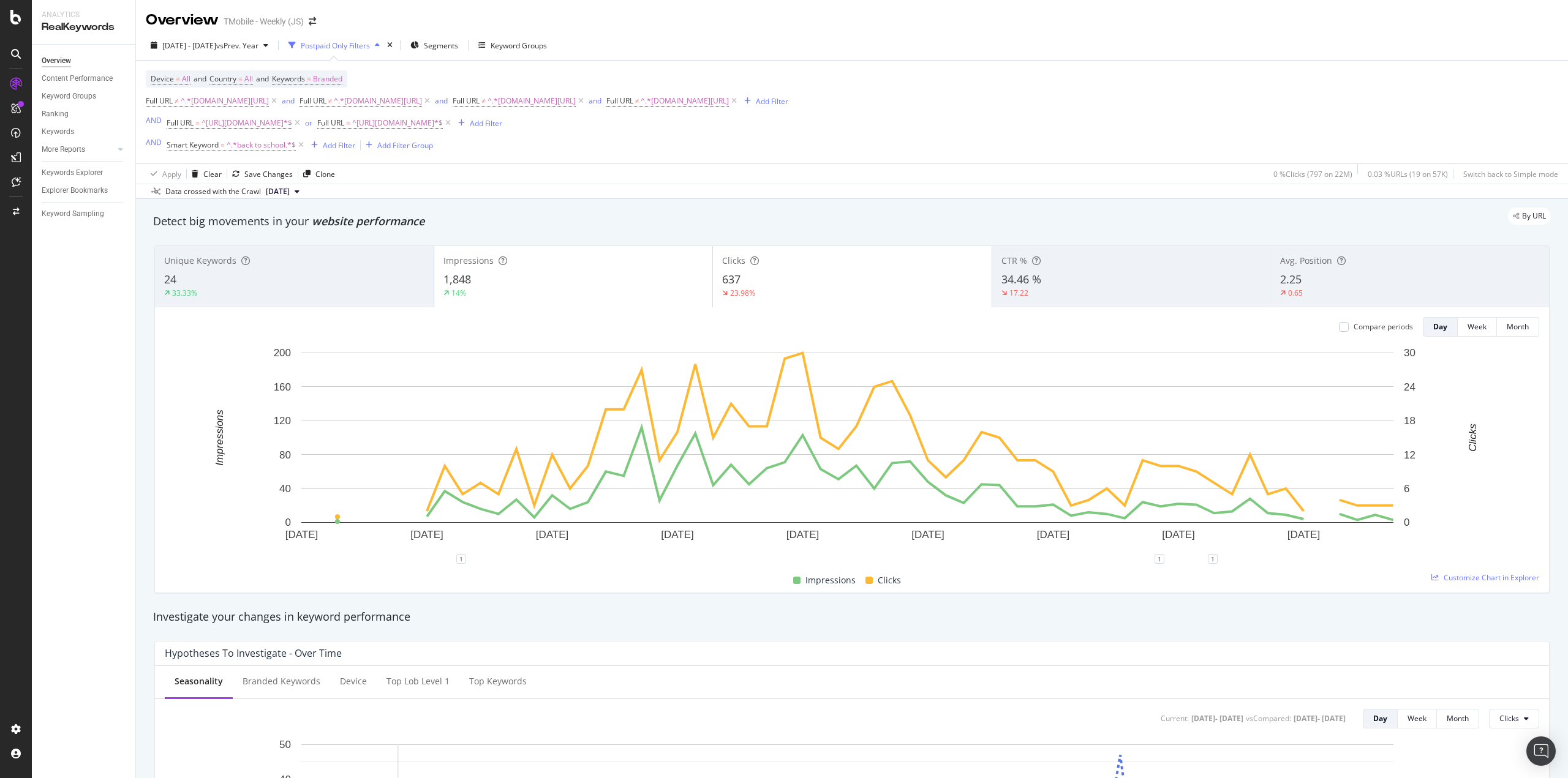
click at [254, 144] on span "^.*back to school.*$" at bounding box center [261, 145] width 69 height 17
click at [228, 202] on input "back to school" at bounding box center [234, 195] width 116 height 19
type input "p"
type input "phone"
click at [303, 228] on button "Apply" at bounding box center [293, 222] width 36 height 12
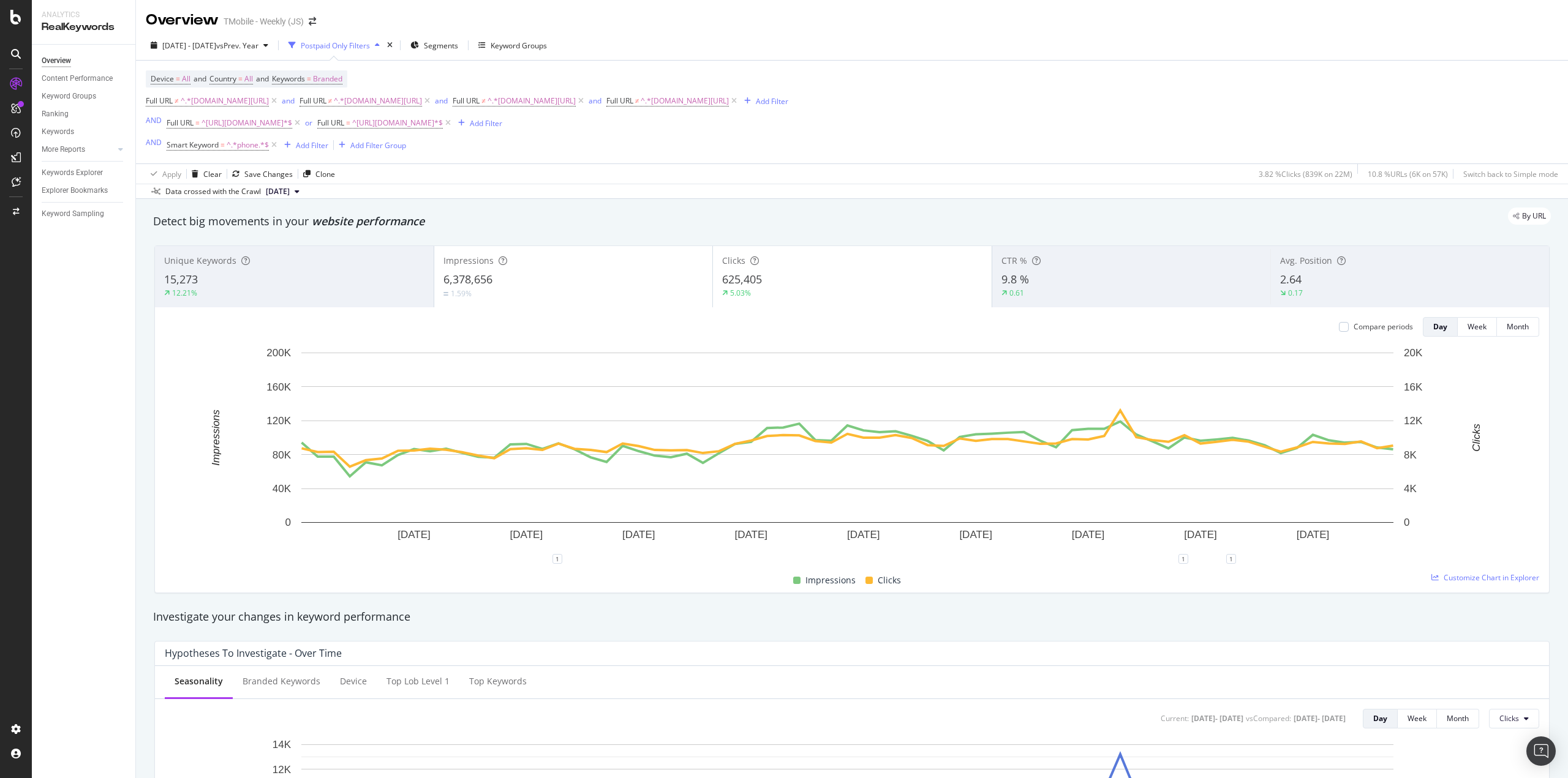
click at [643, 281] on div "6,378,656" at bounding box center [574, 280] width 261 height 16
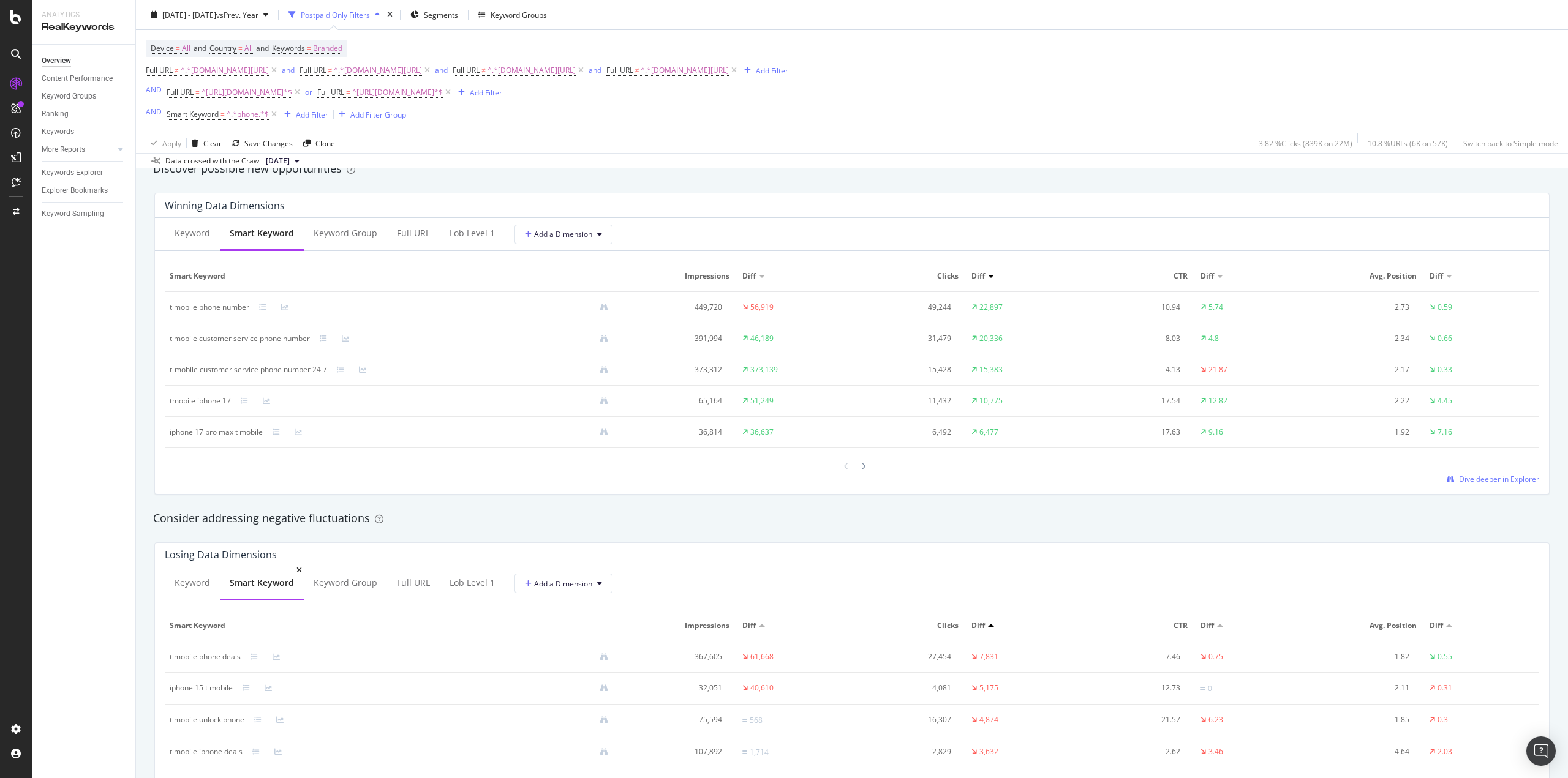
scroll to position [1102, 0]
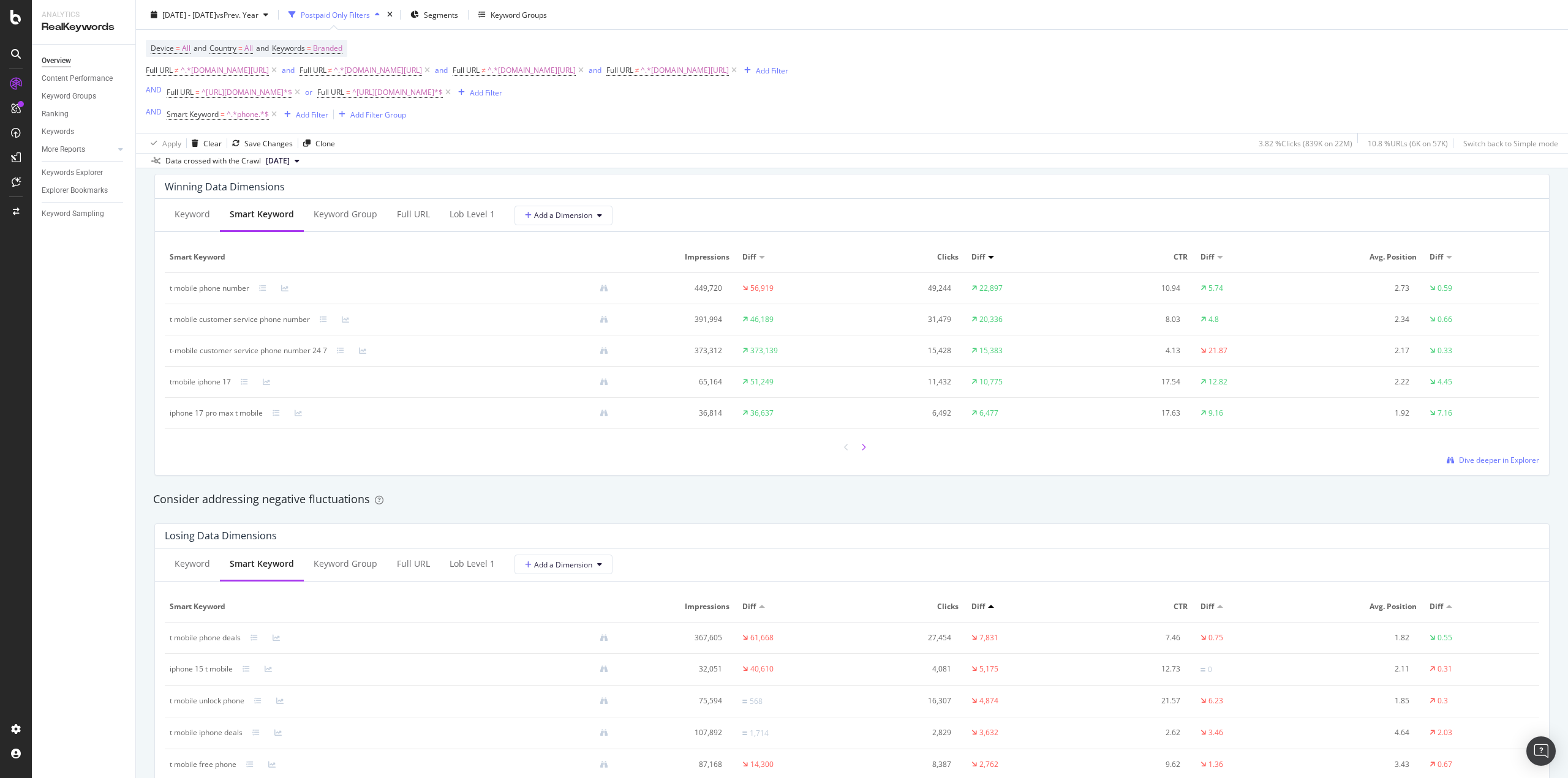
click at [861, 450] on icon at bounding box center [864, 447] width 5 height 7
click at [861, 444] on icon at bounding box center [864, 447] width 5 height 7
click at [353, 203] on div "Keyword Group" at bounding box center [345, 215] width 83 height 33
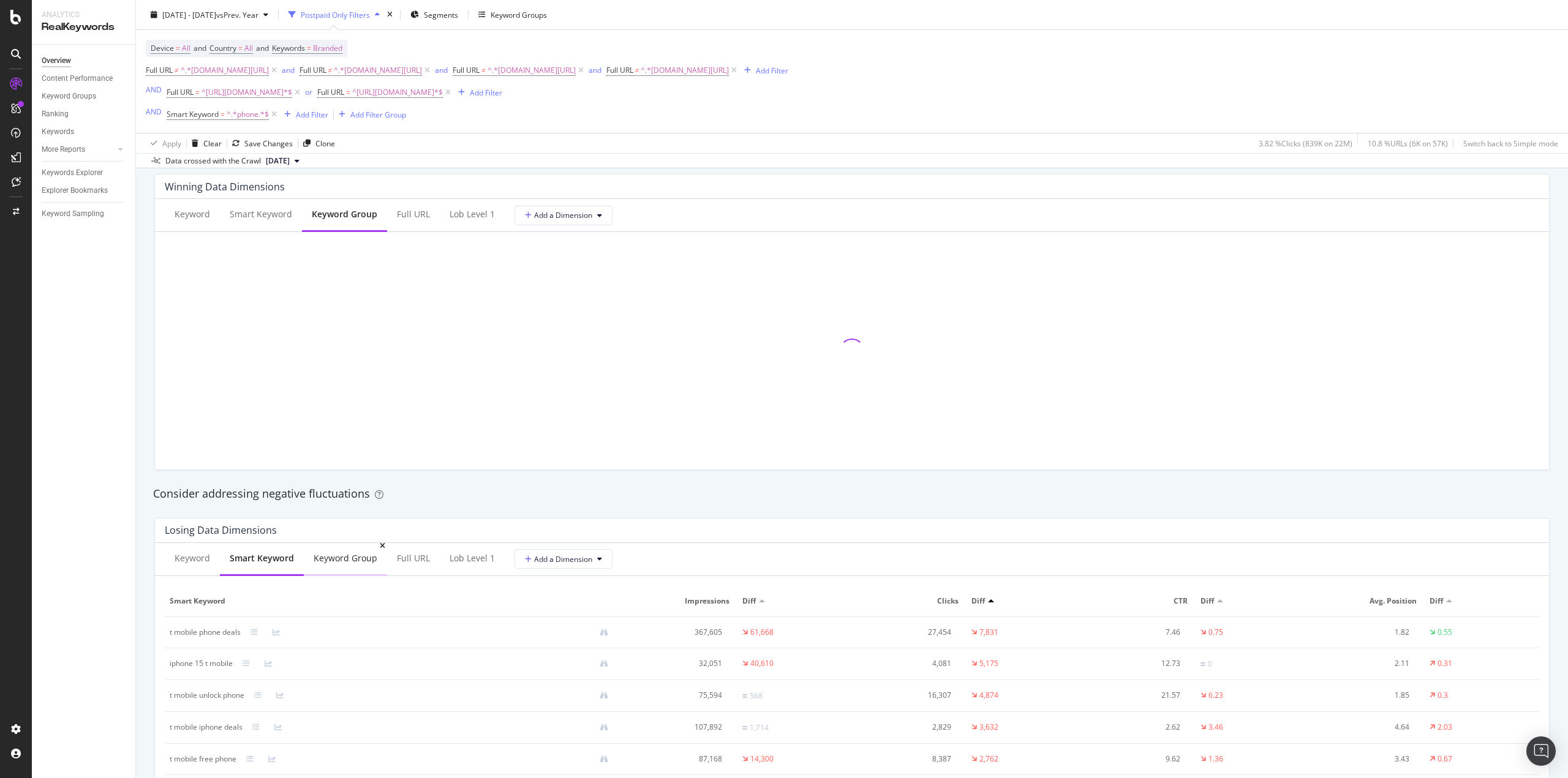
click at [317, 565] on div "Keyword Group" at bounding box center [345, 559] width 83 height 33
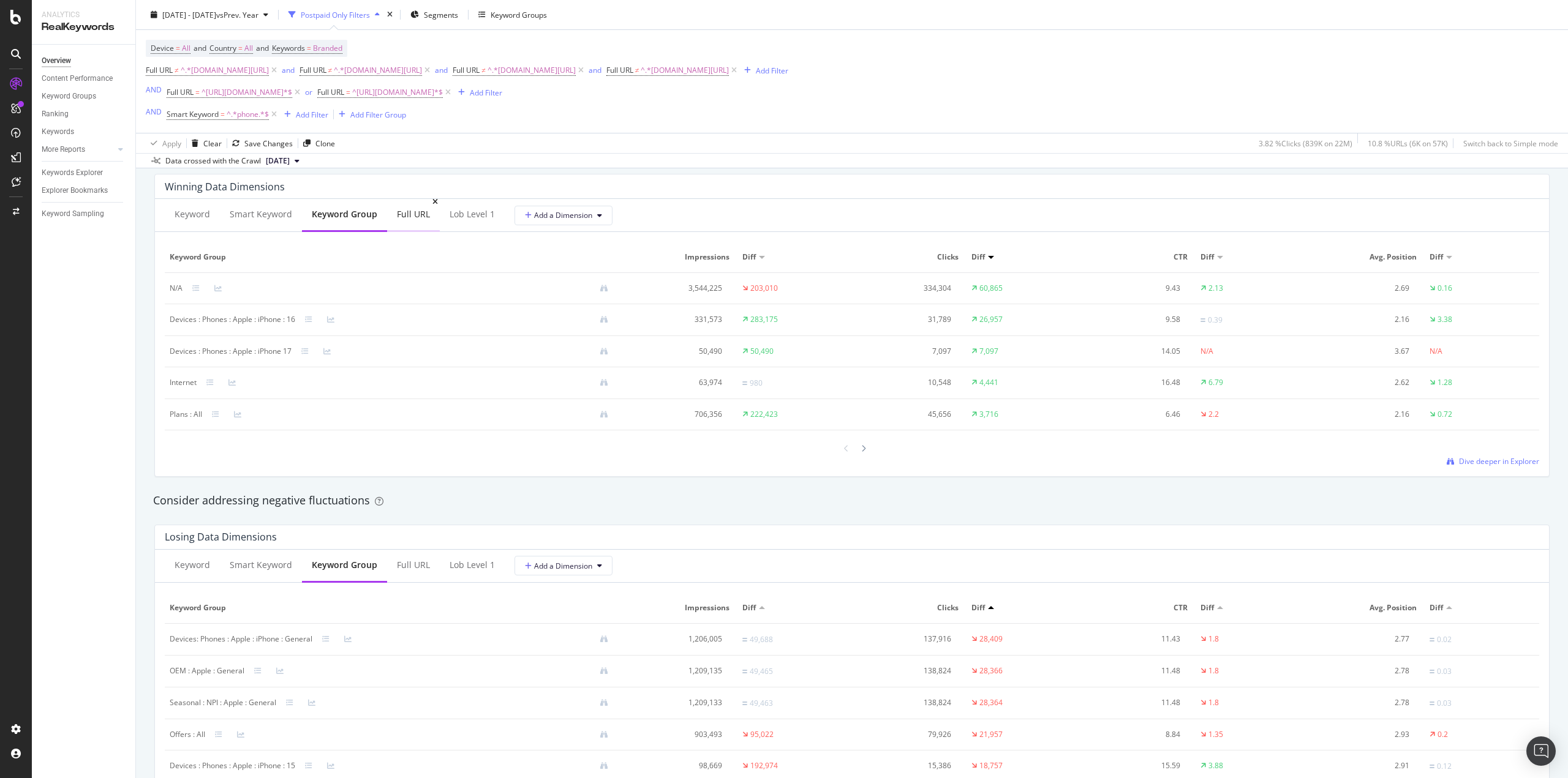
click at [409, 218] on div "Full URL" at bounding box center [414, 214] width 33 height 12
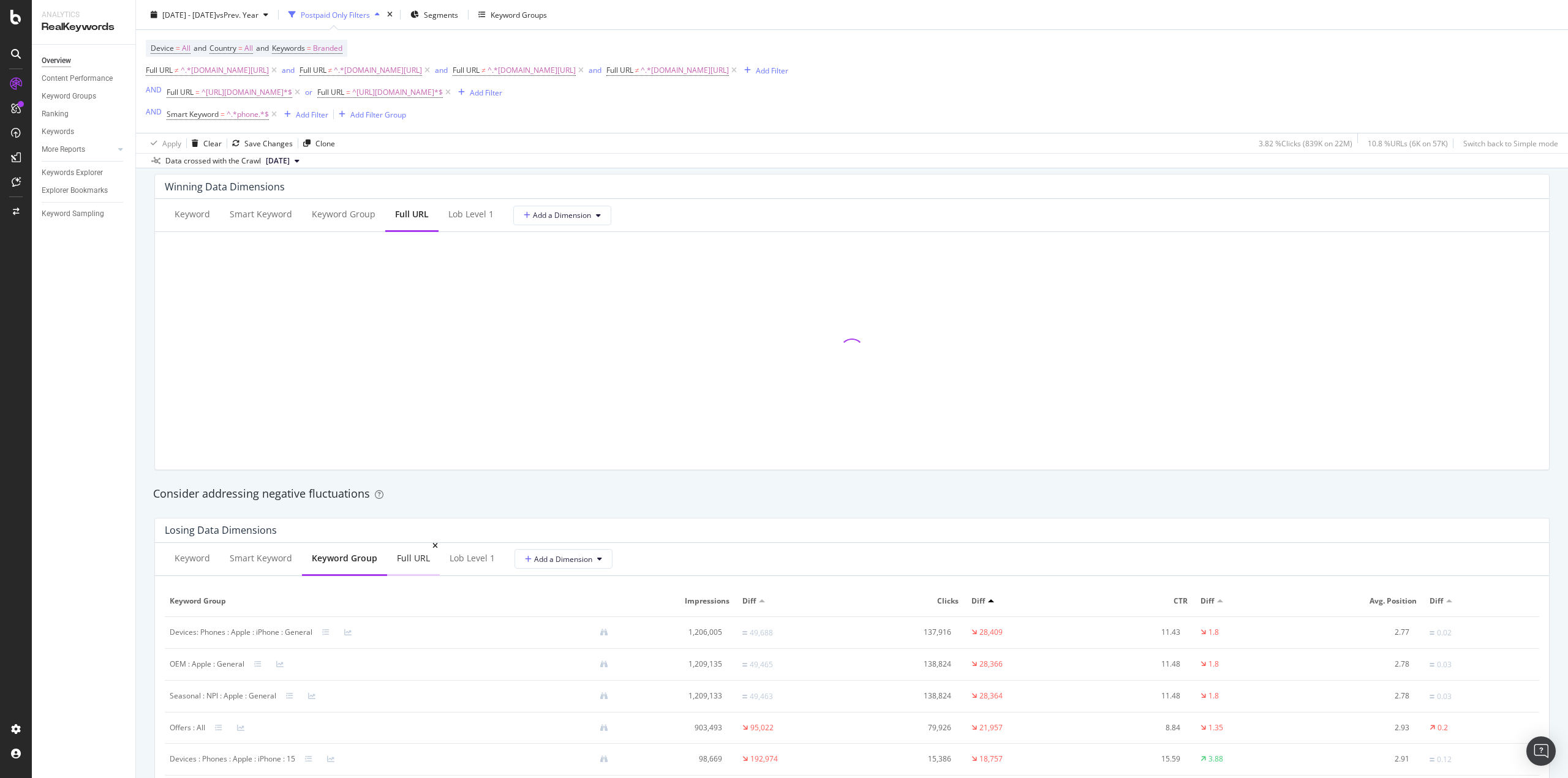
click at [404, 551] on div "Full URL" at bounding box center [414, 559] width 53 height 33
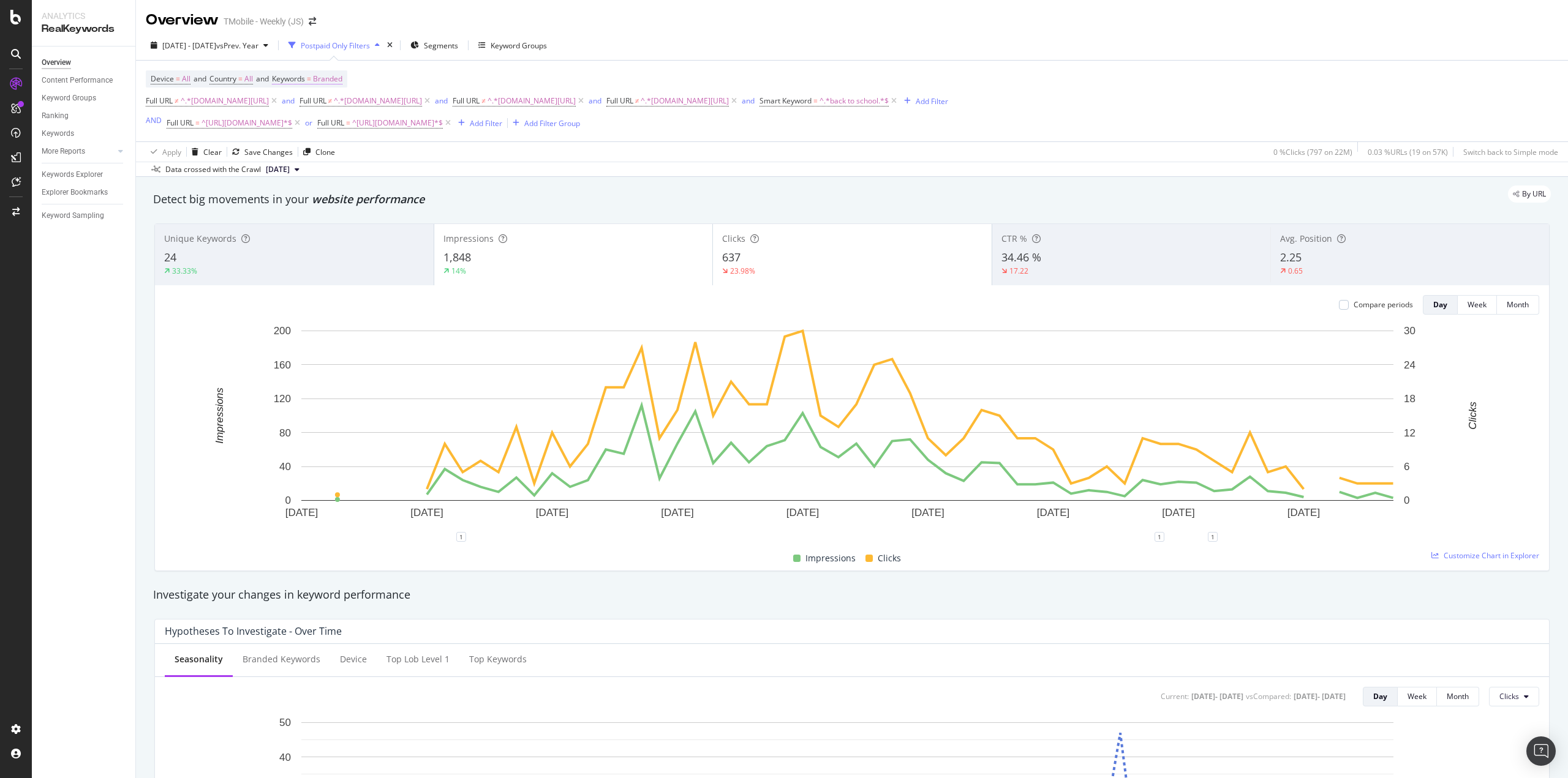
click at [313, 73] on span "Device = All and Country = All and Keywords = Branded" at bounding box center [246, 79] width 192 height 17
click at [311, 83] on span "=" at bounding box center [310, 78] width 5 height 10
click at [311, 109] on span "Branded" at bounding box center [306, 107] width 34 height 10
click at [339, 133] on span "Non-Branded" at bounding box center [362, 132] width 125 height 11
click at [410, 131] on div "Apply" at bounding box center [415, 133] width 19 height 10
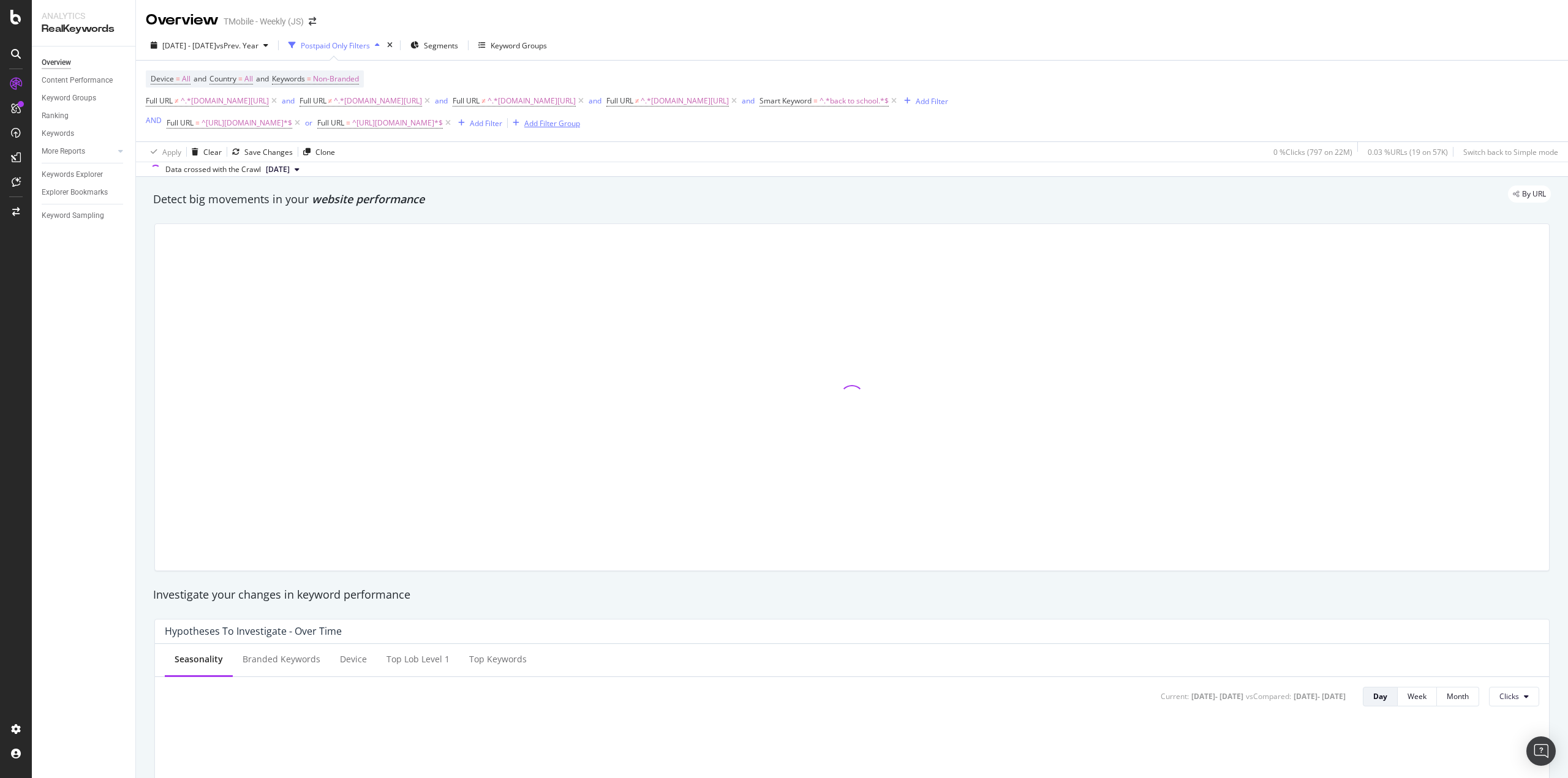
click at [555, 125] on div "Add Filter Group" at bounding box center [552, 123] width 56 height 10
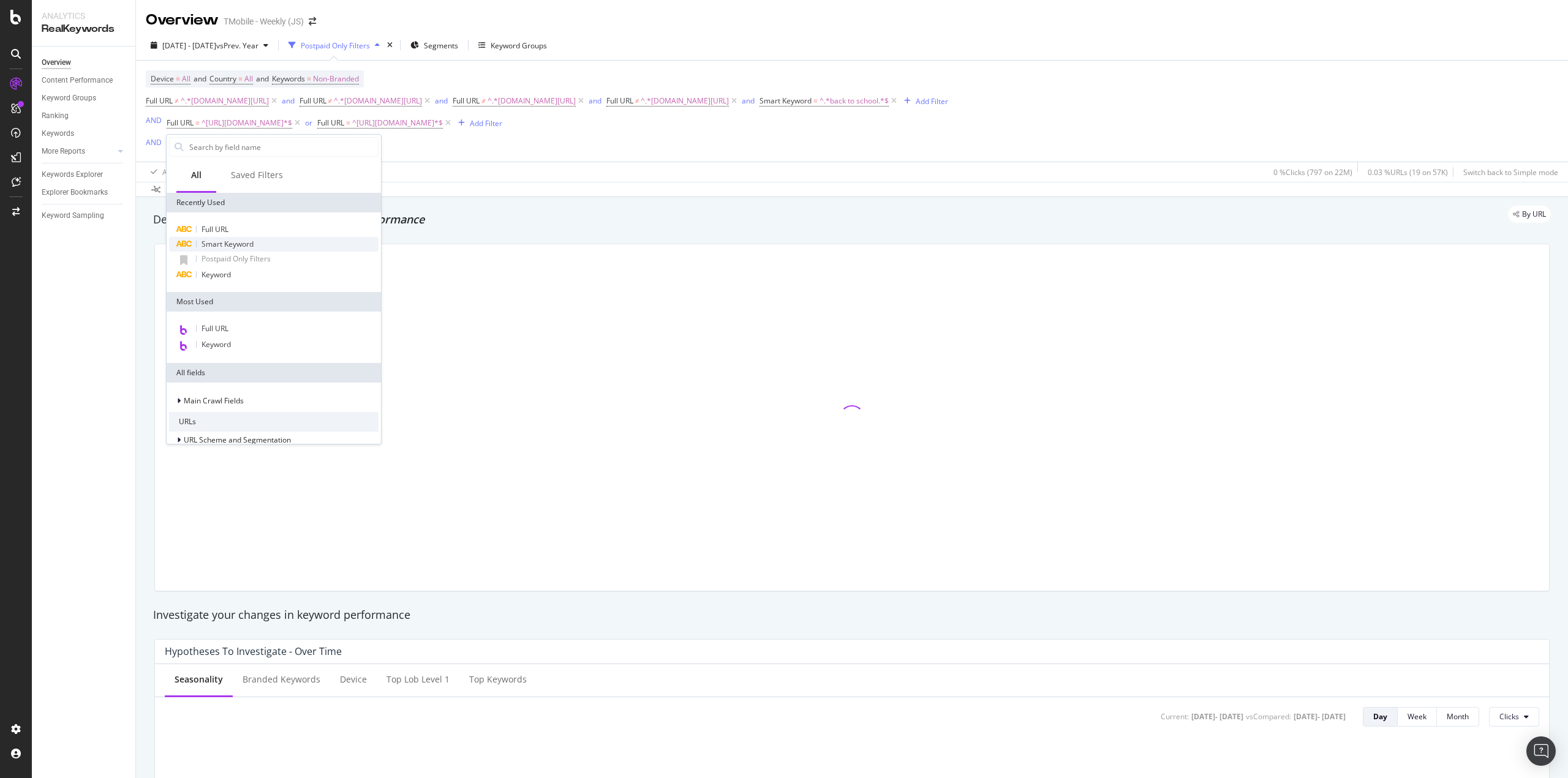
click at [225, 243] on span "Smart Keyword" at bounding box center [227, 244] width 52 height 10
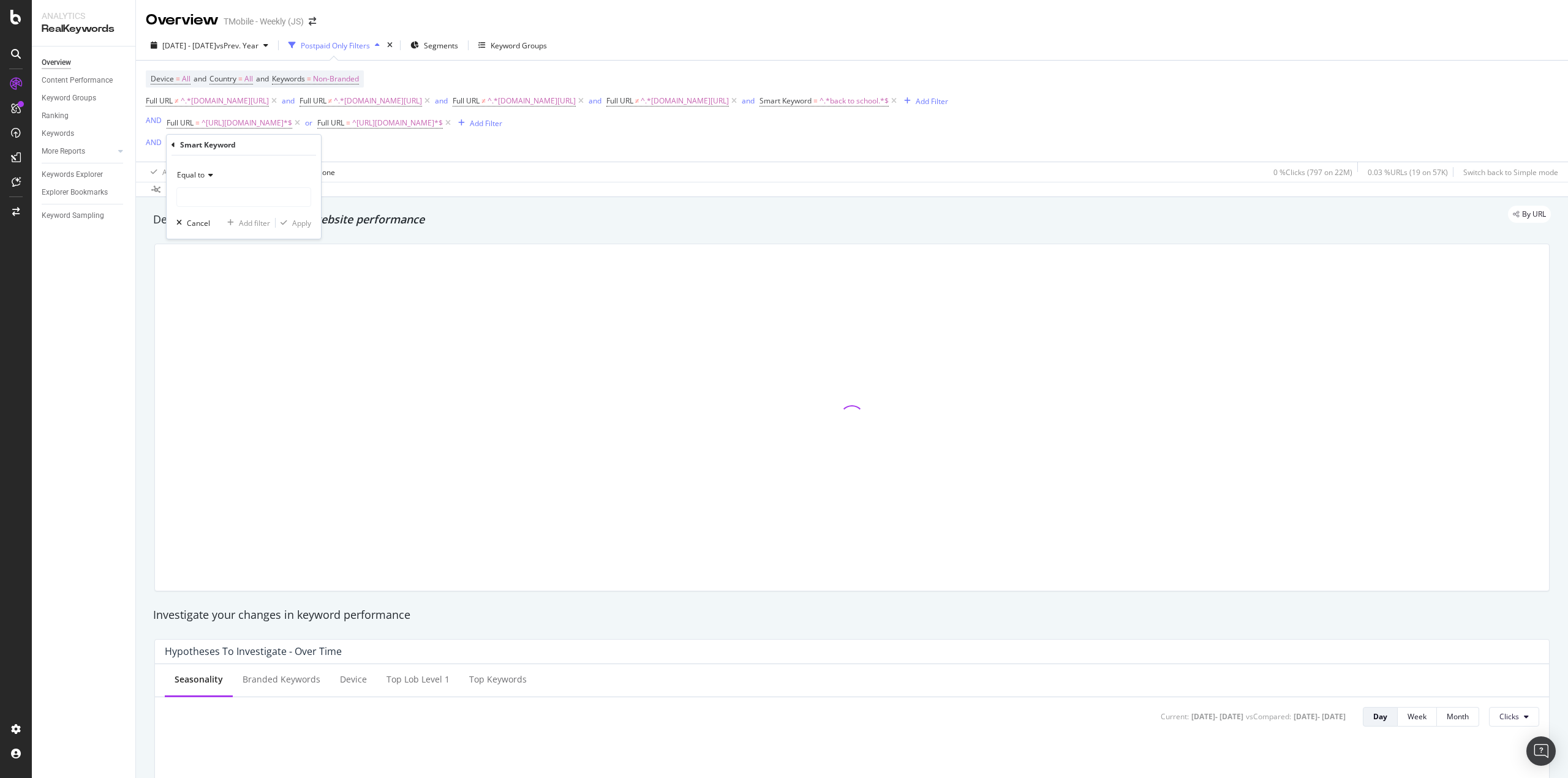
click at [205, 182] on div "Equal to" at bounding box center [244, 175] width 135 height 19
click at [212, 292] on span "Contains" at bounding box center [197, 296] width 30 height 10
click at [213, 199] on input "text" at bounding box center [244, 197] width 133 height 19
type input "phone"
click at [286, 220] on icon "button" at bounding box center [284, 223] width 7 height 7
